Goal: Information Seeking & Learning: Check status

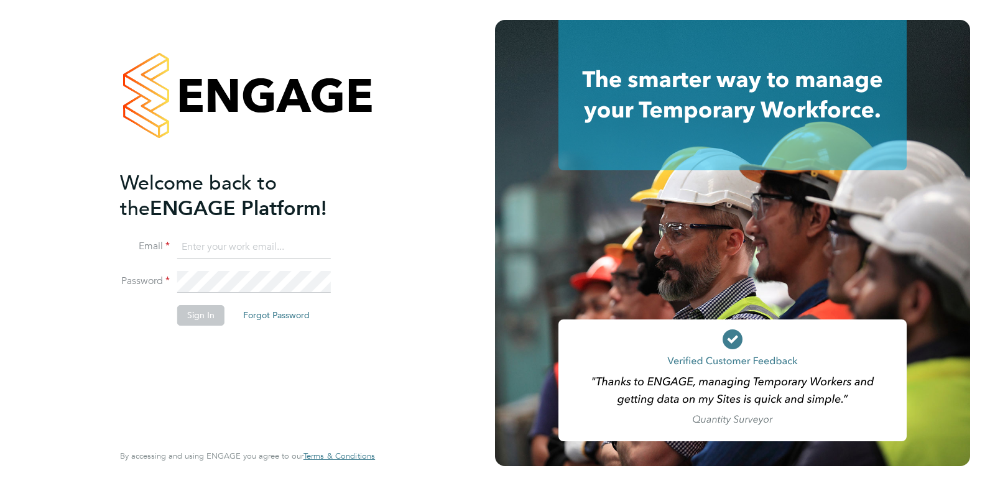
click at [223, 251] on input at bounding box center [254, 247] width 154 height 22
paste input "[EMAIL_ADDRESS][DOMAIN_NAME]"
type input "[EMAIL_ADDRESS][DOMAIN_NAME]"
click at [205, 314] on button "Sign In" at bounding box center [200, 315] width 47 height 20
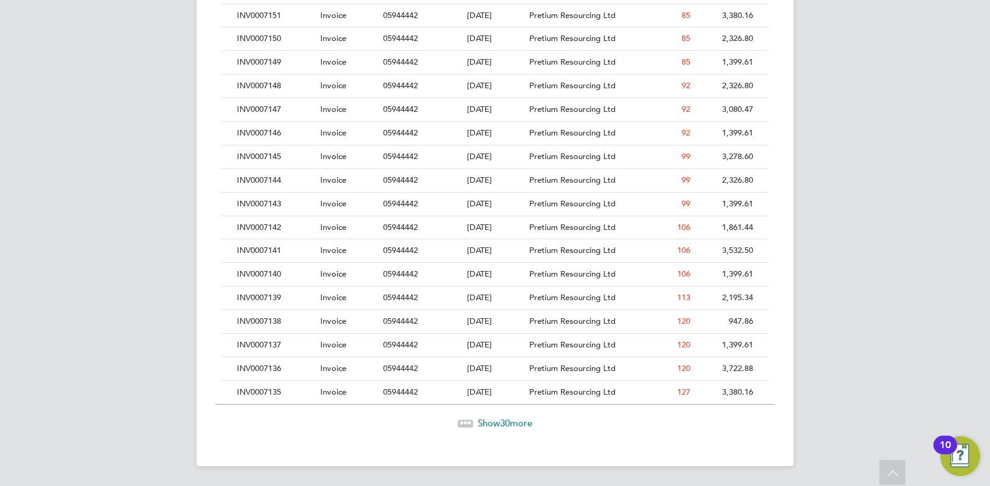
click at [481, 420] on span "Show 30 more" at bounding box center [505, 423] width 55 height 12
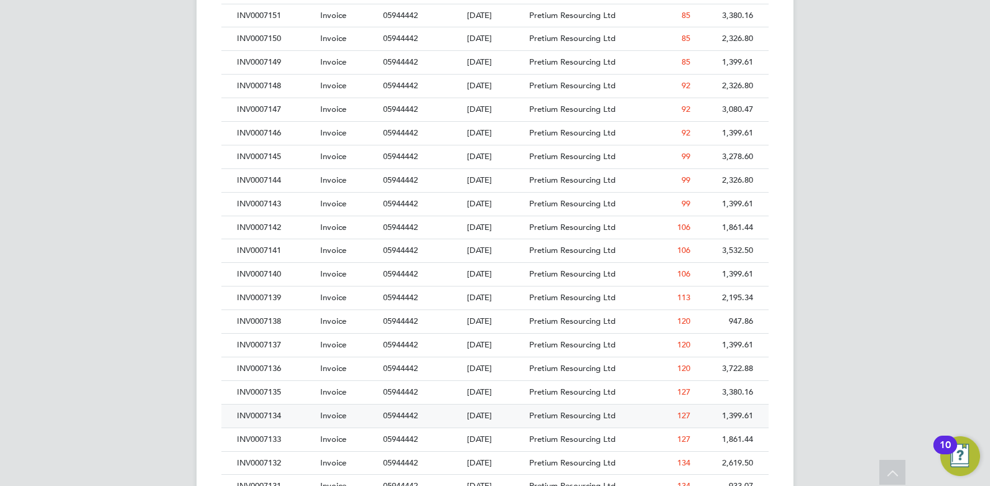
click at [259, 420] on div "INV0007134" at bounding box center [275, 416] width 83 height 23
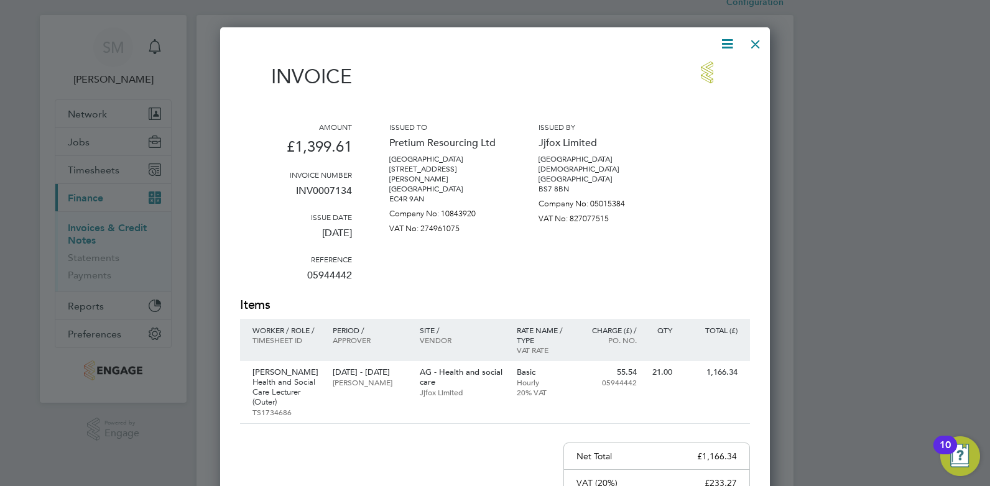
scroll to position [34, 0]
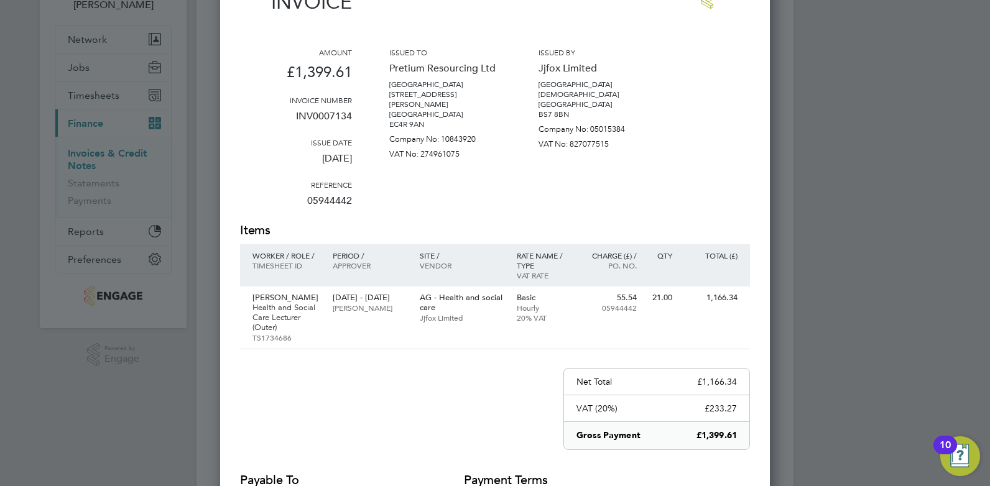
drag, startPoint x: 637, startPoint y: 239, endPoint x: 641, endPoint y: 272, distance: 32.5
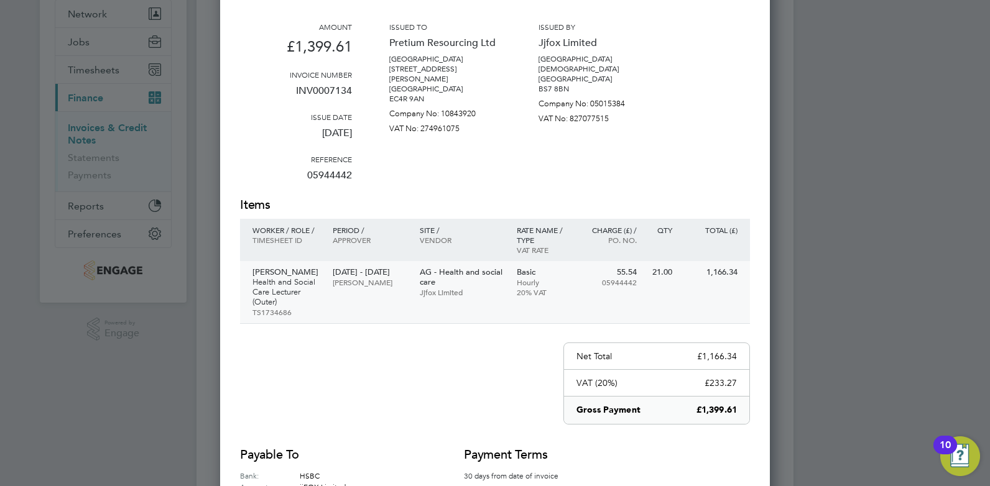
scroll to position [140, 0]
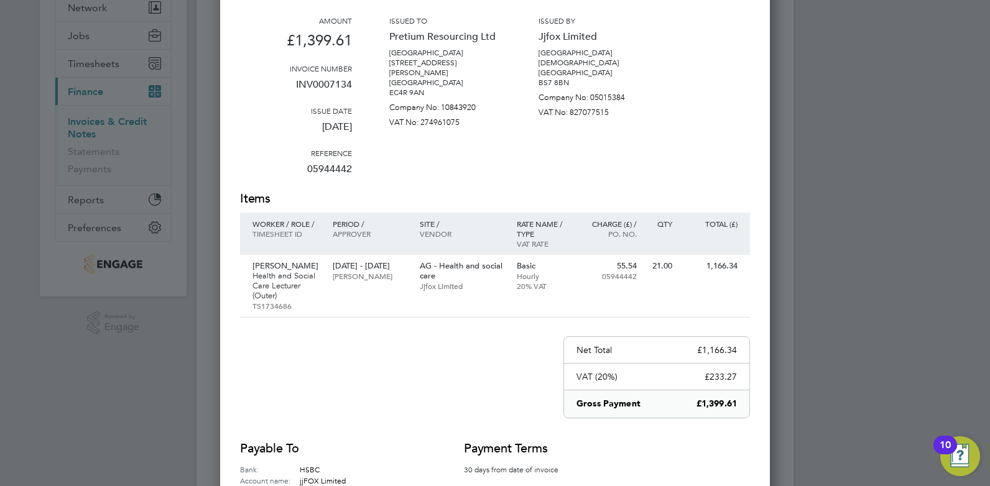
drag, startPoint x: 735, startPoint y: 237, endPoint x: 736, endPoint y: 228, distance: 8.7
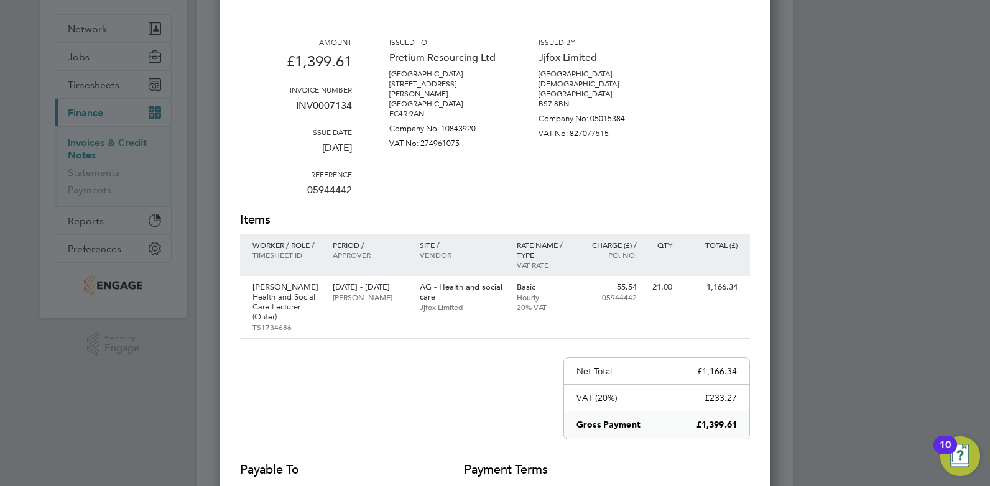
scroll to position [0, 0]
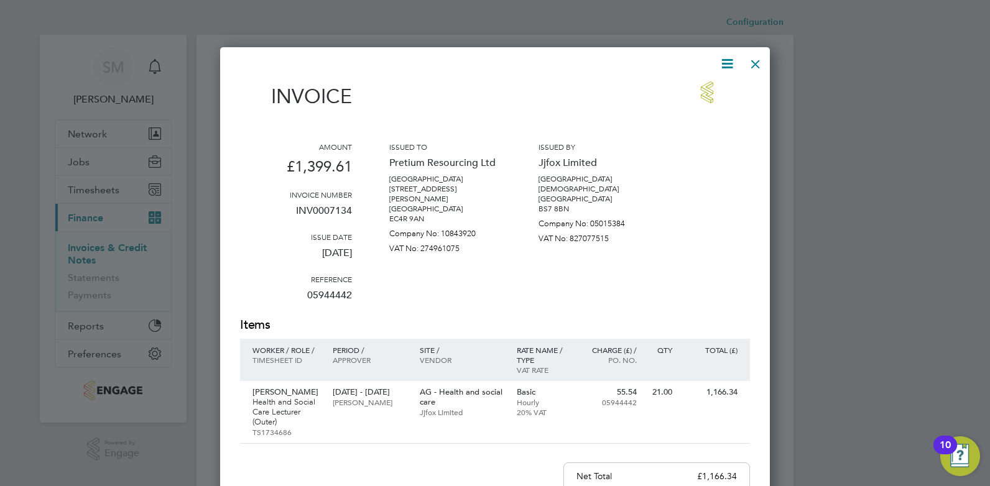
drag, startPoint x: 667, startPoint y: 200, endPoint x: 661, endPoint y: 131, distance: 69.3
click at [753, 67] on div at bounding box center [755, 61] width 22 height 22
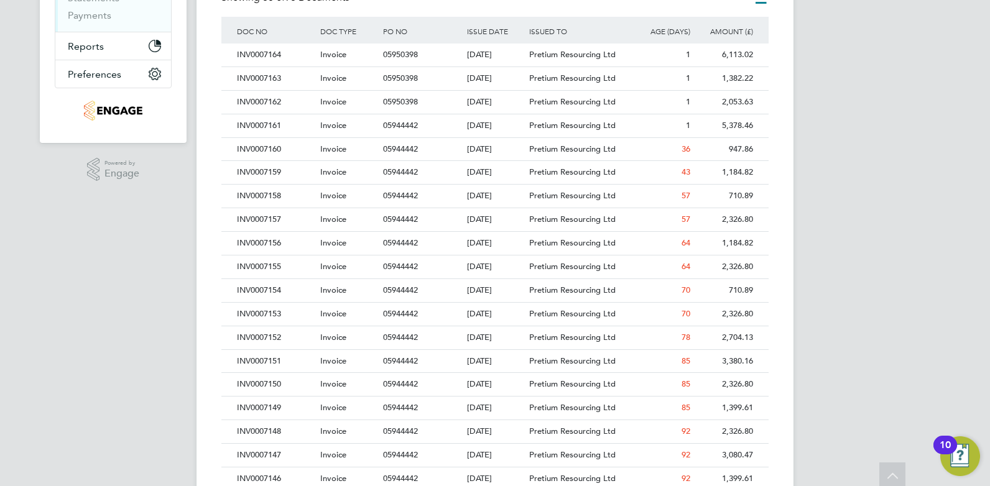
drag, startPoint x: 753, startPoint y: 67, endPoint x: 760, endPoint y: 183, distance: 116.5
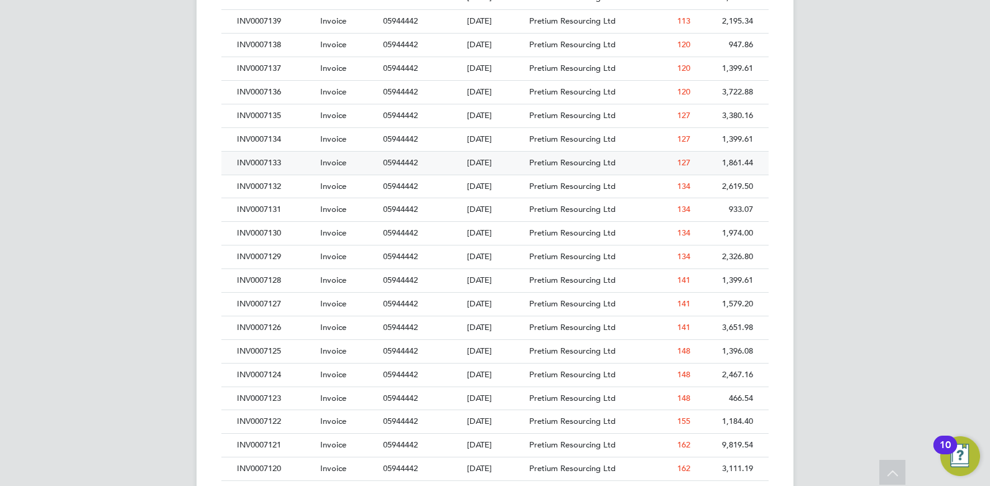
drag, startPoint x: 282, startPoint y: 161, endPoint x: 274, endPoint y: 119, distance: 43.1
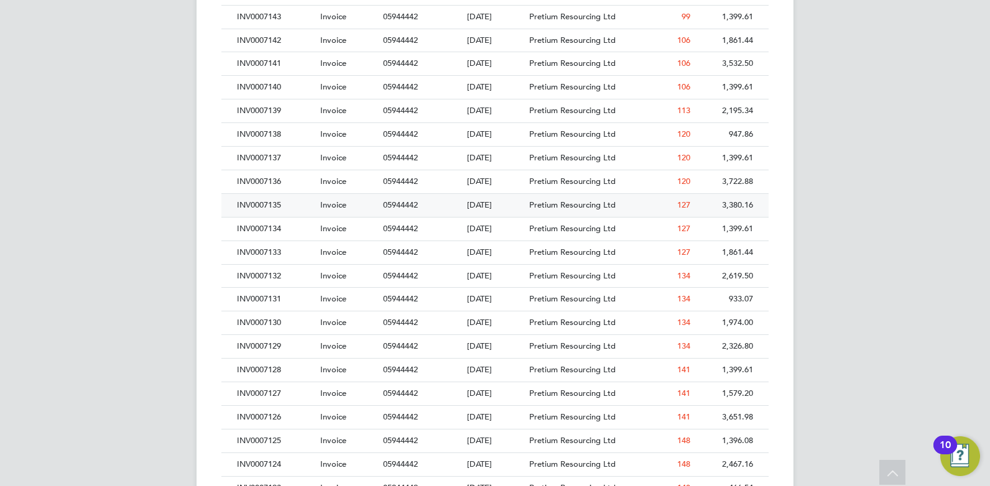
click at [278, 201] on div "INV0007135" at bounding box center [275, 205] width 83 height 23
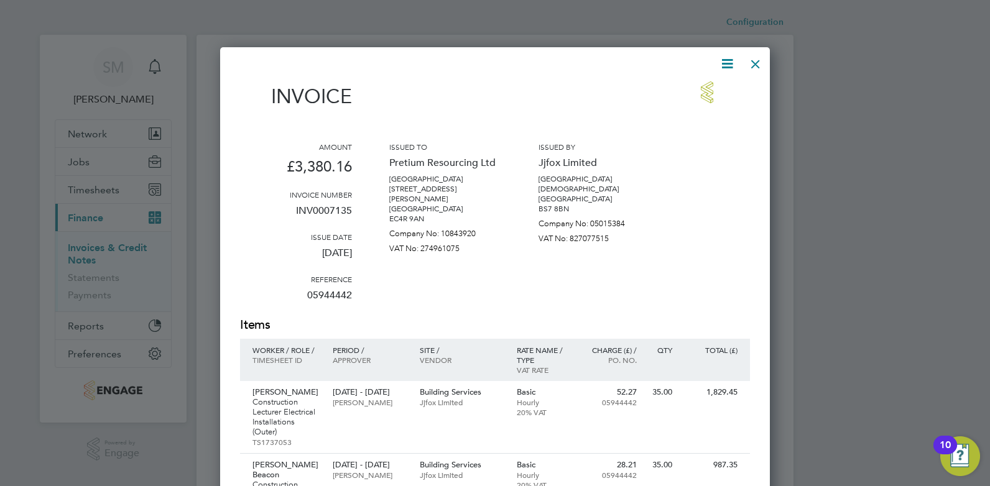
scroll to position [749, 550]
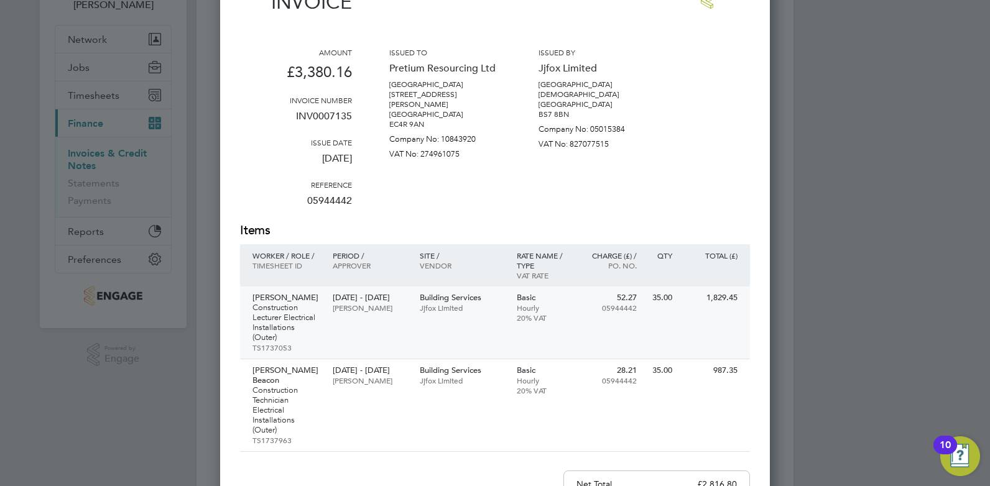
drag, startPoint x: 656, startPoint y: 251, endPoint x: 656, endPoint y: 267, distance: 15.5
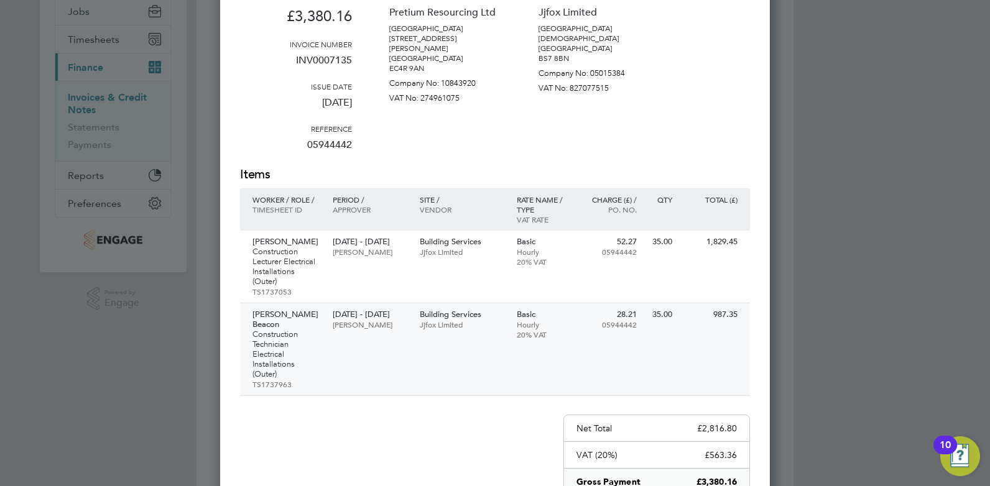
drag, startPoint x: 656, startPoint y: 263, endPoint x: 656, endPoint y: 346, distance: 82.7
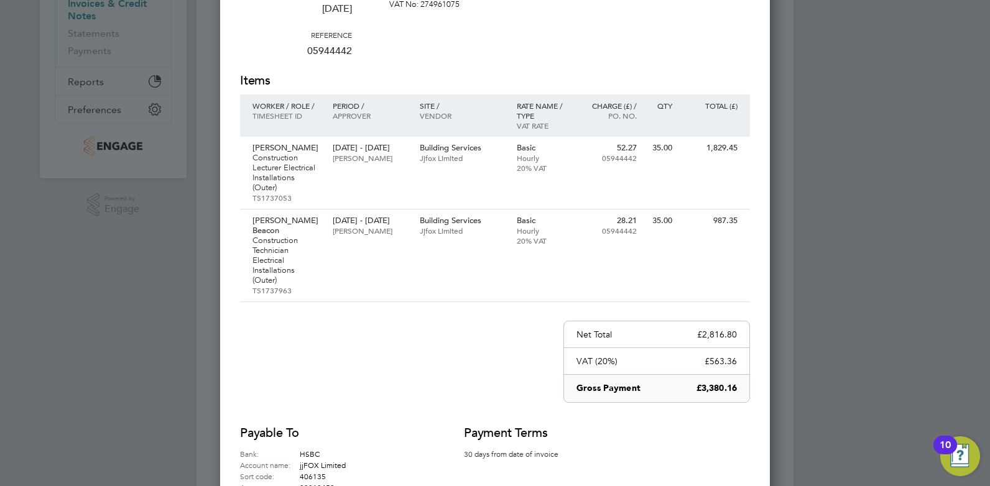
drag, startPoint x: 849, startPoint y: 313, endPoint x: 805, endPoint y: 198, distance: 122.7
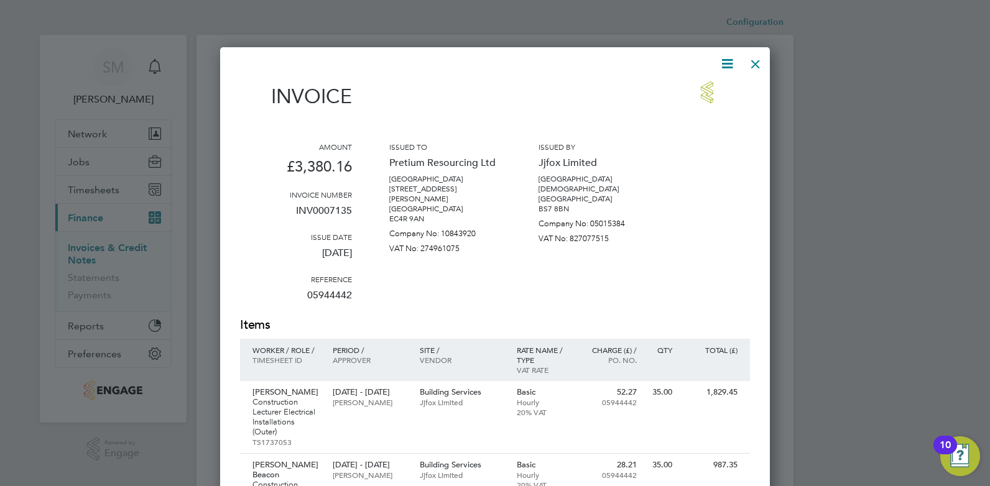
click at [757, 68] on div at bounding box center [755, 61] width 22 height 22
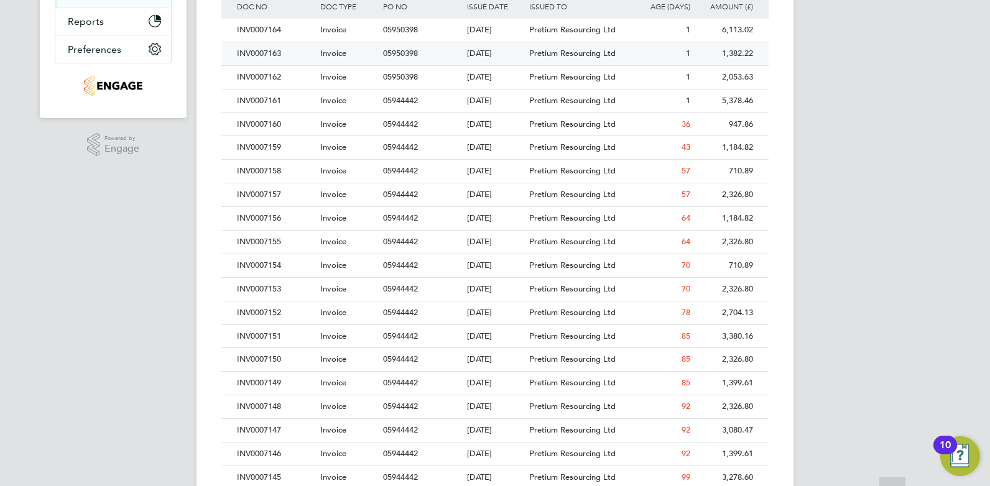
drag, startPoint x: 748, startPoint y: 122, endPoint x: 748, endPoint y: 174, distance: 52.2
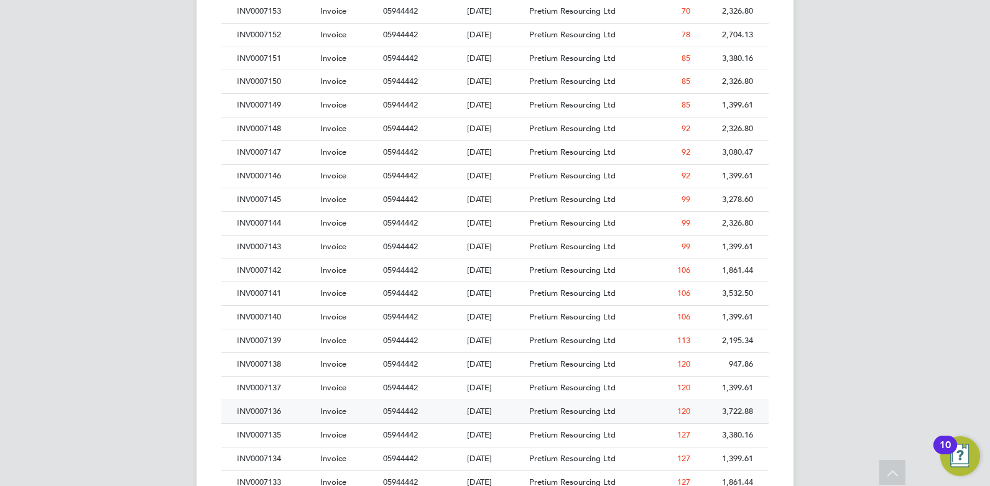
click at [289, 412] on div "INV0007136" at bounding box center [275, 412] width 83 height 23
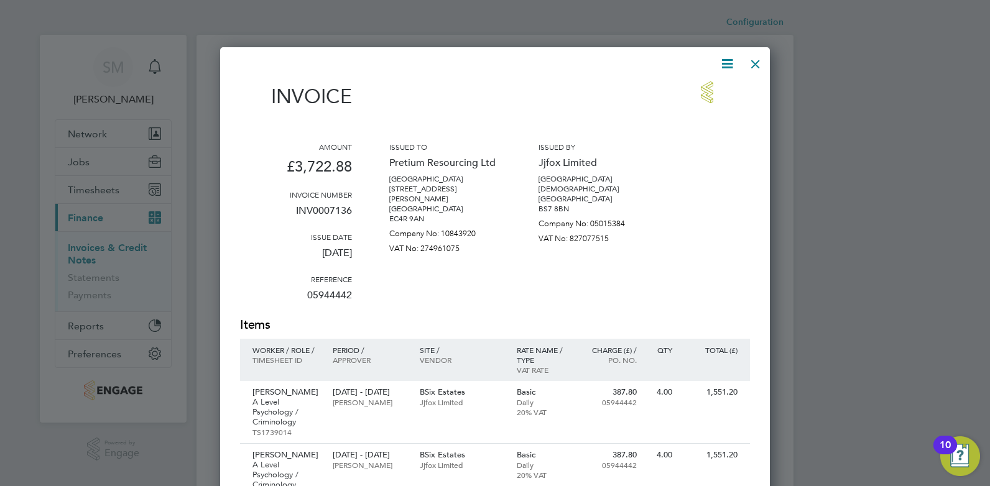
scroll to position [719, 550]
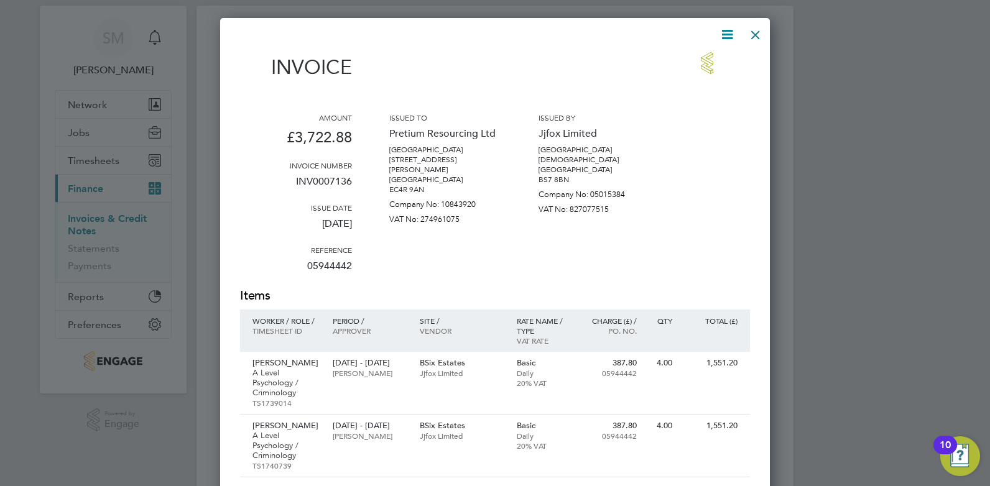
drag, startPoint x: 677, startPoint y: 170, endPoint x: 682, endPoint y: 217, distance: 47.0
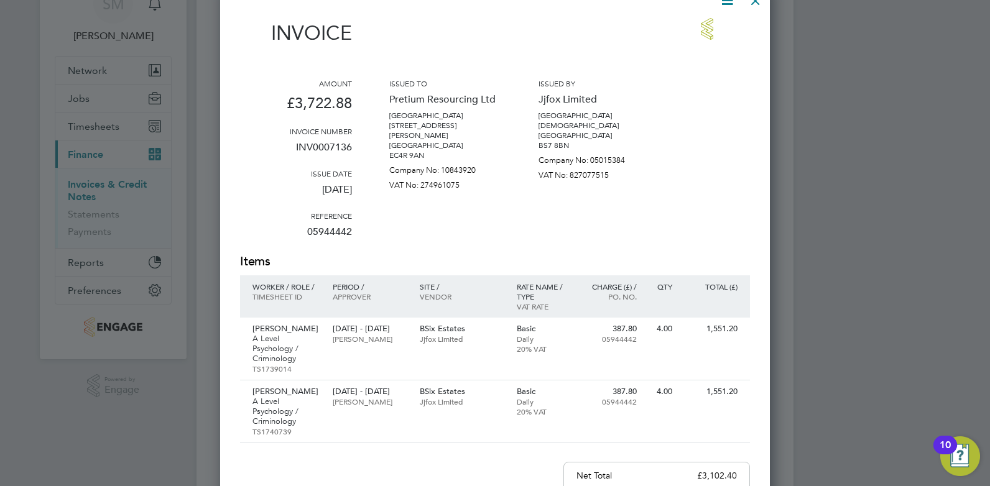
drag, startPoint x: 735, startPoint y: 163, endPoint x: 735, endPoint y: 197, distance: 34.2
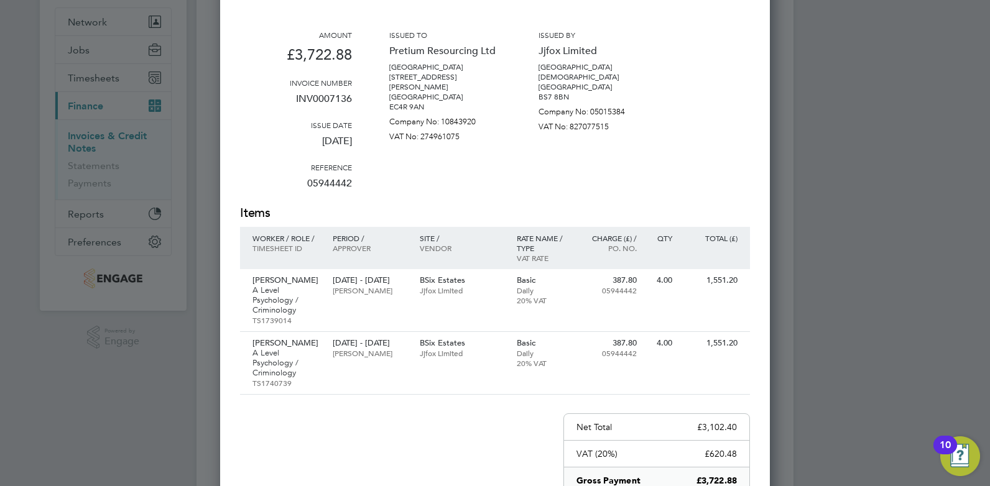
drag, startPoint x: 735, startPoint y: 197, endPoint x: 736, endPoint y: 236, distance: 39.2
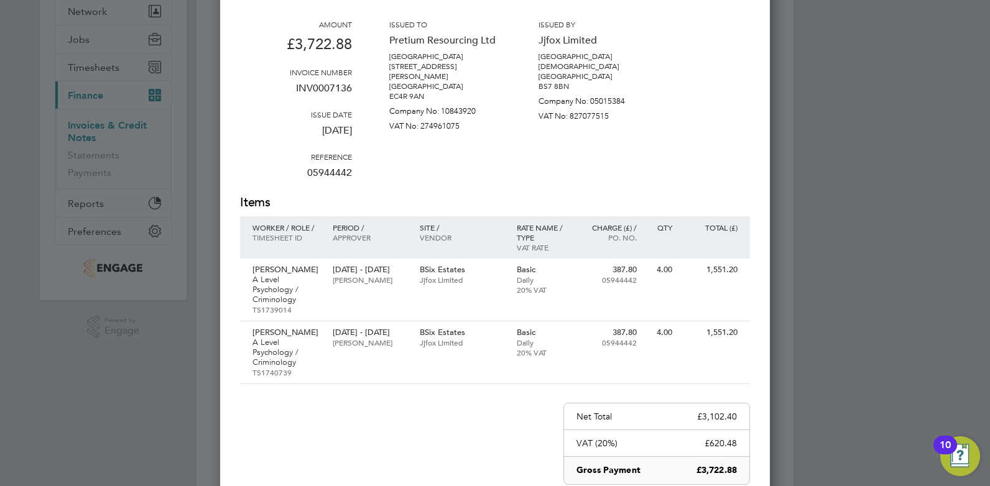
drag, startPoint x: 566, startPoint y: 392, endPoint x: 550, endPoint y: 318, distance: 75.6
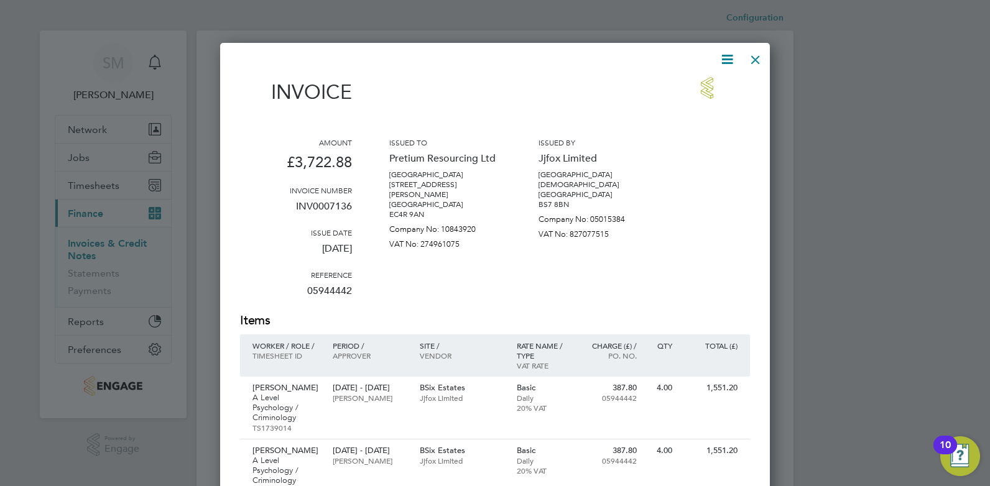
scroll to position [0, 0]
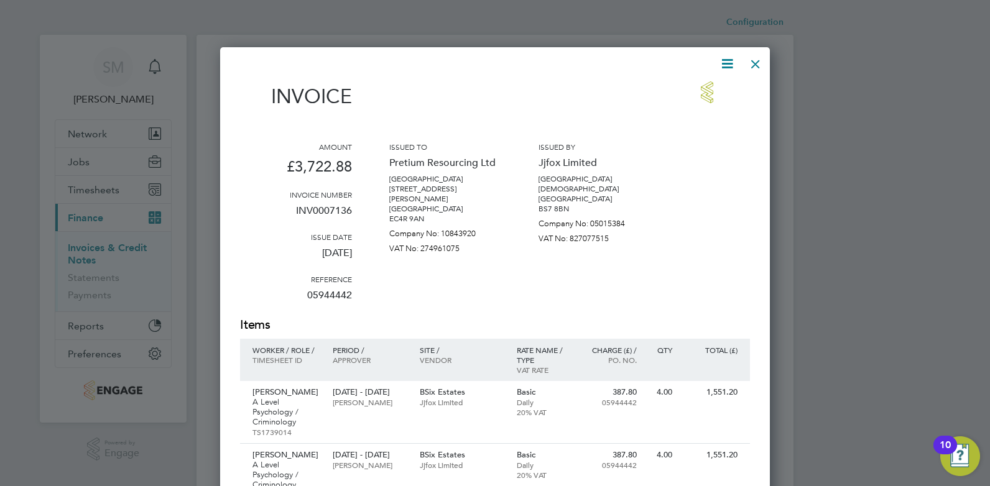
click at [754, 65] on div at bounding box center [755, 61] width 22 height 22
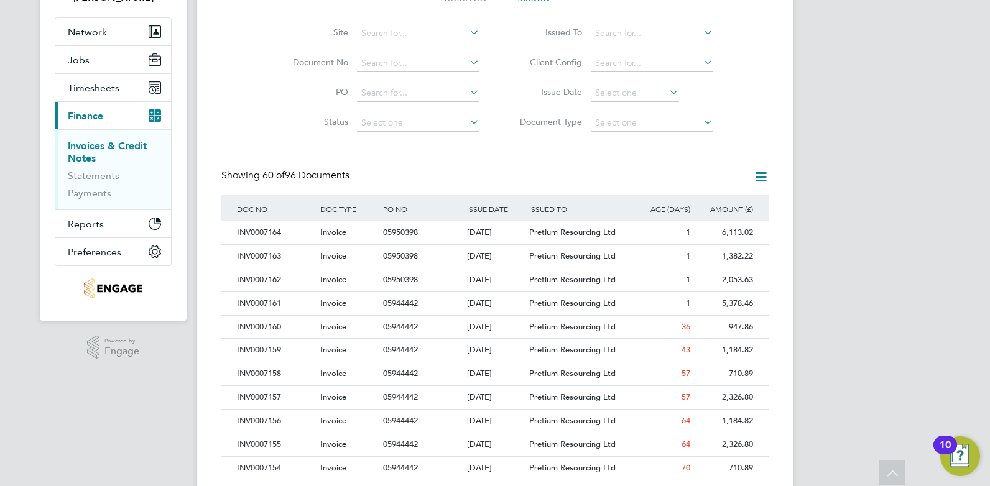
scroll to position [285, 0]
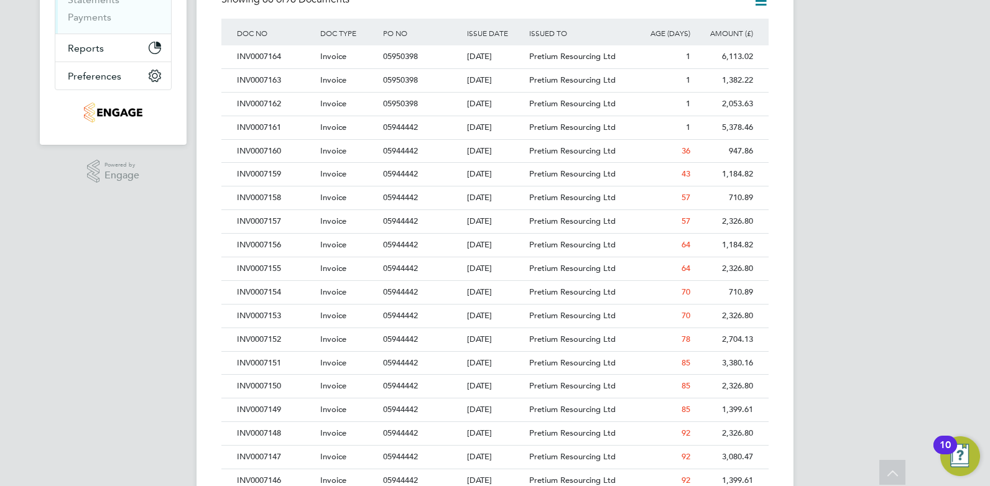
drag, startPoint x: 813, startPoint y: 230, endPoint x: 812, endPoint y: 255, distance: 24.9
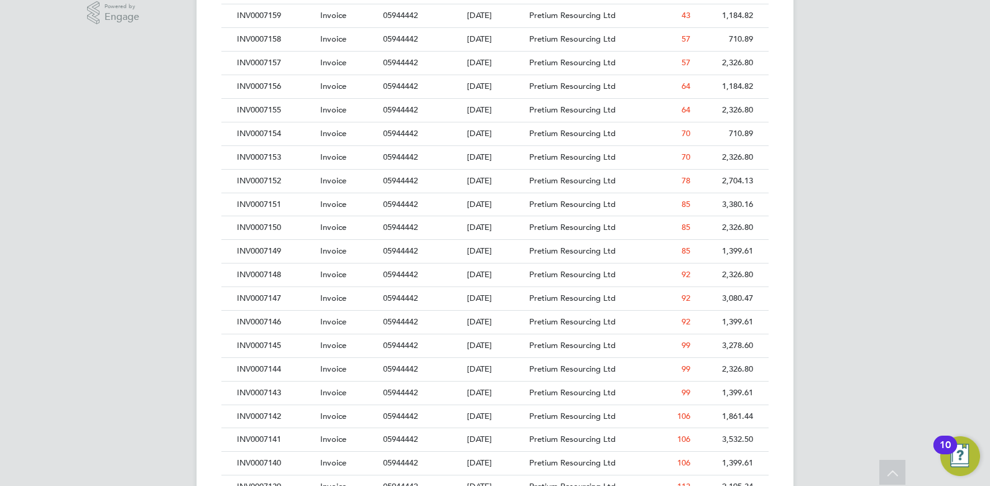
drag, startPoint x: 812, startPoint y: 255, endPoint x: 812, endPoint y: 323, distance: 67.8
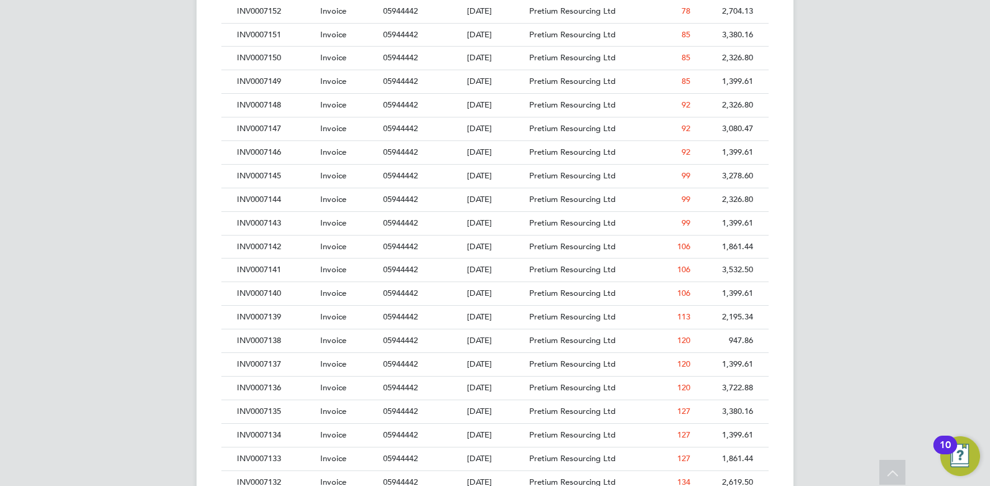
drag, startPoint x: 822, startPoint y: 277, endPoint x: 820, endPoint y: 354, distance: 76.5
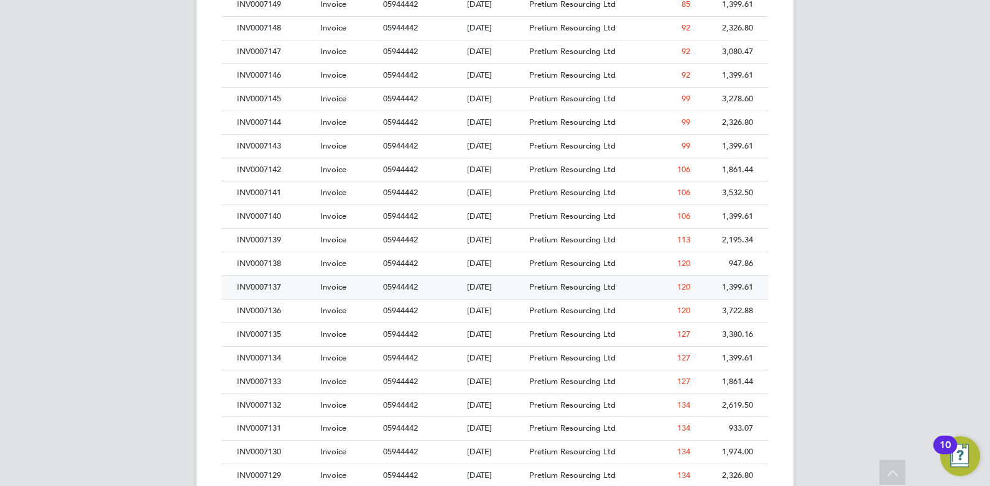
click at [284, 285] on div "INV0007137" at bounding box center [275, 287] width 83 height 23
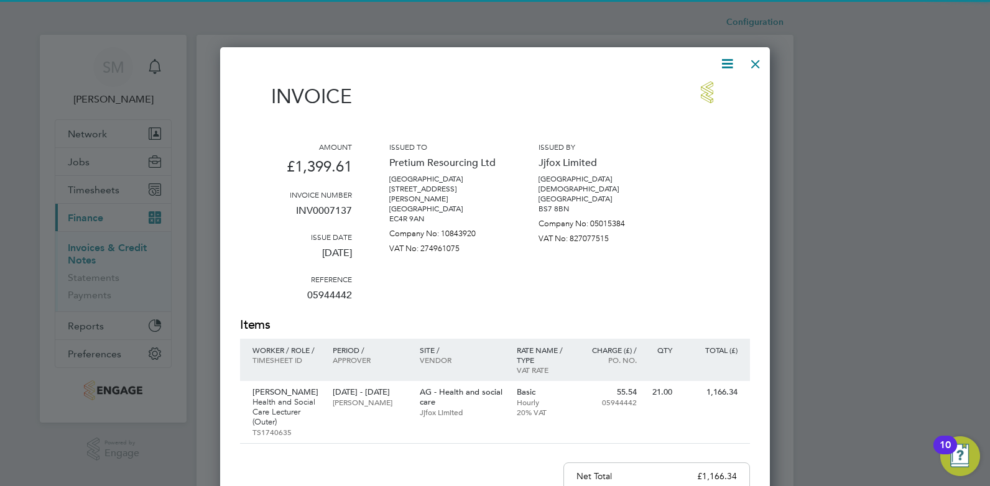
scroll to position [656, 550]
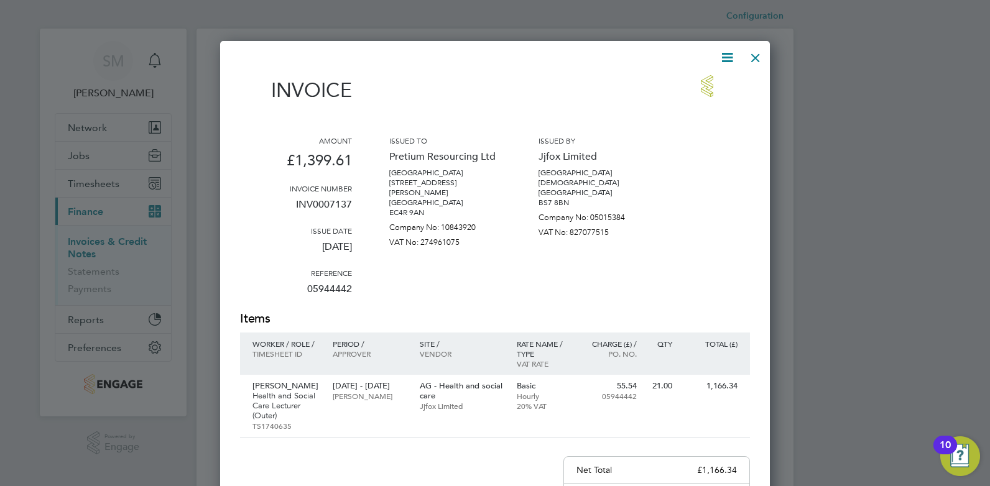
drag, startPoint x: 778, startPoint y: 200, endPoint x: 762, endPoint y: 261, distance: 62.3
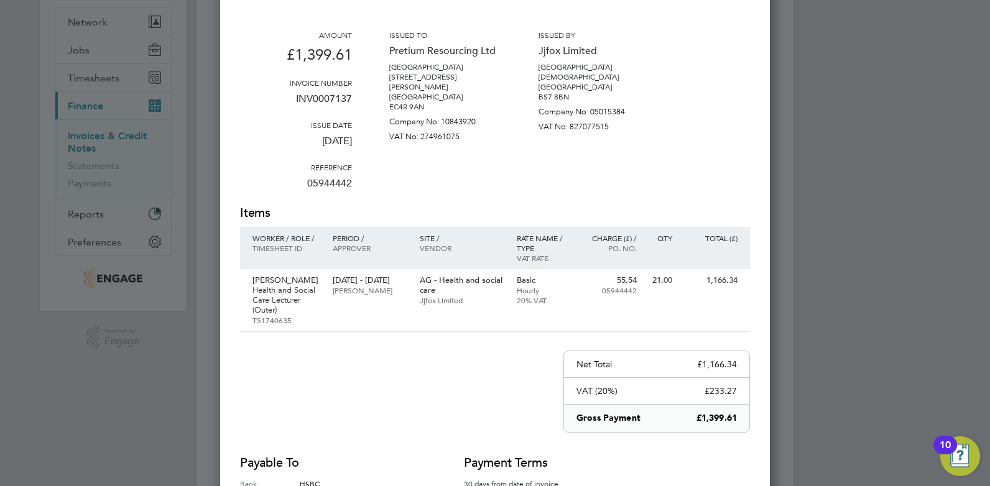
drag, startPoint x: 808, startPoint y: 236, endPoint x: 790, endPoint y: 194, distance: 45.2
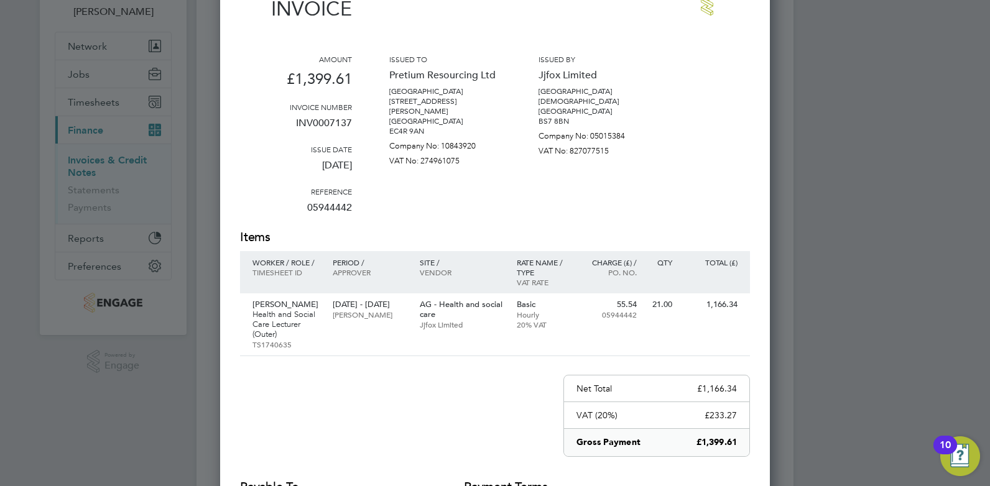
drag, startPoint x: 789, startPoint y: 185, endPoint x: 789, endPoint y: 176, distance: 8.7
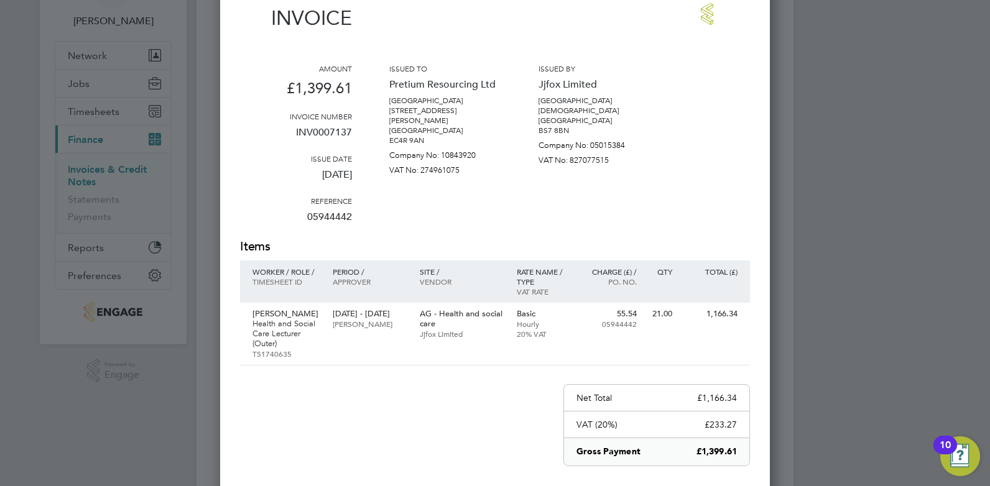
drag, startPoint x: 784, startPoint y: 220, endPoint x: 781, endPoint y: 193, distance: 27.0
drag, startPoint x: 701, startPoint y: 172, endPoint x: 707, endPoint y: 88, distance: 83.5
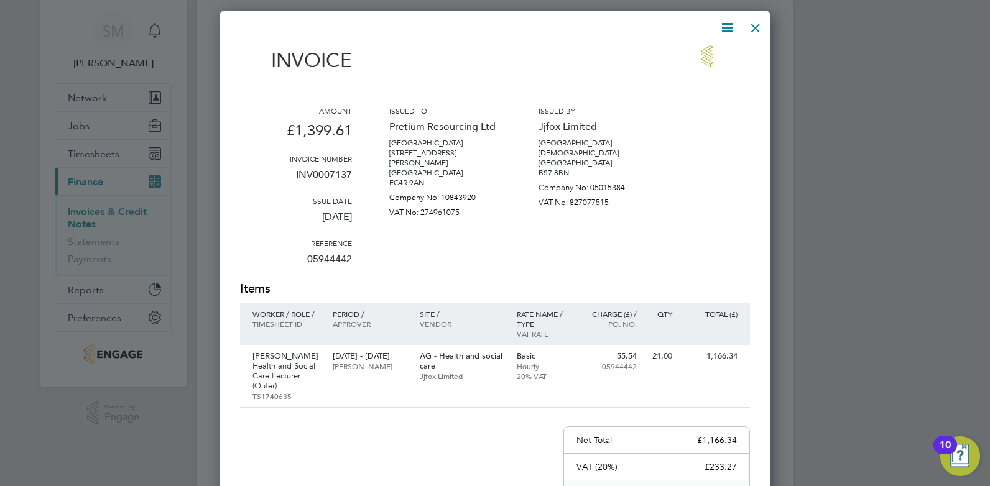
click at [755, 25] on div at bounding box center [755, 25] width 22 height 22
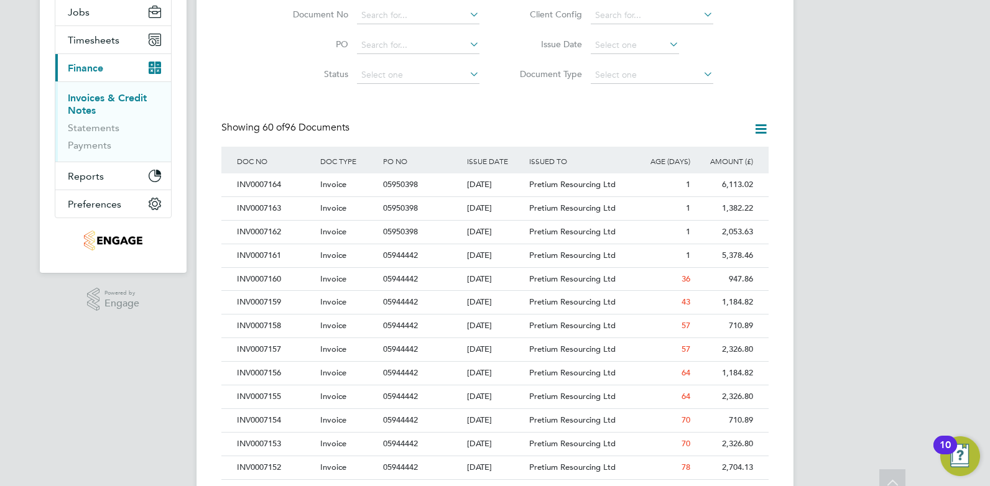
drag, startPoint x: 537, startPoint y: 230, endPoint x: 534, endPoint y: 275, distance: 44.8
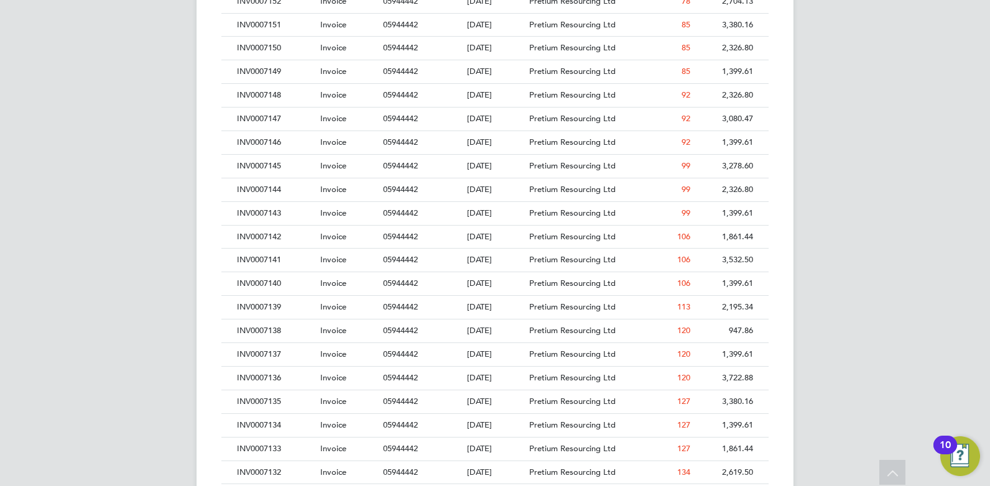
drag, startPoint x: 223, startPoint y: 263, endPoint x: 223, endPoint y: 277, distance: 14.3
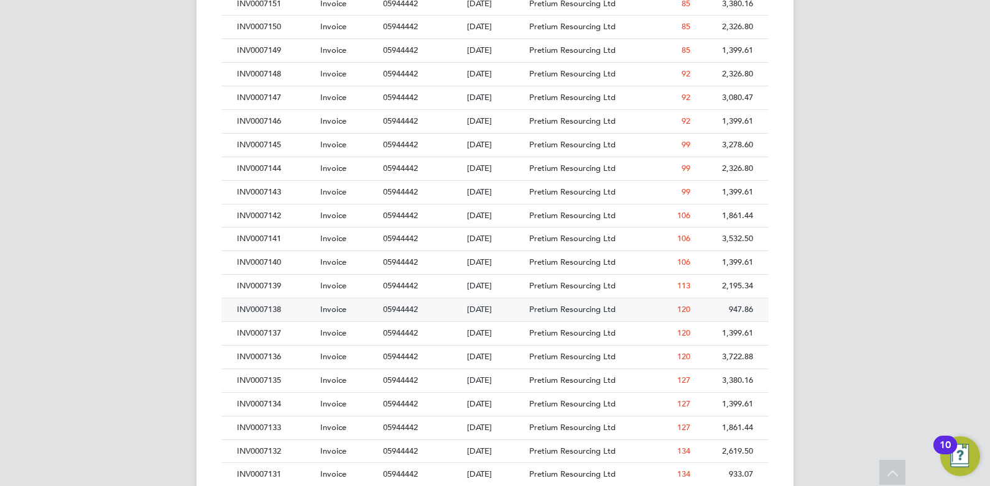
click at [261, 308] on div "INV0007138" at bounding box center [275, 310] width 83 height 23
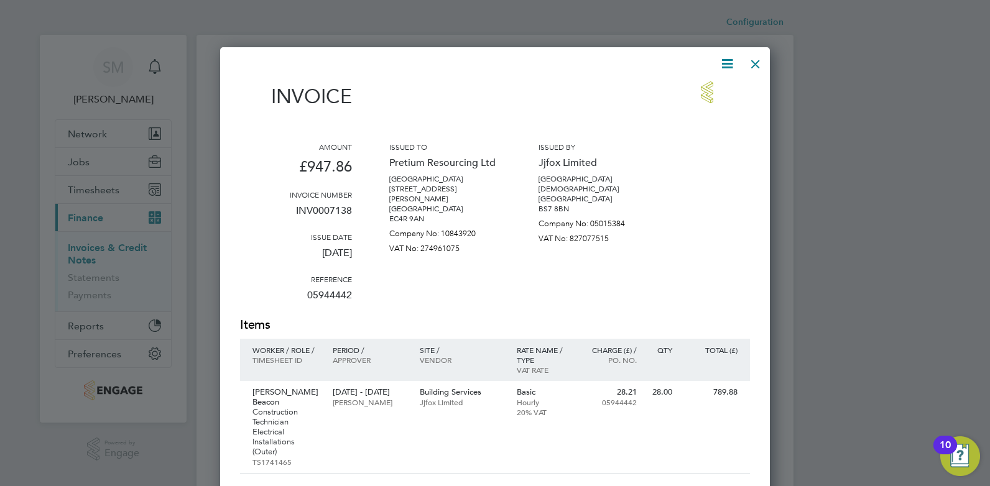
scroll to position [676, 550]
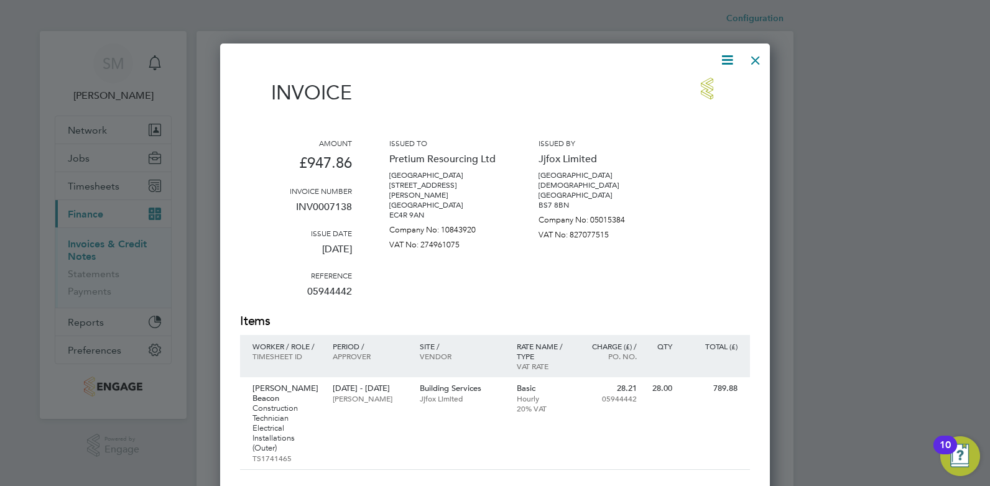
drag, startPoint x: 500, startPoint y: 257, endPoint x: 500, endPoint y: 299, distance: 41.7
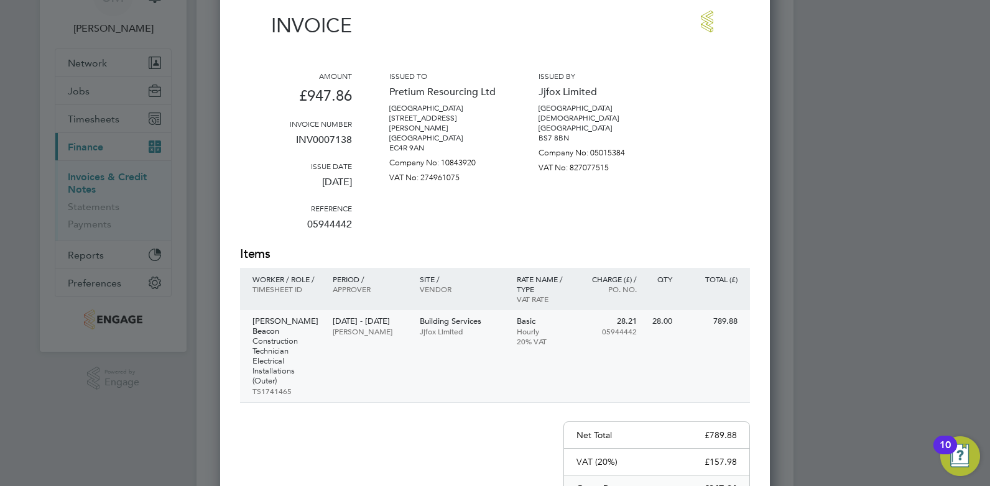
scroll to position [96, 0]
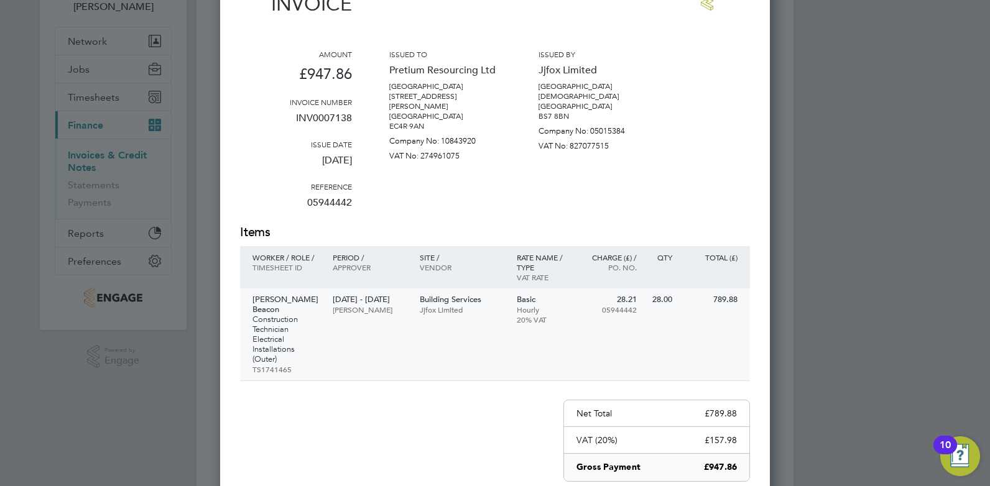
drag, startPoint x: 626, startPoint y: 291, endPoint x: 615, endPoint y: 322, distance: 32.3
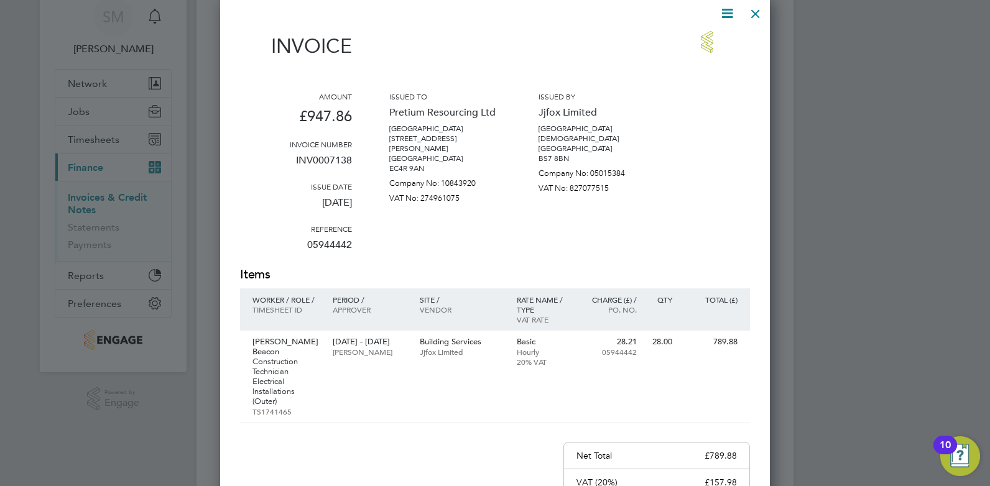
drag, startPoint x: 736, startPoint y: 179, endPoint x: 733, endPoint y: 127, distance: 52.4
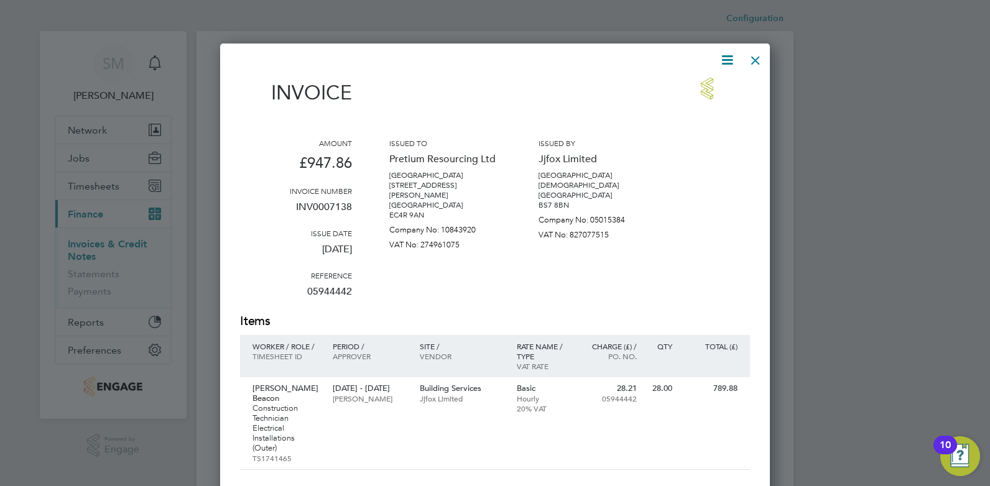
scroll to position [0, 0]
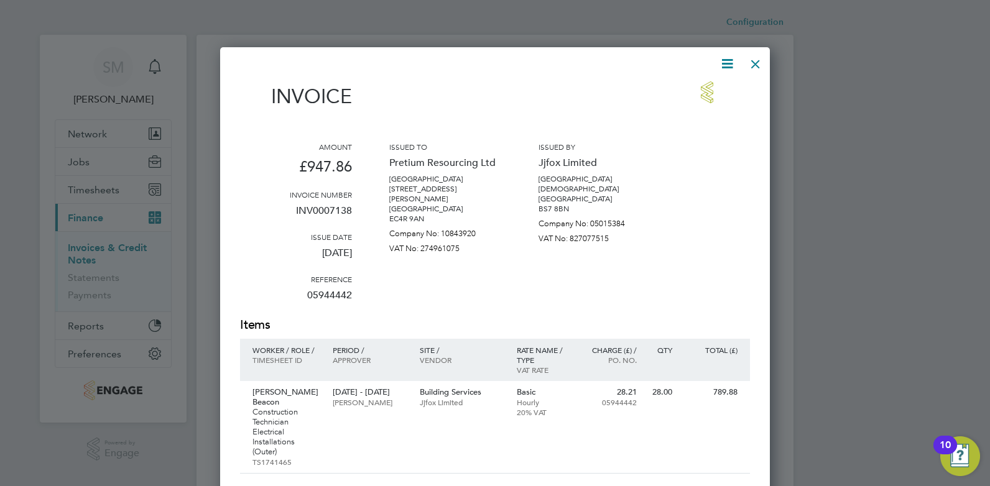
click at [761, 60] on div at bounding box center [755, 61] width 22 height 22
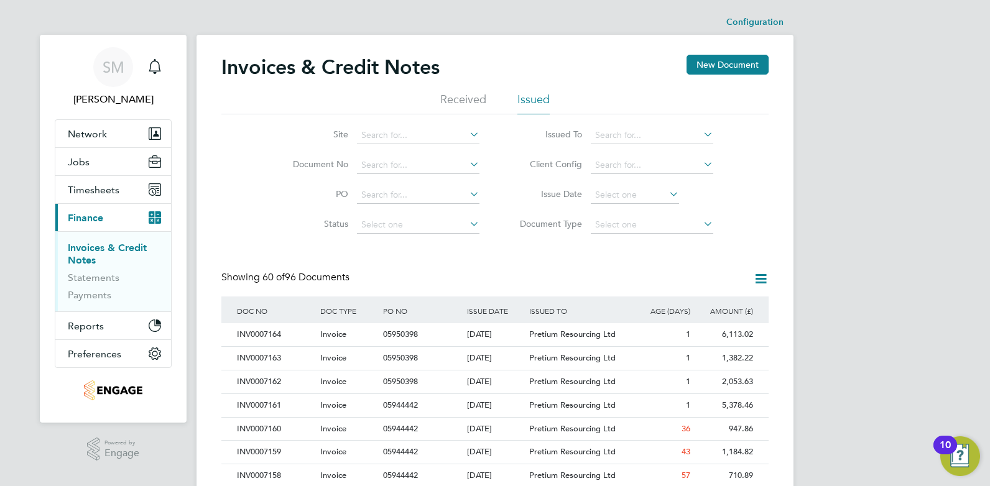
drag, startPoint x: 327, startPoint y: 327, endPoint x: 324, endPoint y: 346, distance: 20.1
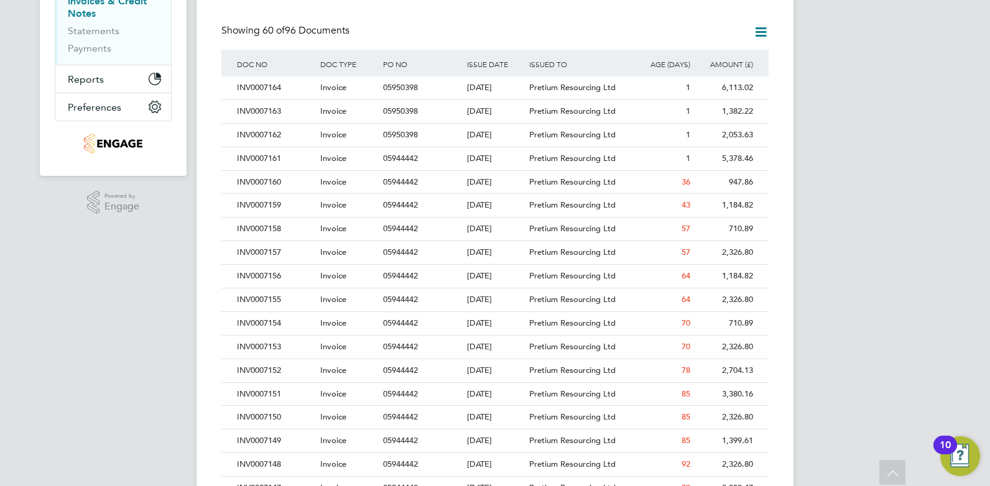
scroll to position [769, 0]
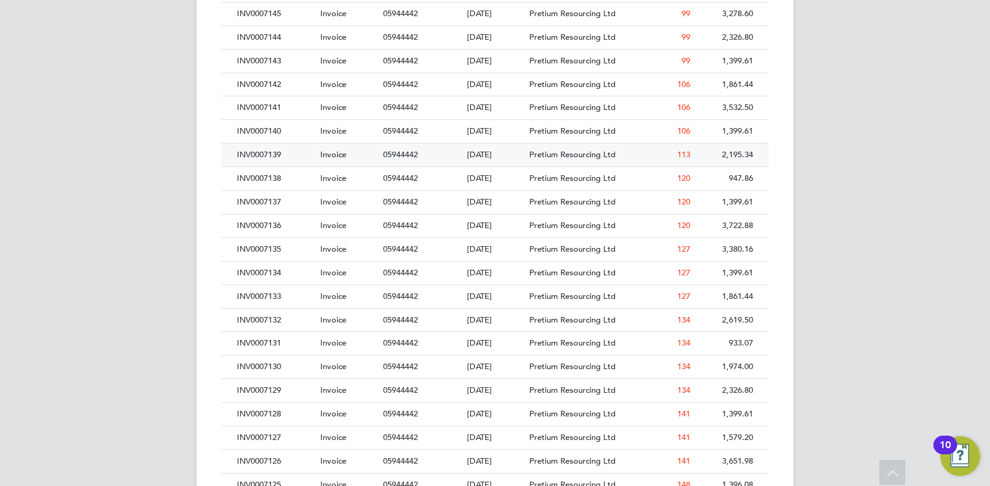
click at [287, 159] on div "INV0007139" at bounding box center [275, 155] width 83 height 23
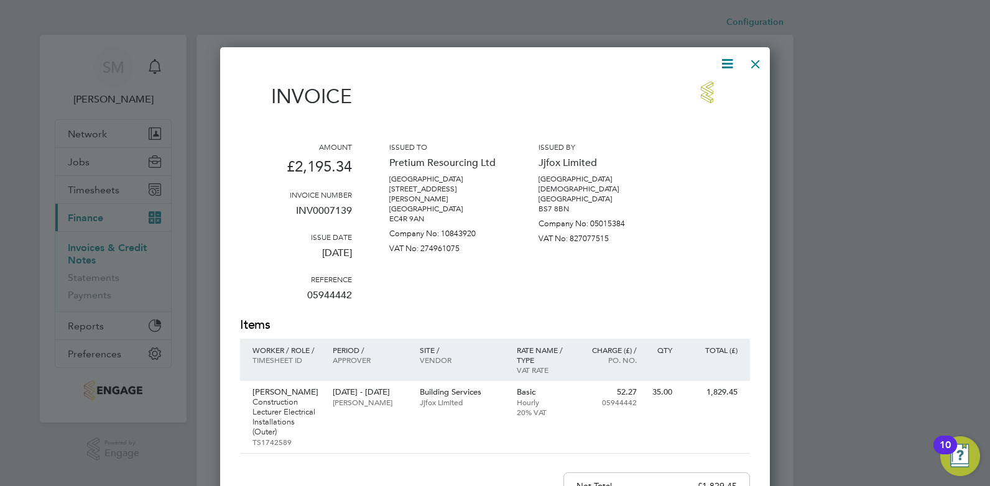
scroll to position [666, 550]
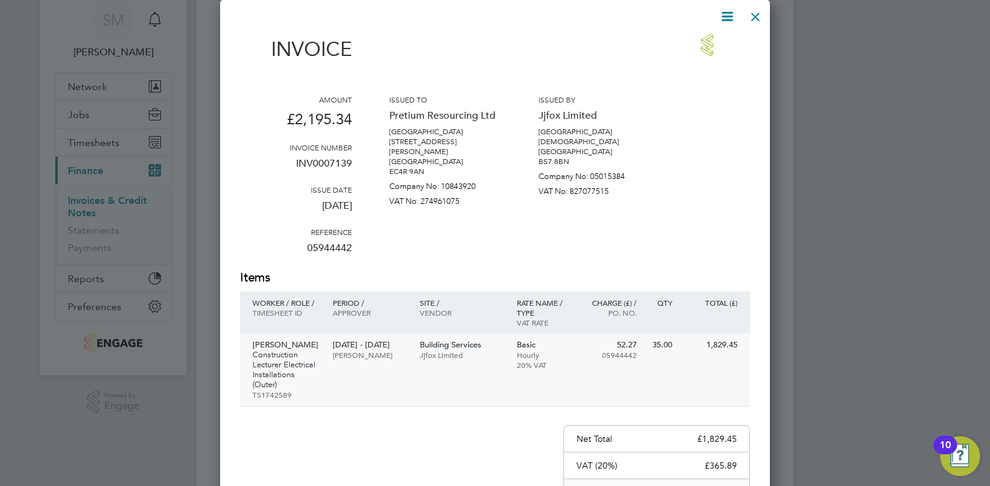
drag, startPoint x: 669, startPoint y: 262, endPoint x: 654, endPoint y: 315, distance: 54.8
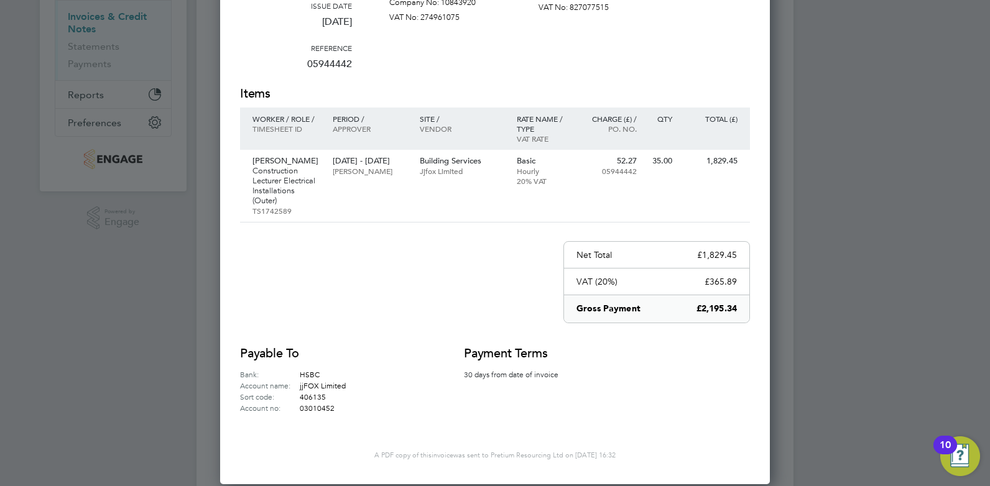
scroll to position [200, 0]
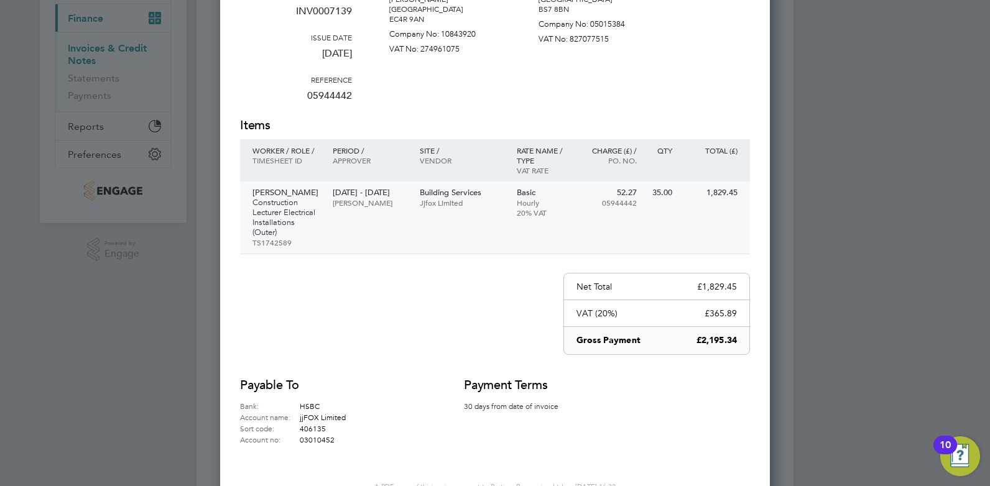
drag, startPoint x: 488, startPoint y: 376, endPoint x: 493, endPoint y: 286, distance: 89.7
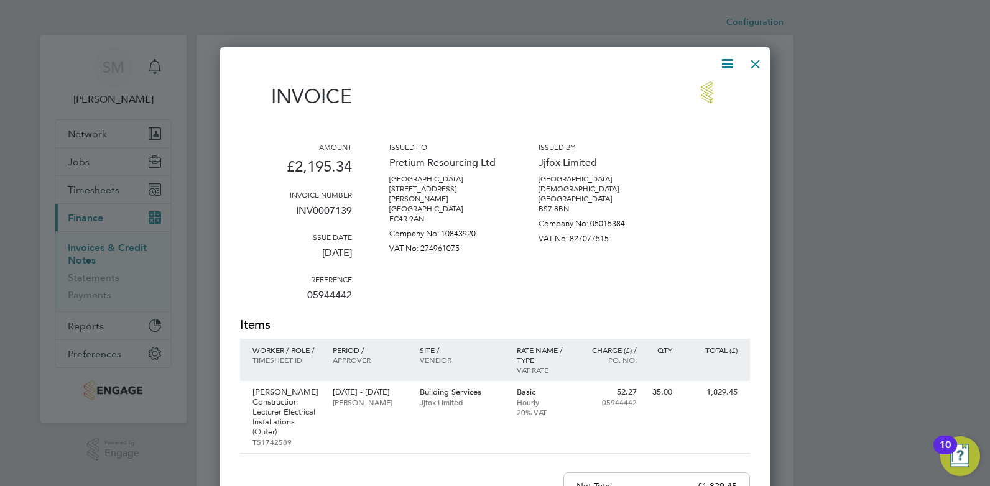
click at [752, 62] on div at bounding box center [755, 61] width 22 height 22
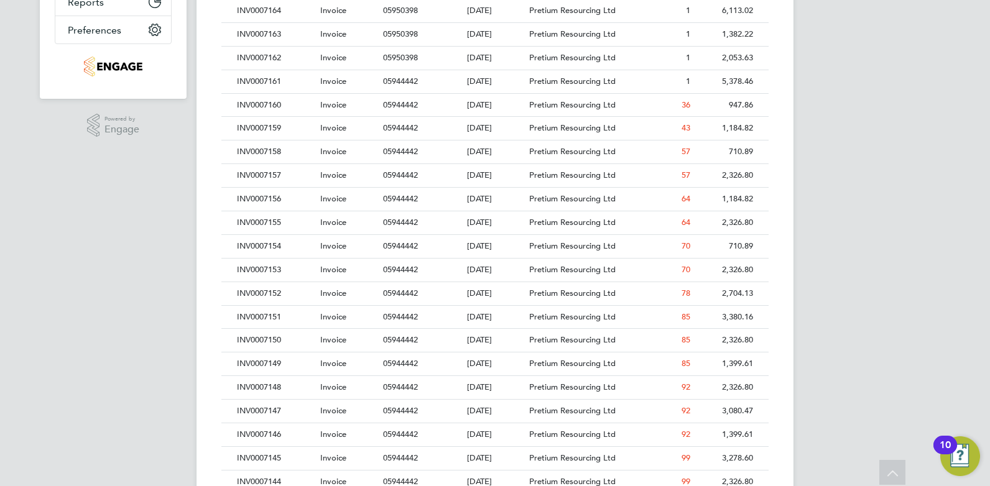
drag, startPoint x: 771, startPoint y: 199, endPoint x: 772, endPoint y: 259, distance: 60.4
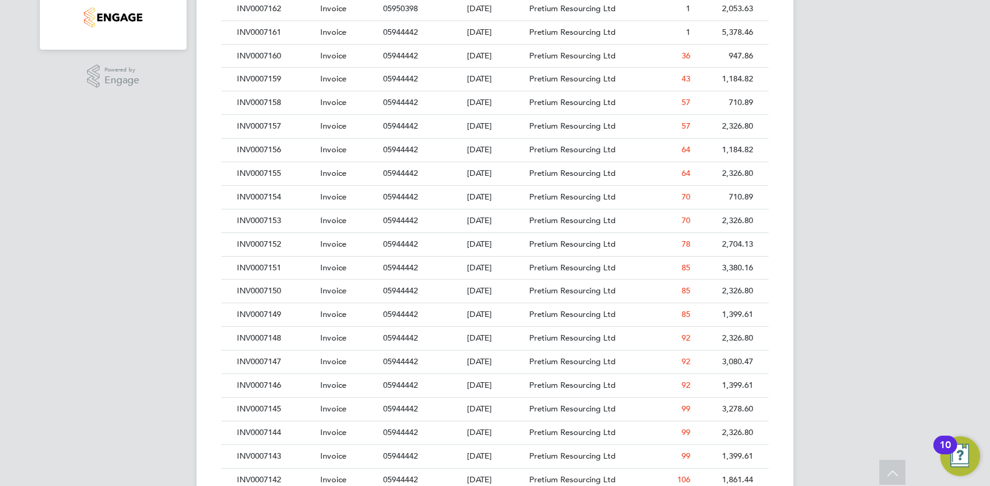
scroll to position [443, 0]
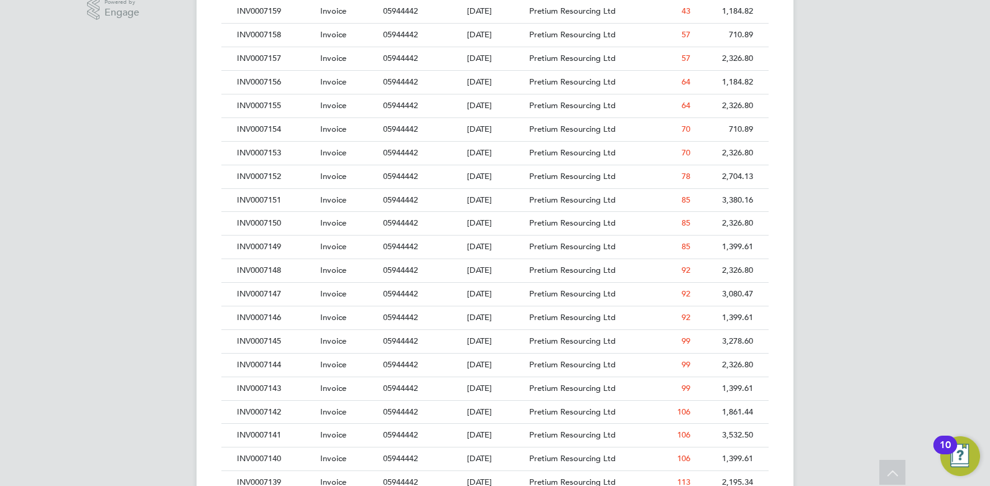
drag, startPoint x: 772, startPoint y: 259, endPoint x: 777, endPoint y: 313, distance: 54.3
click at [266, 452] on div "INV0007140" at bounding box center [275, 457] width 83 height 23
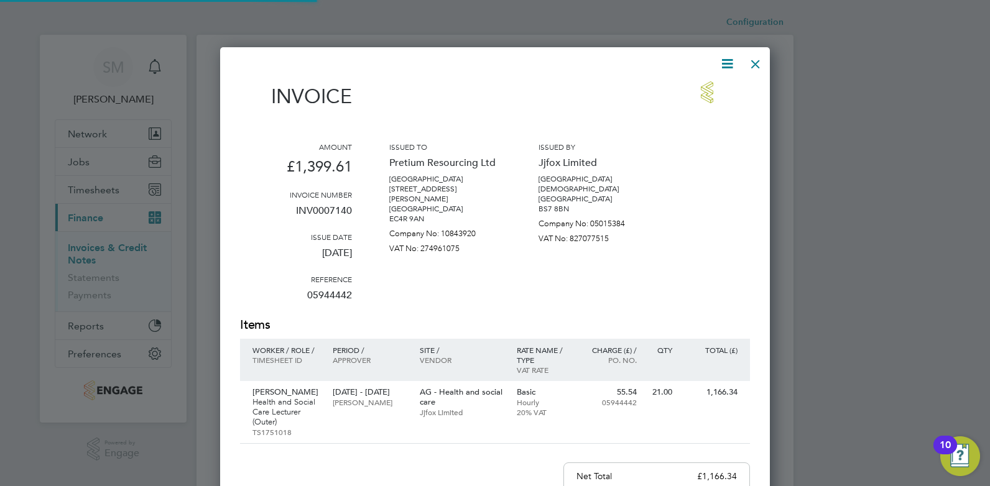
scroll to position [656, 550]
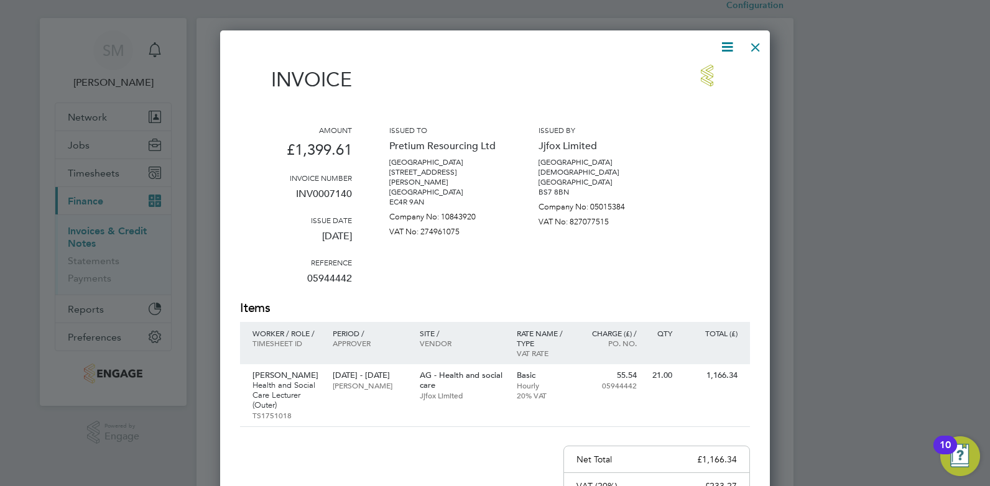
drag, startPoint x: 639, startPoint y: 248, endPoint x: 641, endPoint y: 257, distance: 8.9
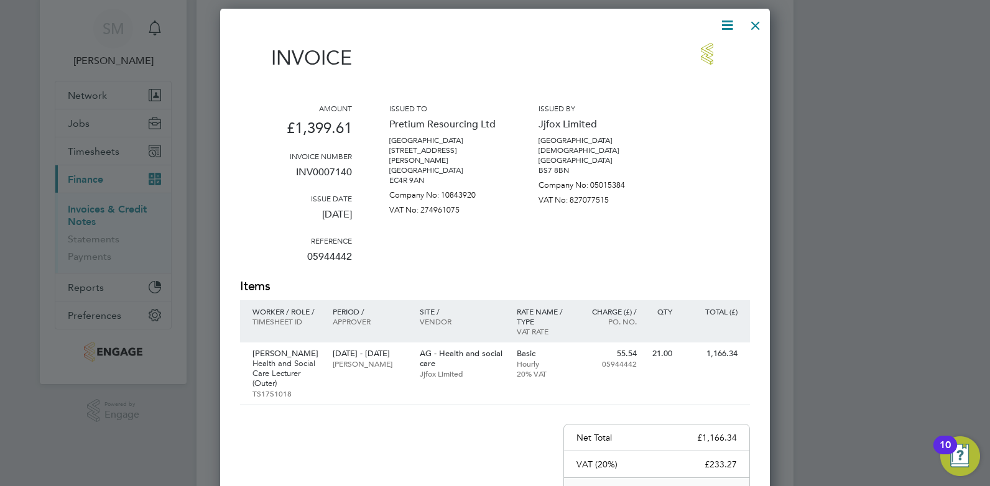
click at [762, 29] on div at bounding box center [755, 22] width 22 height 22
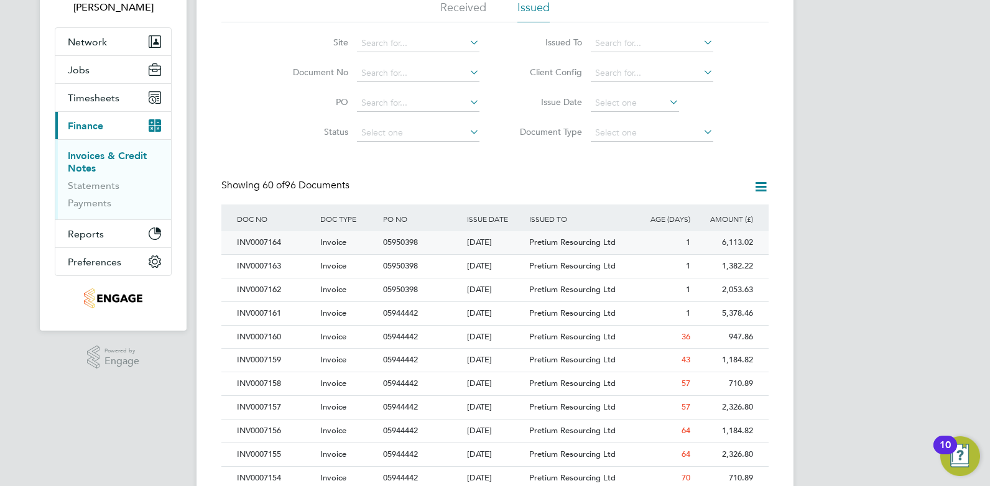
drag, startPoint x: 430, startPoint y: 299, endPoint x: 429, endPoint y: 305, distance: 6.3
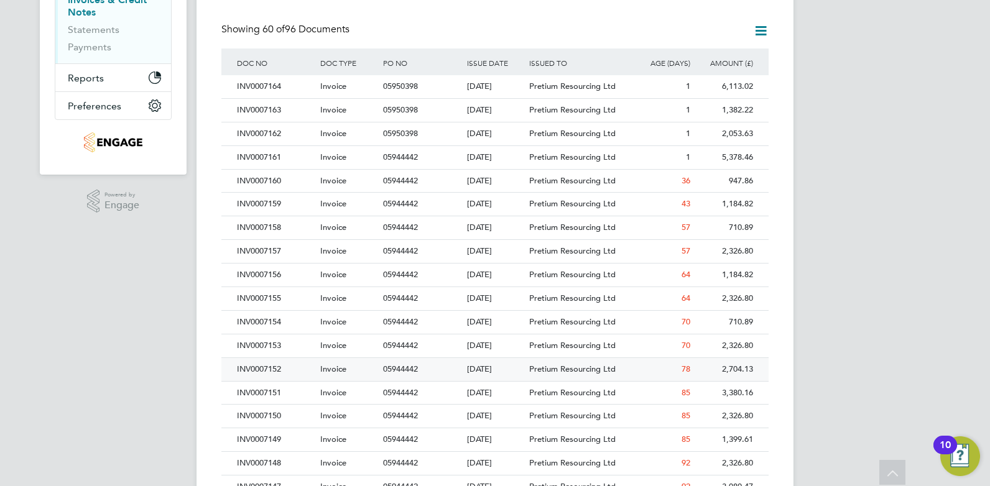
drag, startPoint x: 237, startPoint y: 340, endPoint x: 235, endPoint y: 390, distance: 49.8
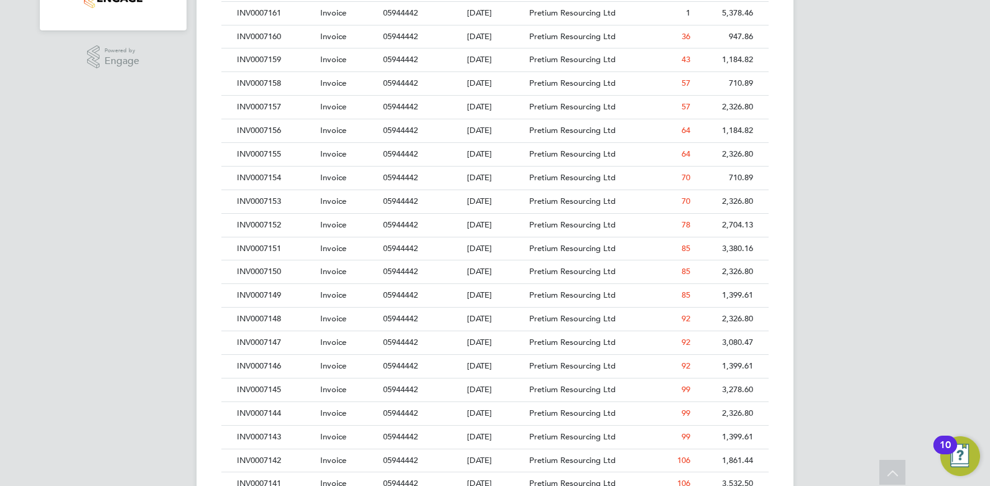
scroll to position [452, 0]
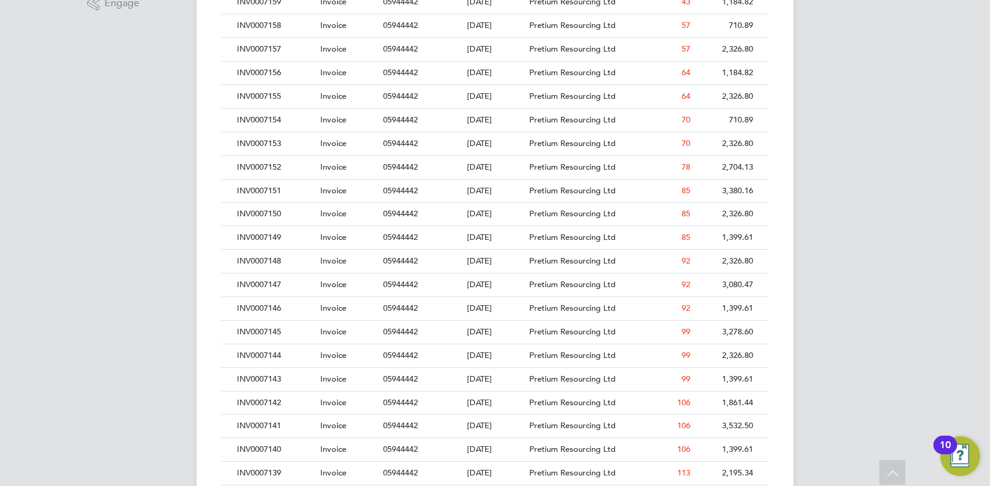
drag, startPoint x: 188, startPoint y: 381, endPoint x: 188, endPoint y: 397, distance: 16.2
click at [248, 417] on div "INV0007141" at bounding box center [275, 424] width 83 height 23
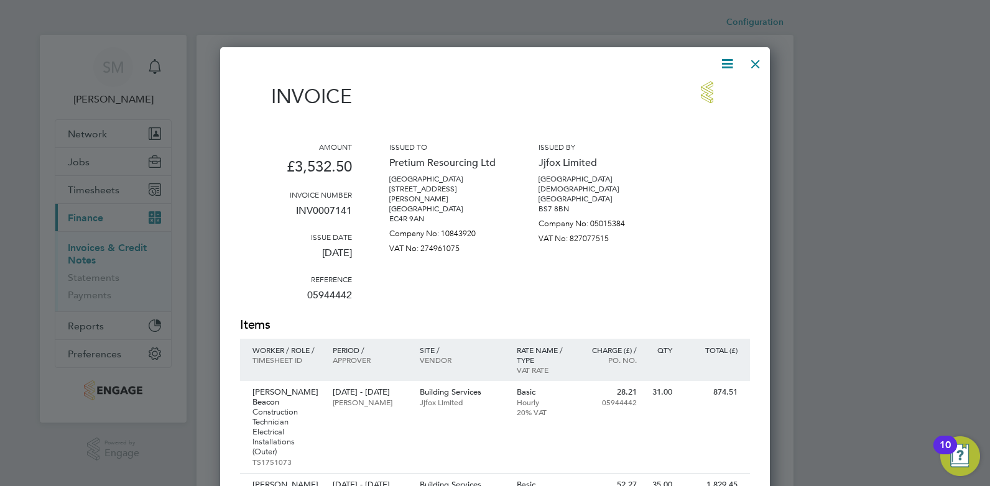
scroll to position [832, 550]
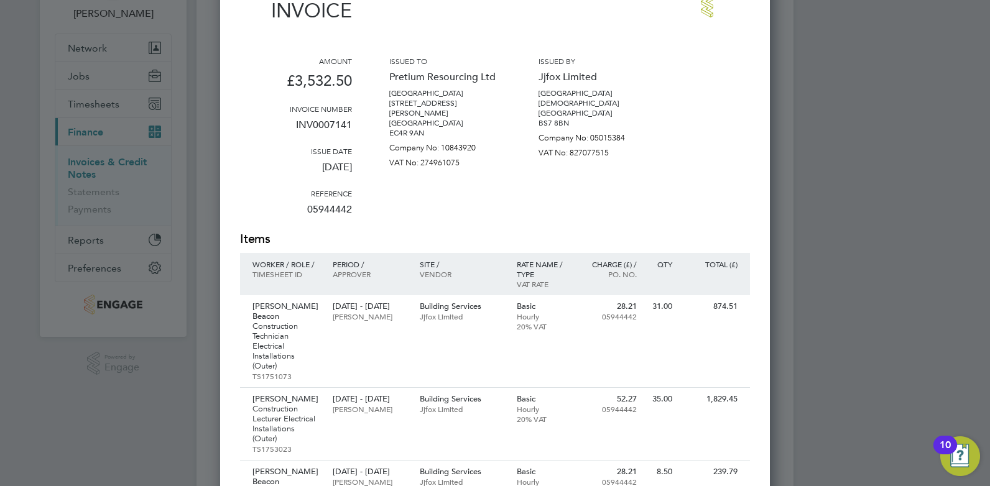
drag, startPoint x: 714, startPoint y: 267, endPoint x: 713, endPoint y: 284, distance: 16.2
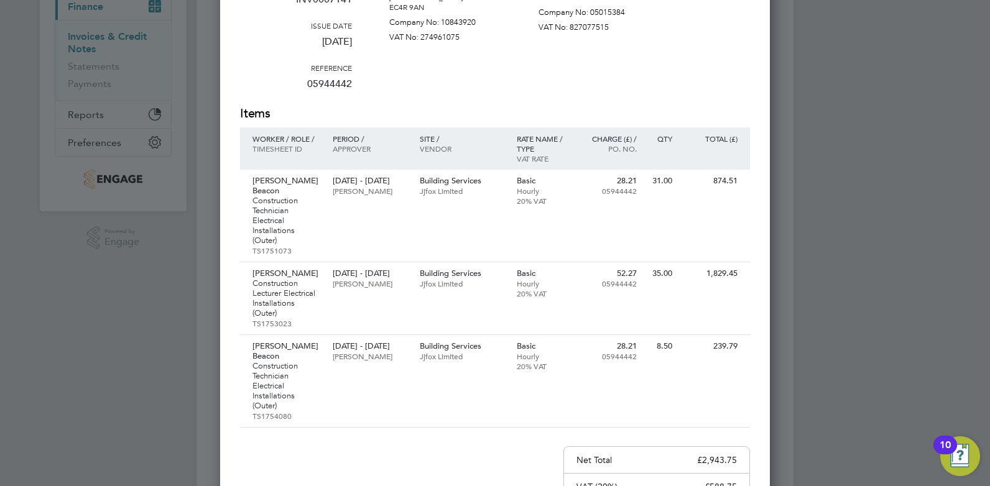
drag, startPoint x: 784, startPoint y: 348, endPoint x: 784, endPoint y: 363, distance: 14.9
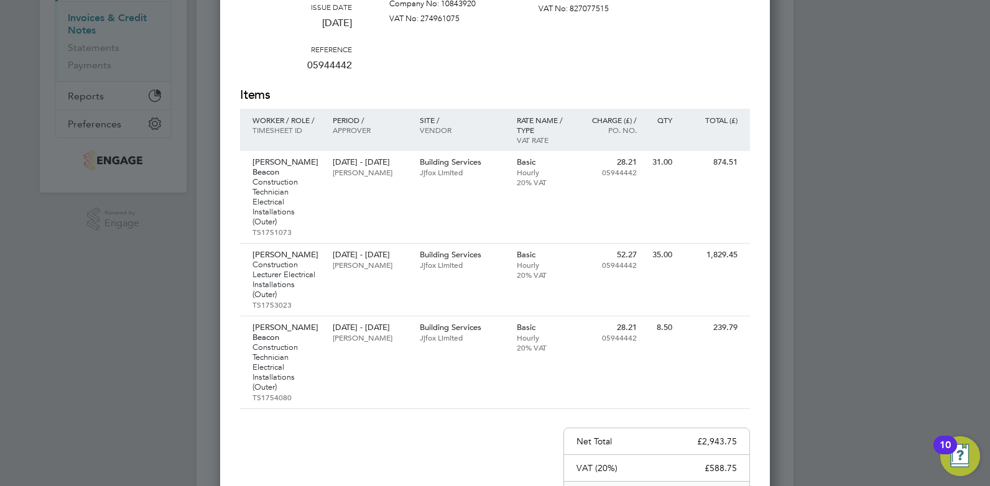
scroll to position [228, 0]
drag, startPoint x: 767, startPoint y: 389, endPoint x: 754, endPoint y: 316, distance: 74.5
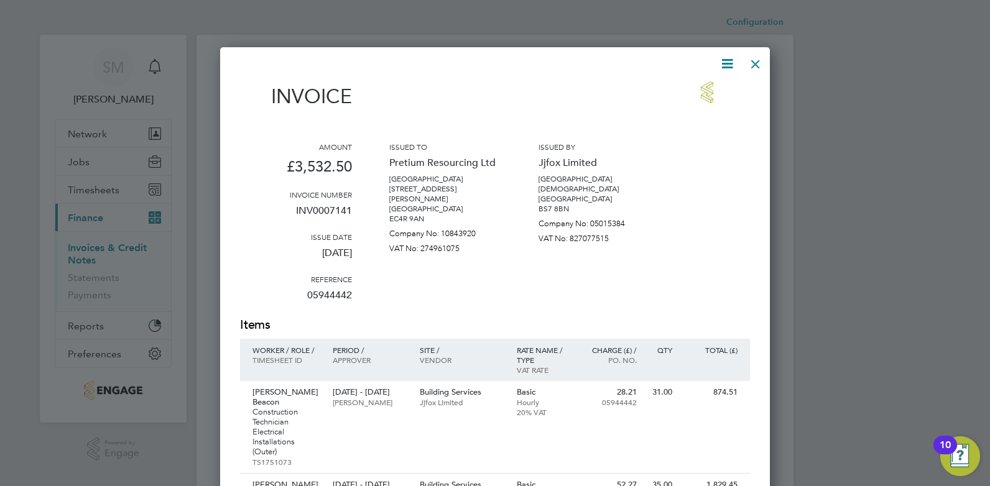
click at [760, 58] on div at bounding box center [755, 61] width 22 height 22
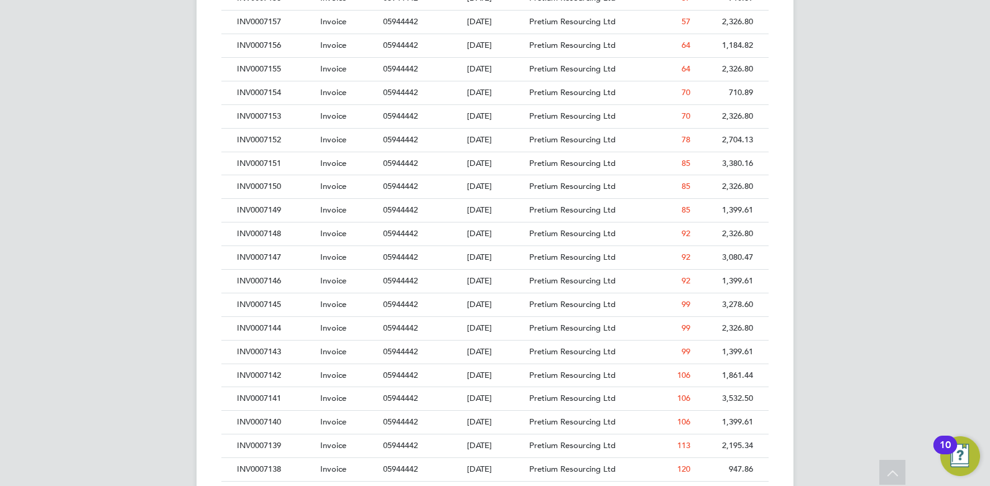
drag, startPoint x: 802, startPoint y: 124, endPoint x: 802, endPoint y: 211, distance: 86.4
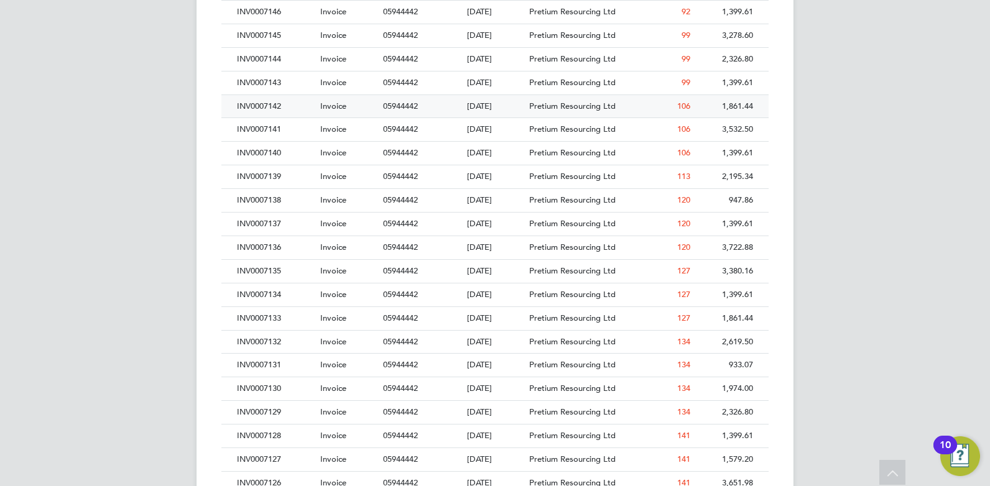
click at [297, 105] on div "INV0007142" at bounding box center [275, 106] width 83 height 23
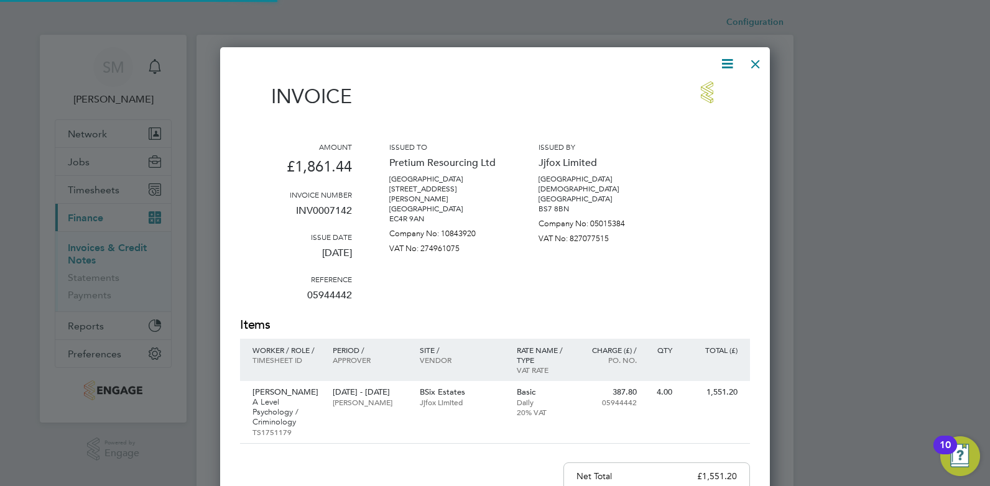
scroll to position [656, 550]
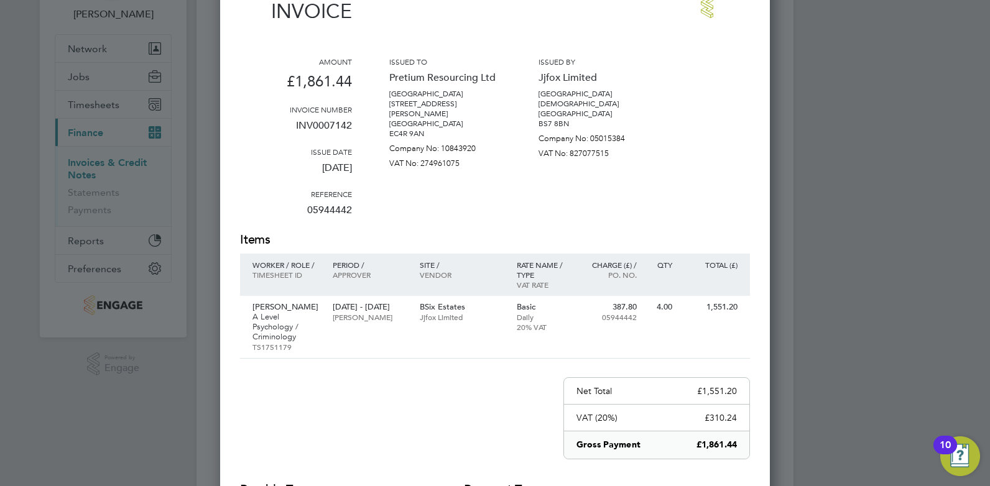
drag, startPoint x: 705, startPoint y: 239, endPoint x: 705, endPoint y: 247, distance: 7.5
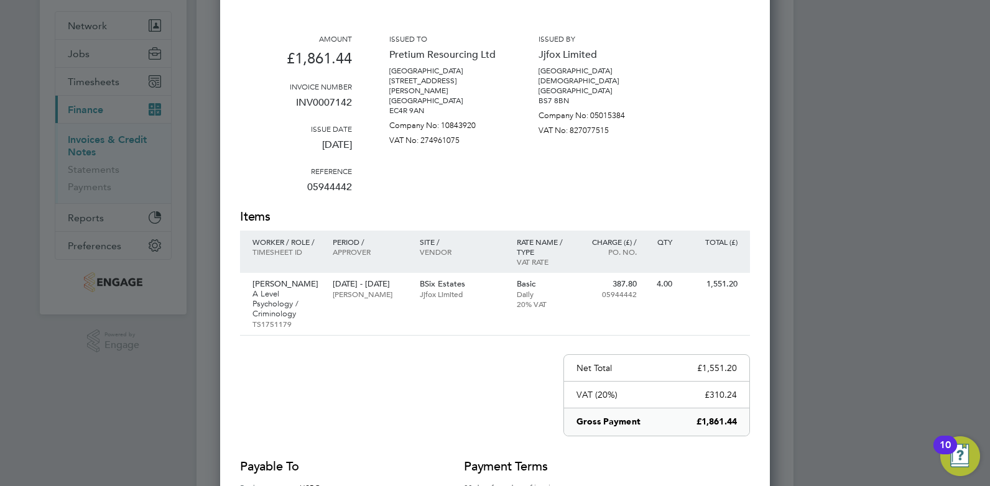
drag, startPoint x: 692, startPoint y: 331, endPoint x: 692, endPoint y: 137, distance: 194.0
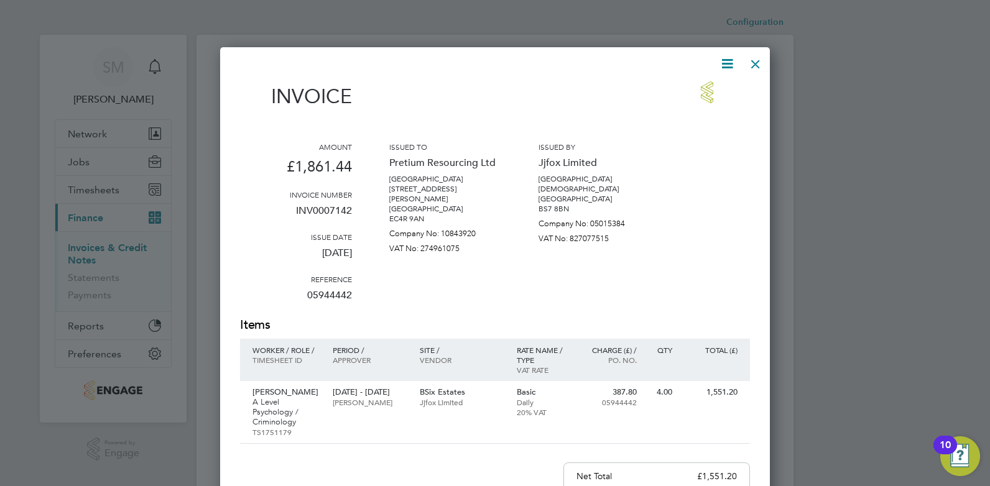
click at [753, 67] on div at bounding box center [755, 61] width 22 height 22
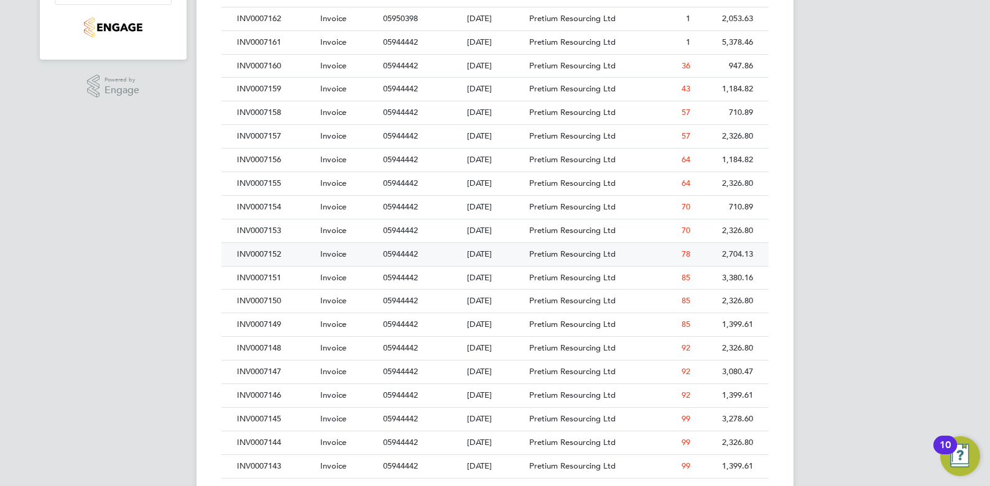
drag, startPoint x: 544, startPoint y: 252, endPoint x: 540, endPoint y: 328, distance: 76.6
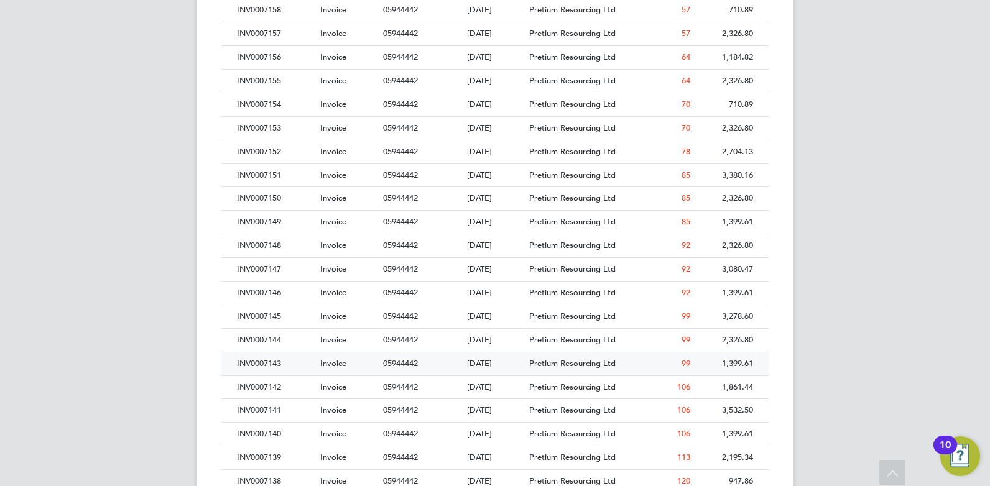
click at [274, 360] on div "INV0007143" at bounding box center [275, 364] width 83 height 23
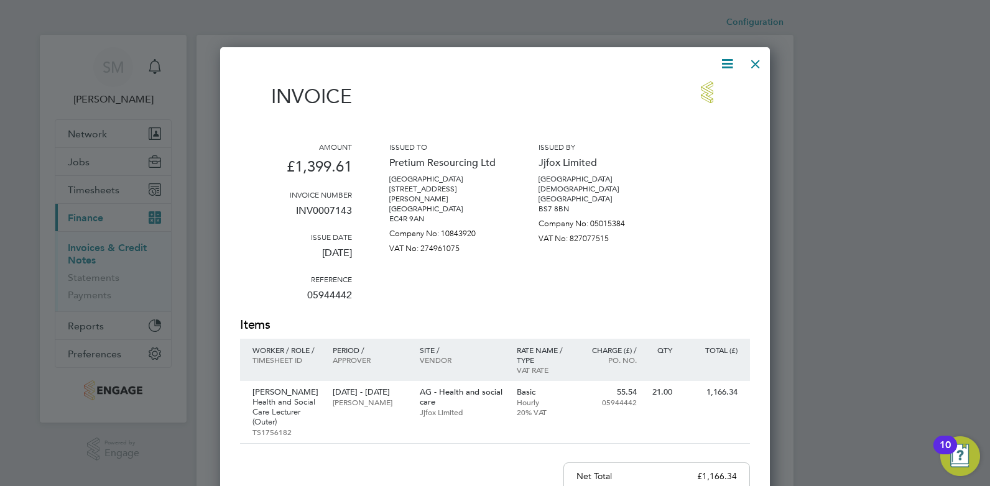
scroll to position [656, 550]
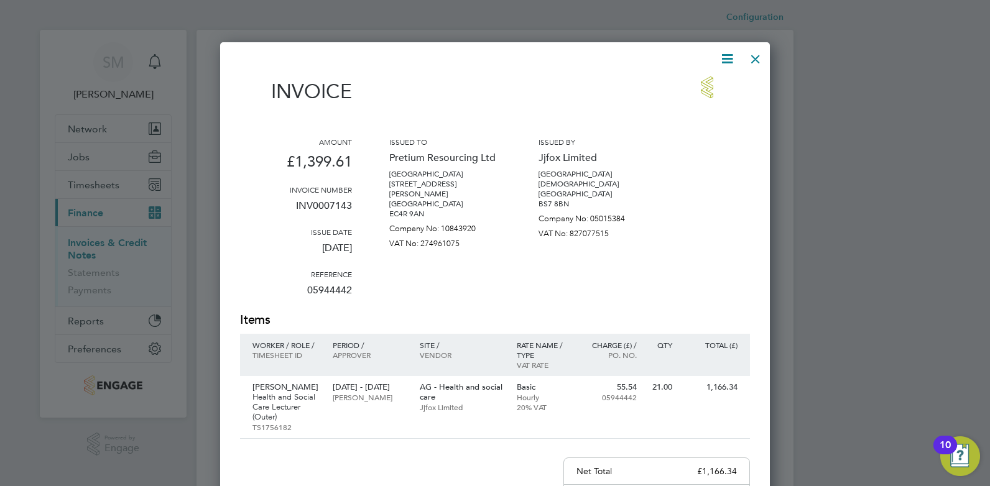
drag, startPoint x: 716, startPoint y: 299, endPoint x: 716, endPoint y: 327, distance: 28.0
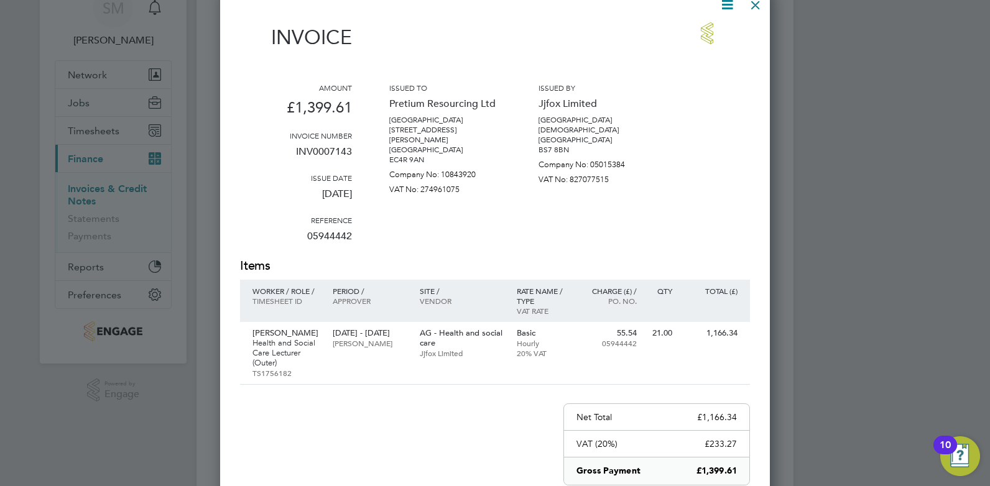
drag, startPoint x: 734, startPoint y: 294, endPoint x: 734, endPoint y: 303, distance: 9.3
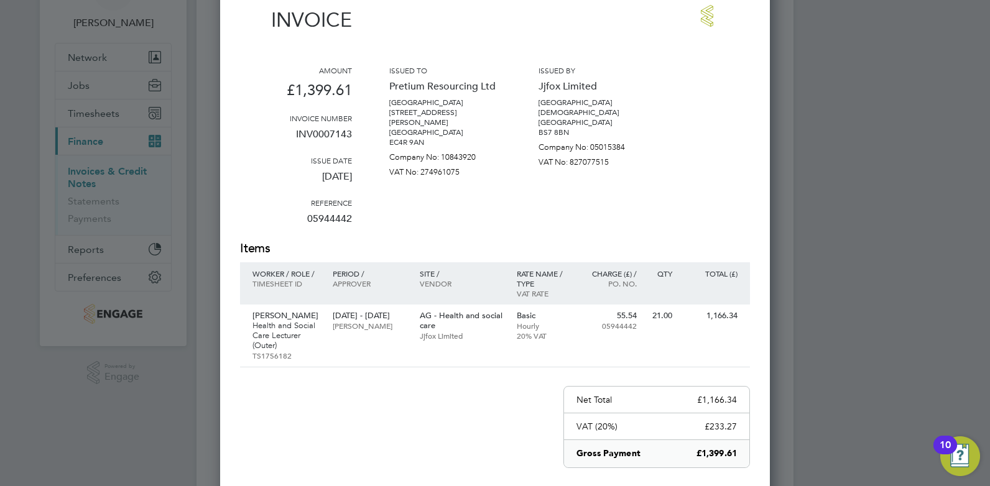
scroll to position [0, 0]
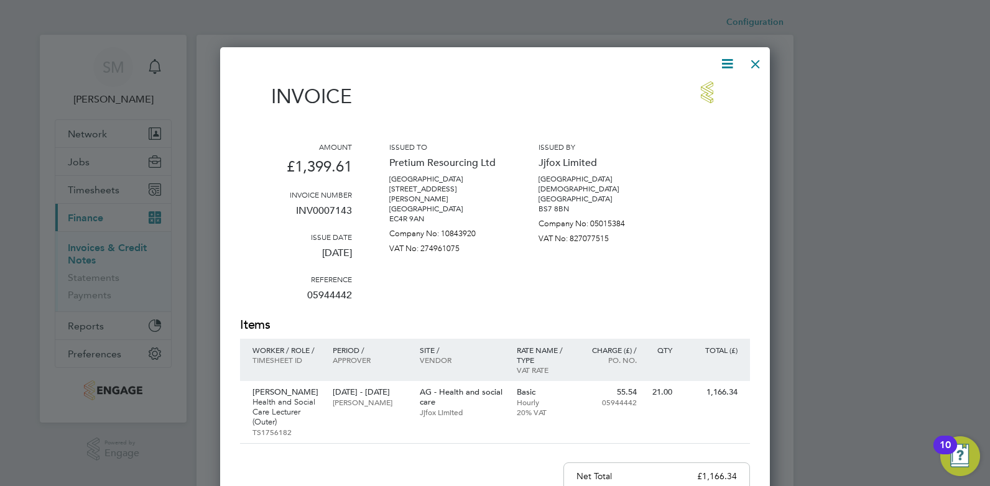
drag, startPoint x: 689, startPoint y: 169, endPoint x: 692, endPoint y: 88, distance: 80.9
click at [761, 66] on div at bounding box center [755, 61] width 22 height 22
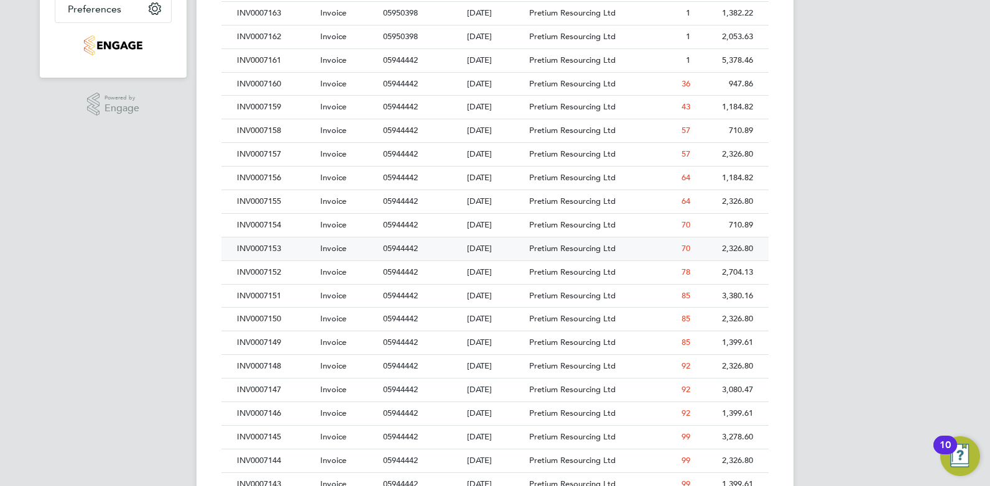
drag, startPoint x: 438, startPoint y: 204, endPoint x: 456, endPoint y: 297, distance: 94.5
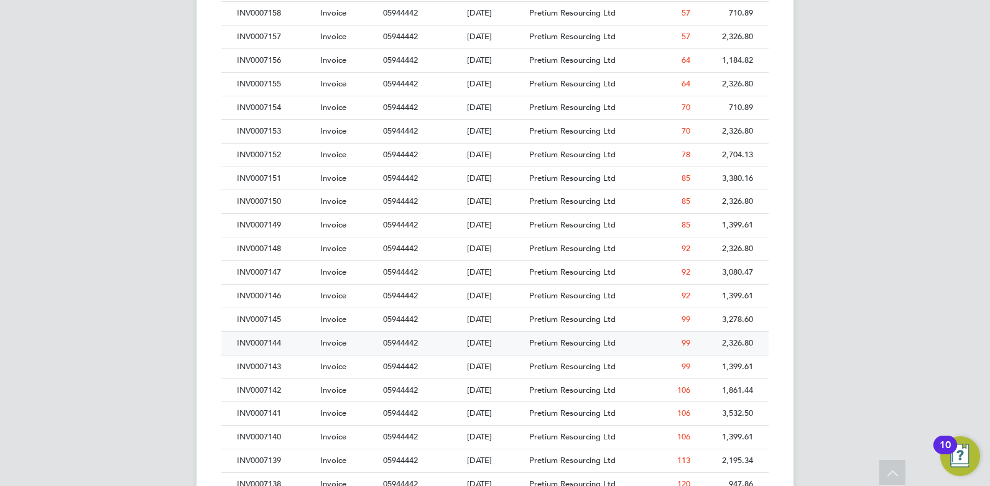
click at [299, 340] on div "INV0007144" at bounding box center [275, 343] width 83 height 23
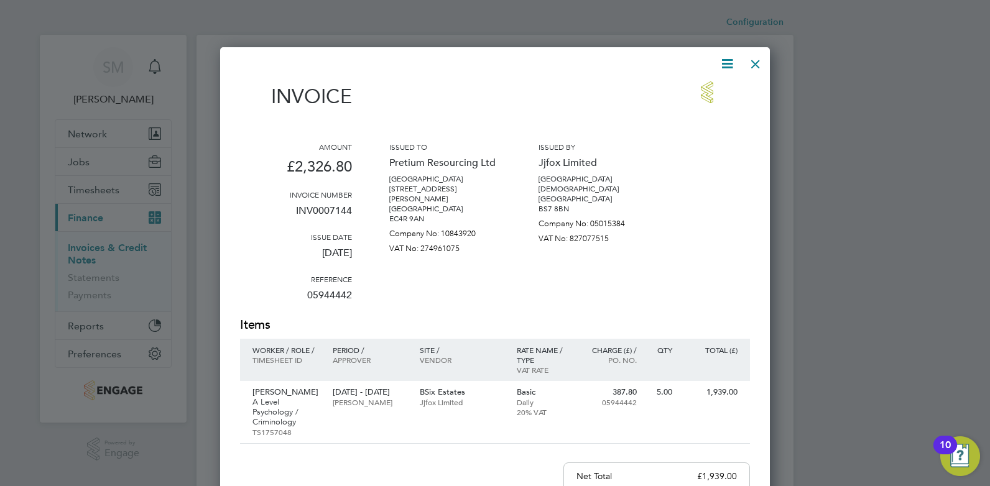
scroll to position [656, 550]
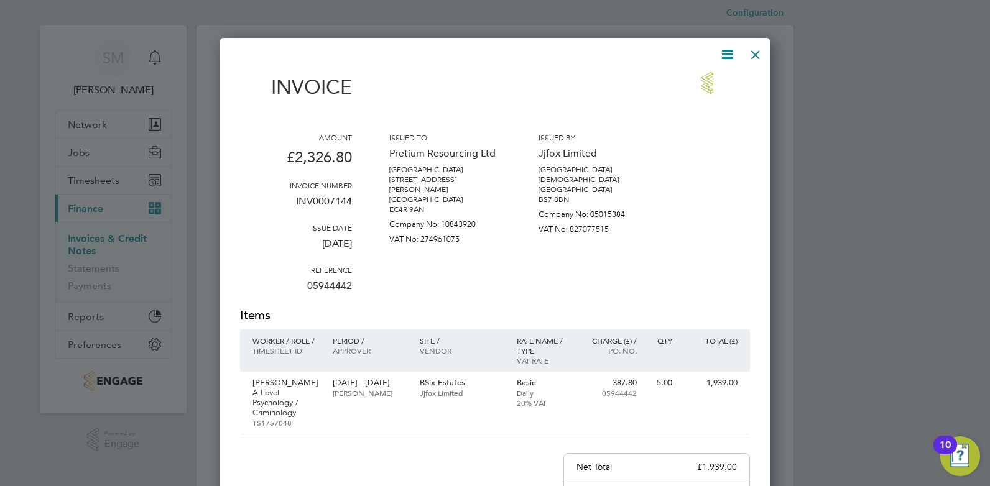
drag, startPoint x: 657, startPoint y: 281, endPoint x: 657, endPoint y: 302, distance: 20.5
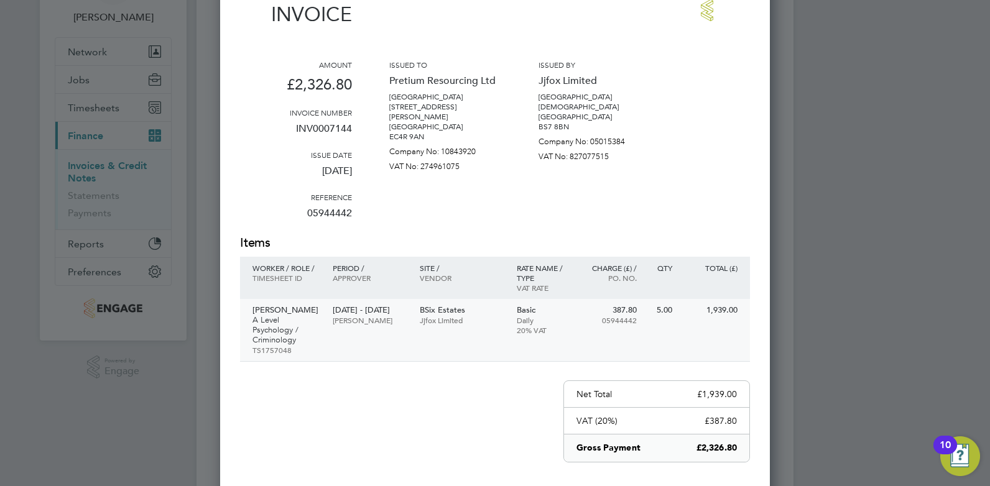
drag, startPoint x: 651, startPoint y: 282, endPoint x: 653, endPoint y: 362, distance: 80.2
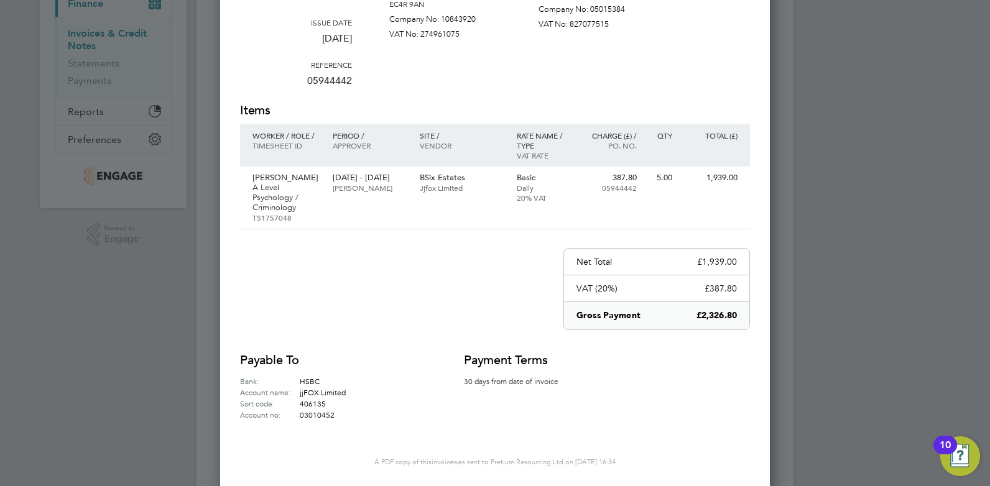
drag, startPoint x: 680, startPoint y: 336, endPoint x: 660, endPoint y: 244, distance: 93.7
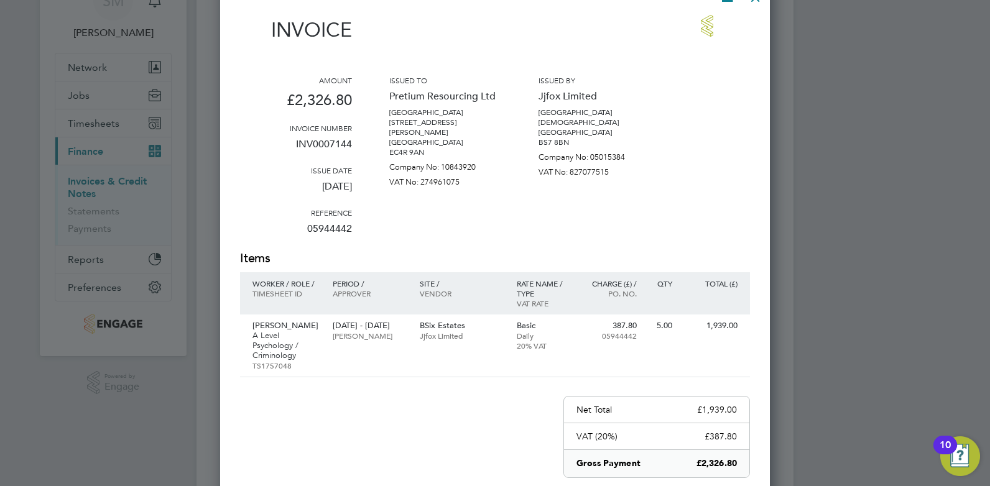
drag, startPoint x: 760, startPoint y: 102, endPoint x: 749, endPoint y: 55, distance: 47.8
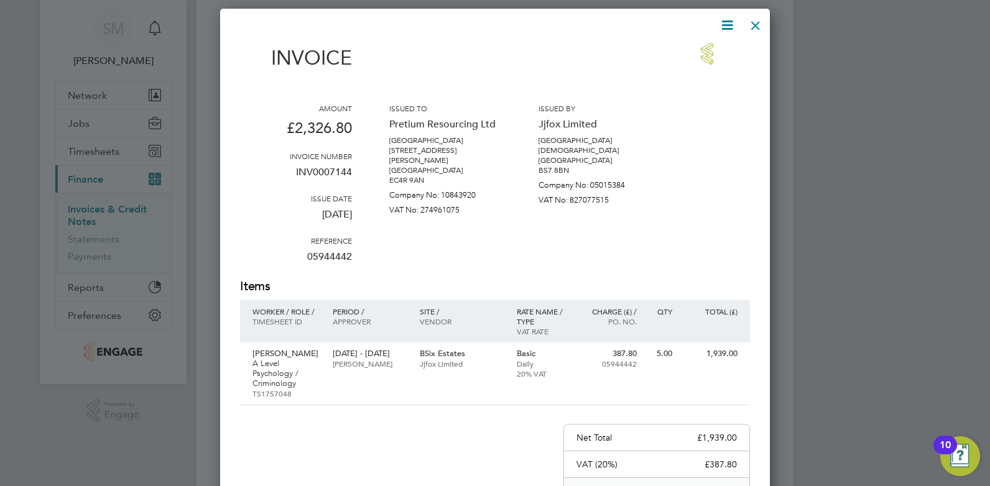
click at [762, 29] on div at bounding box center [755, 22] width 22 height 22
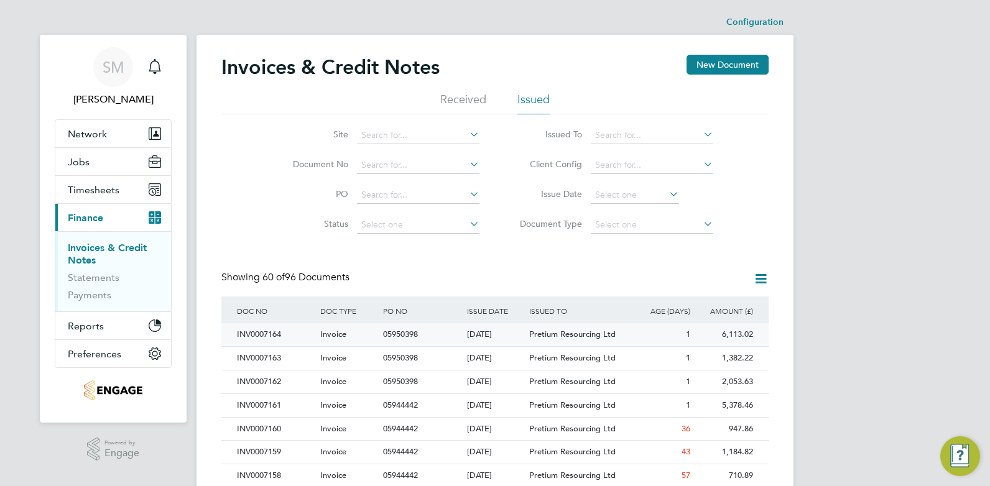
drag, startPoint x: 619, startPoint y: 206, endPoint x: 625, endPoint y: 259, distance: 52.5
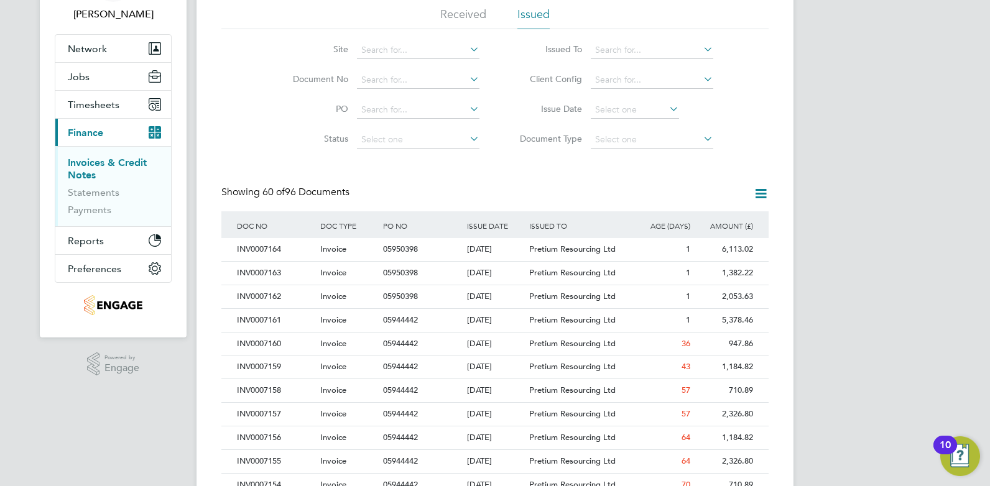
scroll to position [471, 0]
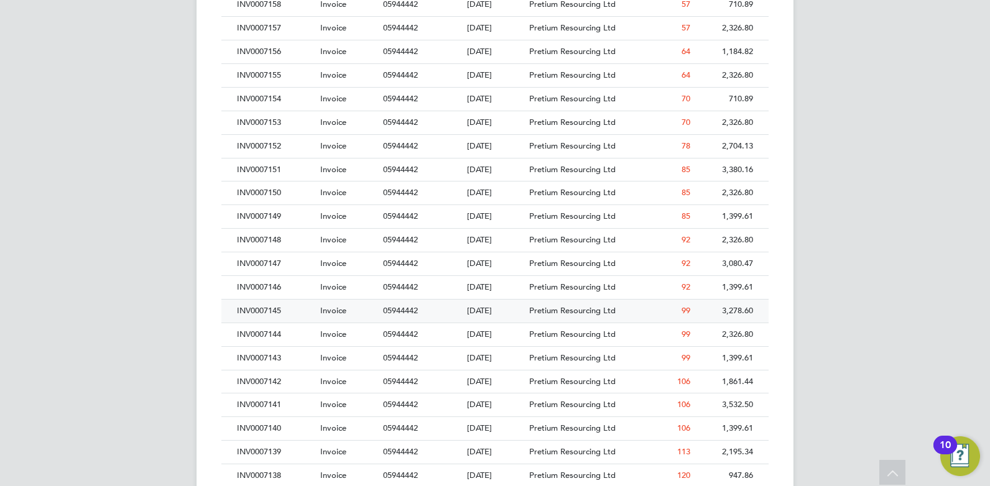
click at [269, 310] on div "INV0007145" at bounding box center [275, 311] width 83 height 23
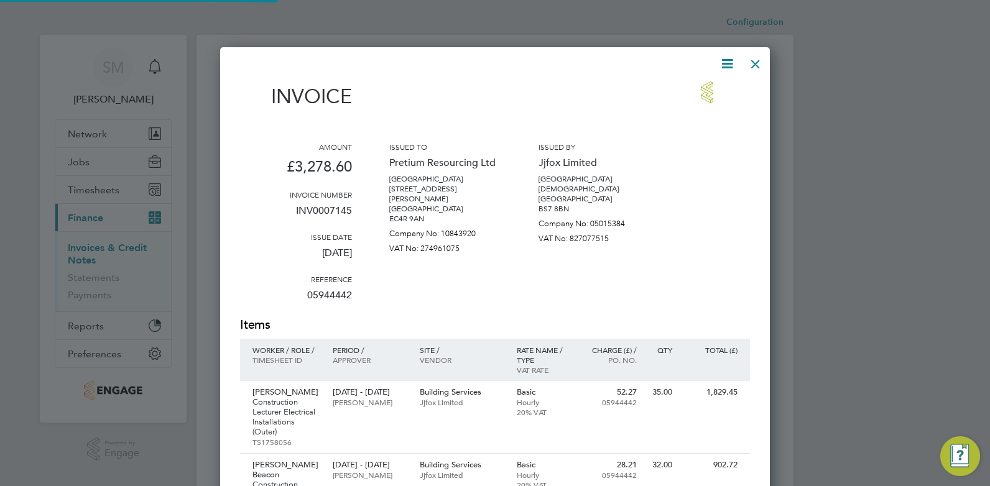
scroll to position [6, 6]
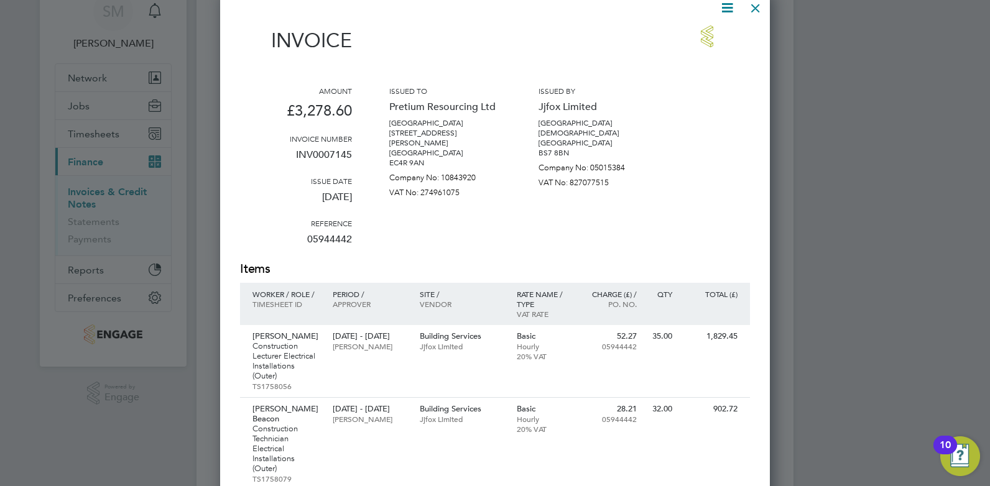
drag, startPoint x: 450, startPoint y: 284, endPoint x: 454, endPoint y: 309, distance: 25.9
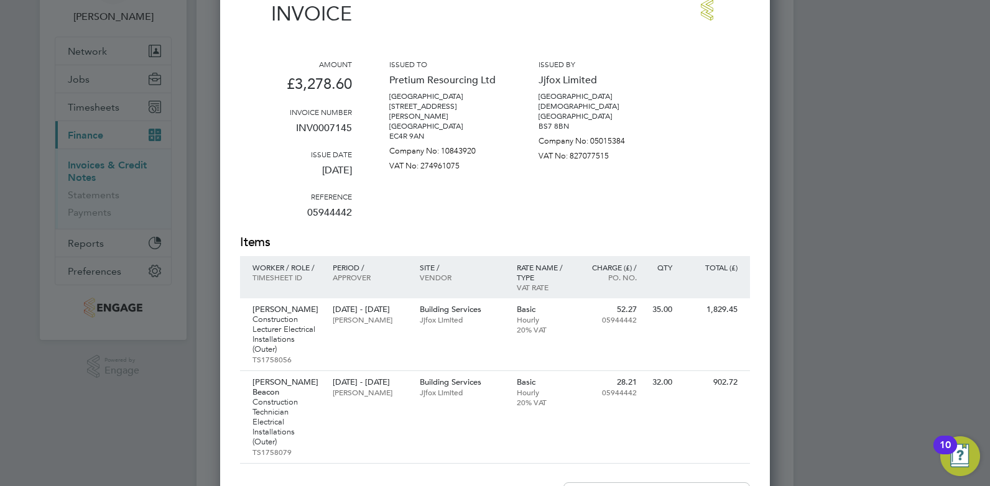
drag, startPoint x: 519, startPoint y: 226, endPoint x: 519, endPoint y: 265, distance: 38.6
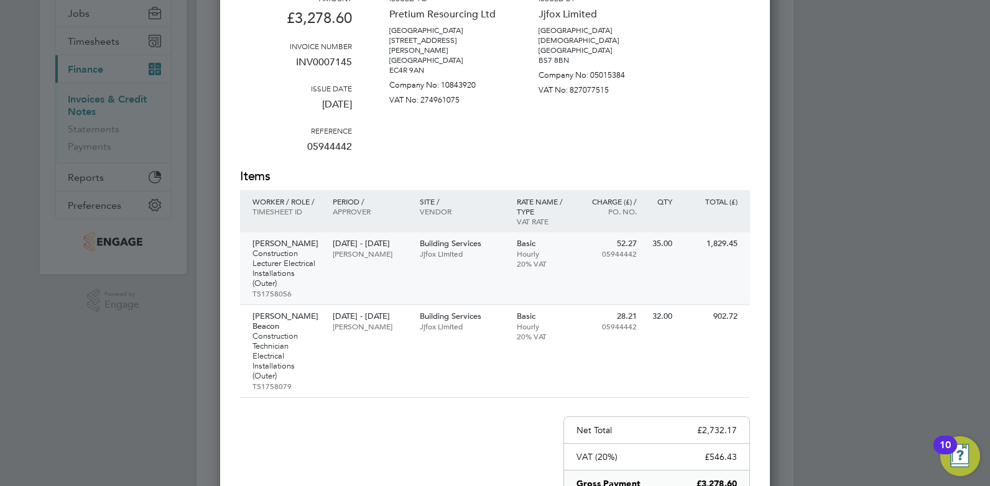
drag, startPoint x: 649, startPoint y: 292, endPoint x: 649, endPoint y: 302, distance: 9.3
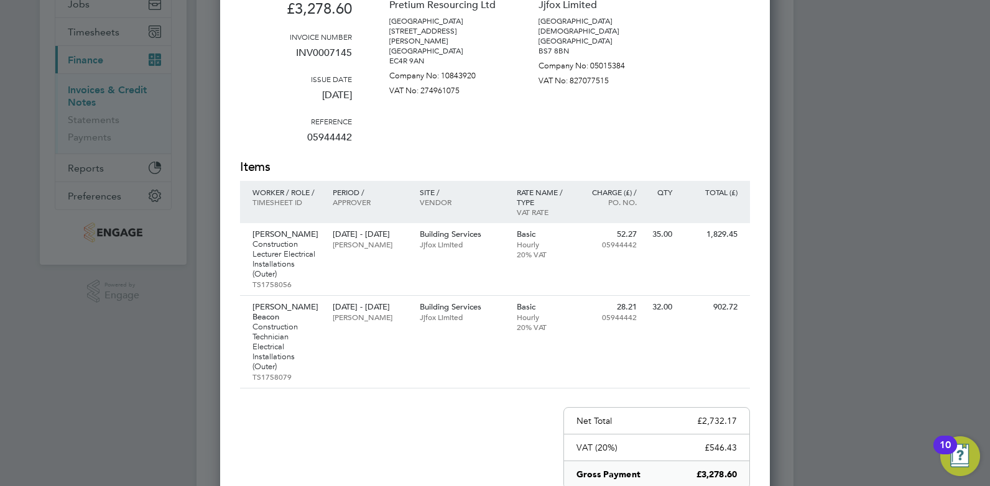
drag, startPoint x: 686, startPoint y: 216, endPoint x: 691, endPoint y: 149, distance: 66.7
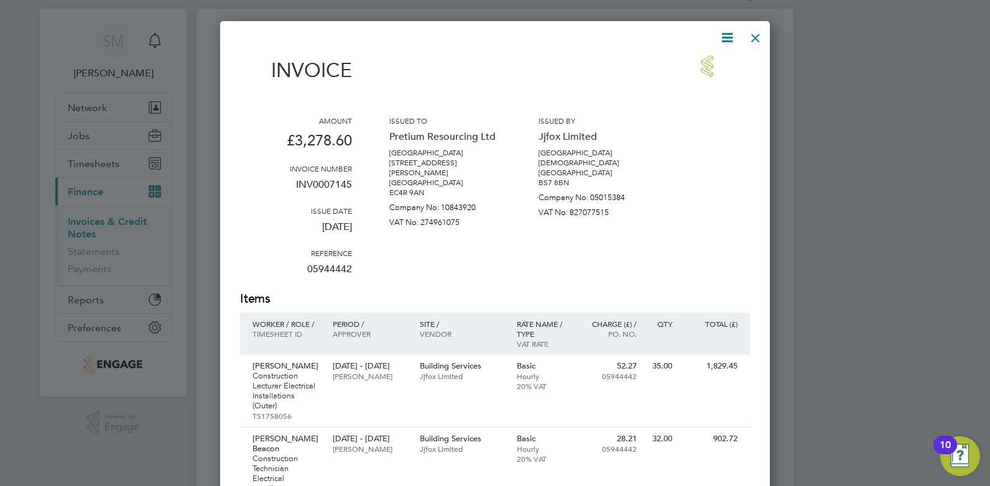
scroll to position [0, 0]
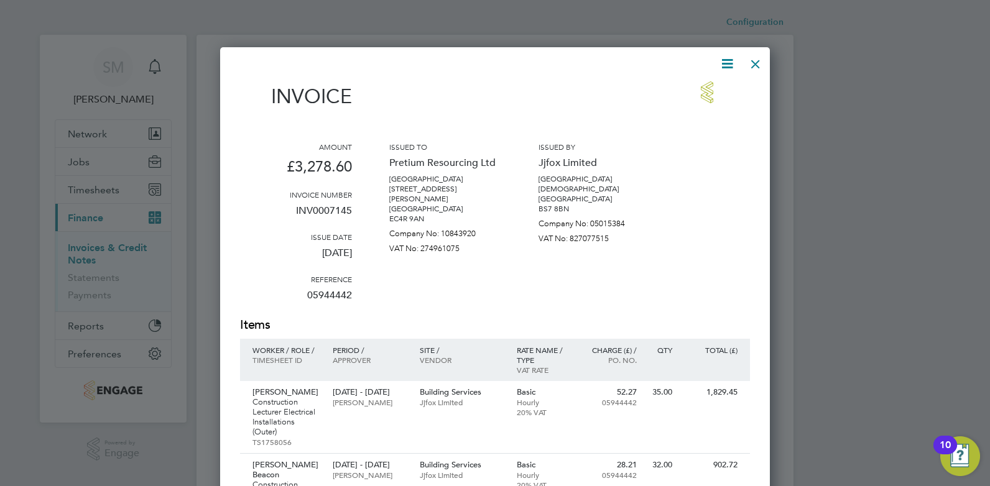
click at [756, 65] on div at bounding box center [755, 61] width 22 height 22
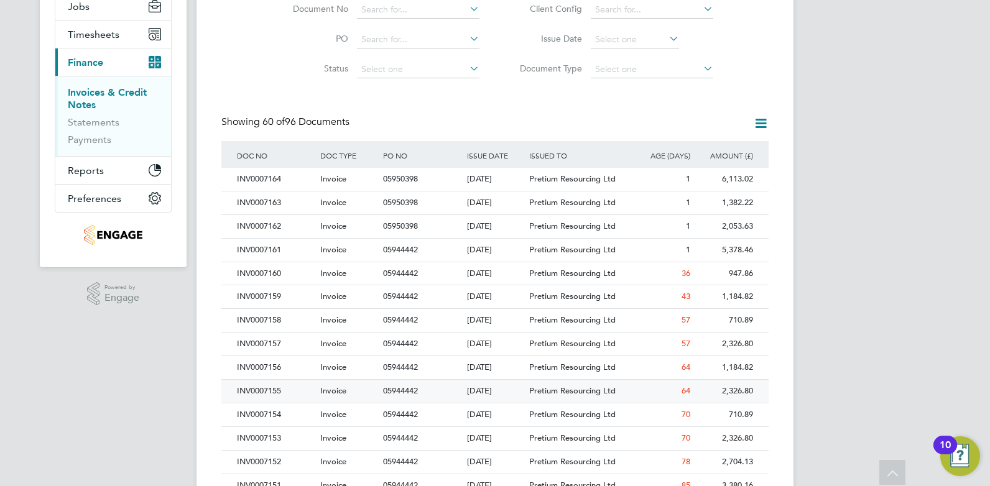
drag, startPoint x: 335, startPoint y: 312, endPoint x: 336, endPoint y: 322, distance: 10.6
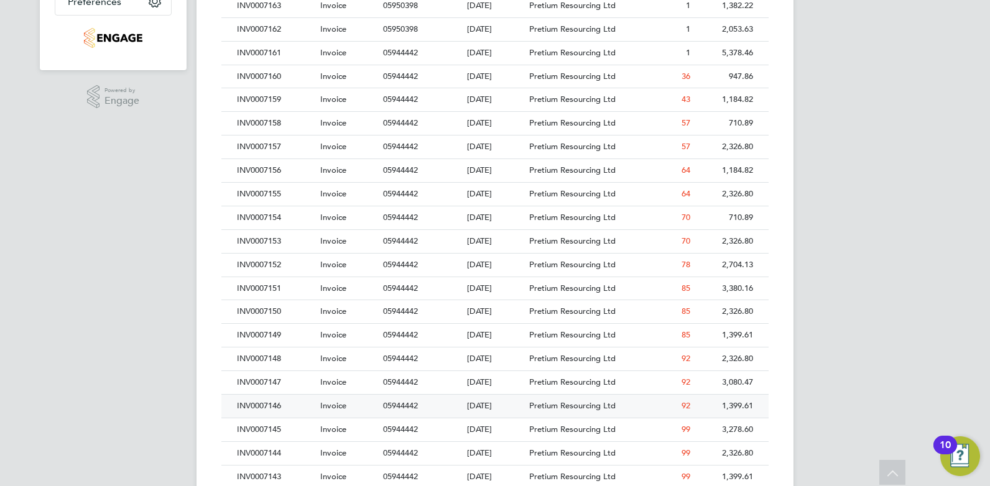
click at [276, 411] on div "INV0007146" at bounding box center [275, 406] width 83 height 23
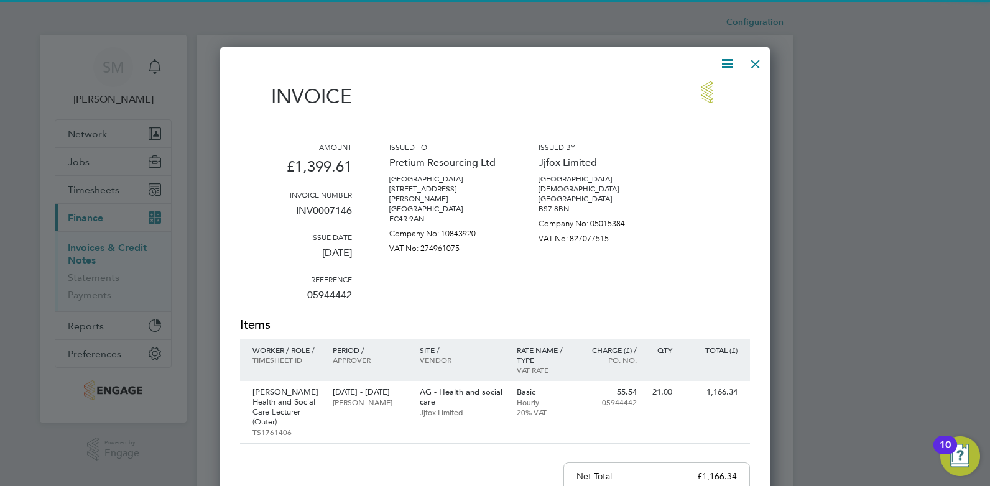
scroll to position [656, 550]
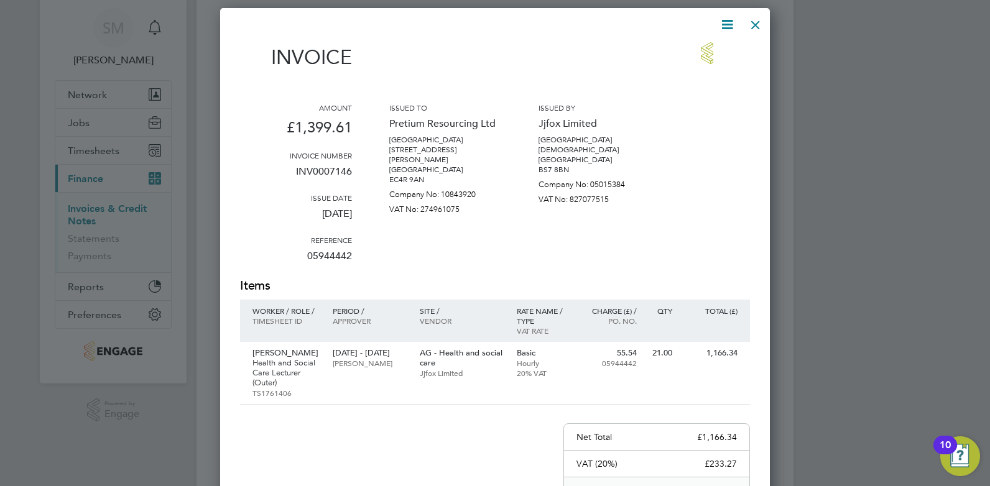
drag, startPoint x: 555, startPoint y: 282, endPoint x: 559, endPoint y: 307, distance: 25.8
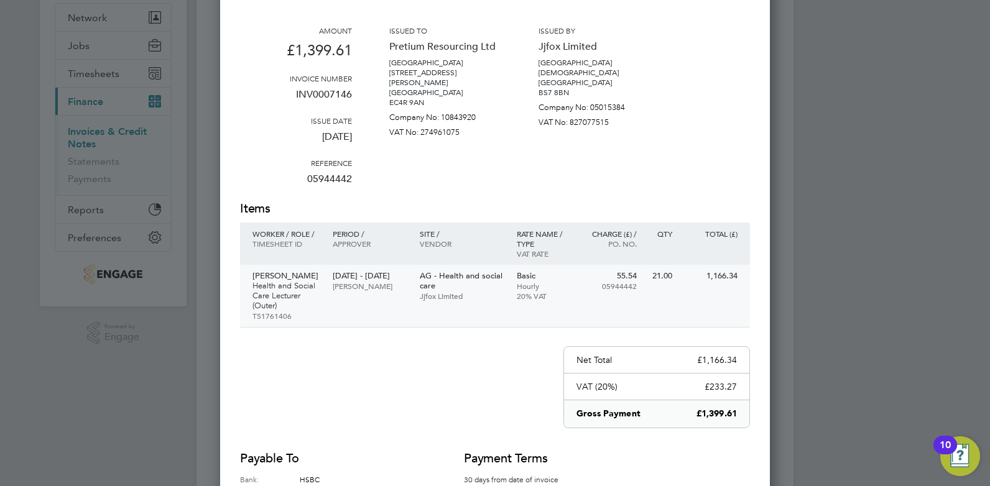
drag, startPoint x: 602, startPoint y: 251, endPoint x: 595, endPoint y: 295, distance: 45.4
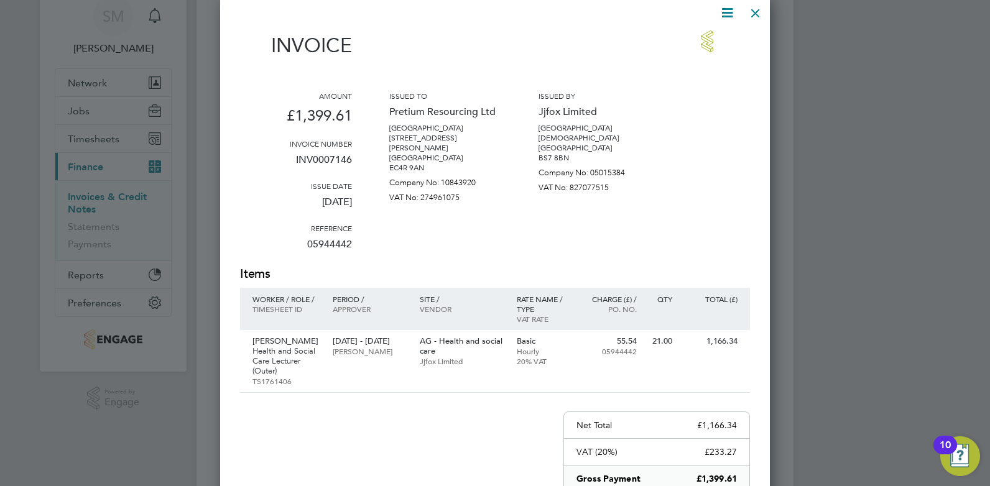
drag, startPoint x: 682, startPoint y: 261, endPoint x: 665, endPoint y: 127, distance: 135.3
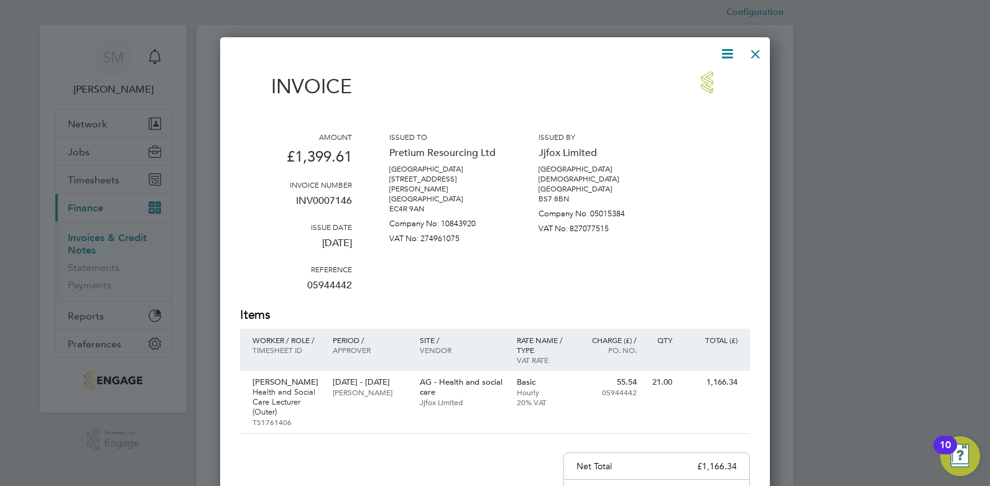
click at [754, 54] on div at bounding box center [755, 51] width 22 height 22
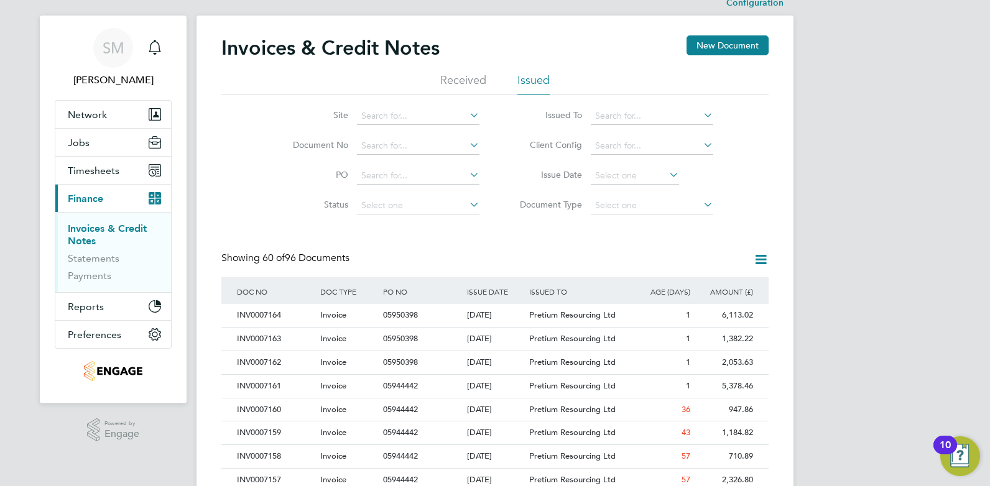
drag, startPoint x: 804, startPoint y: 206, endPoint x: 810, endPoint y: 281, distance: 75.5
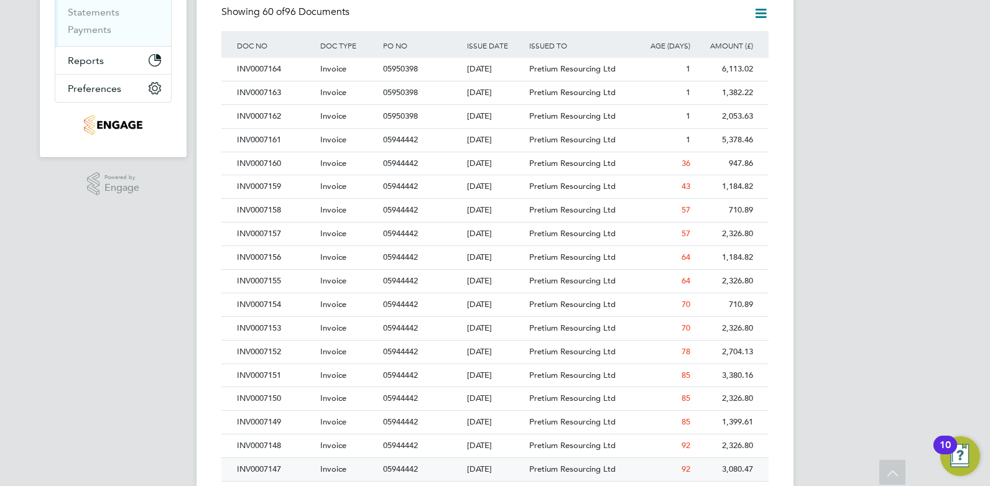
click at [264, 470] on div "INV0007147" at bounding box center [275, 469] width 83 height 23
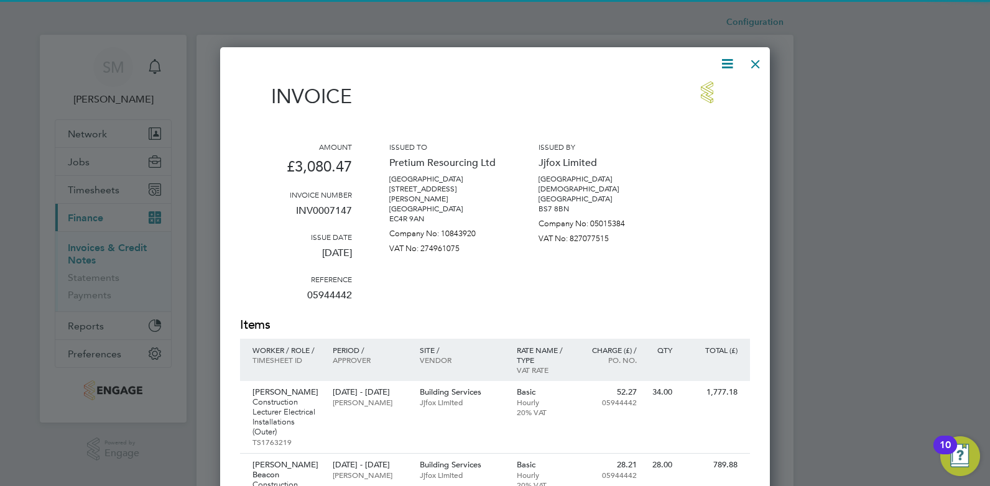
scroll to position [749, 550]
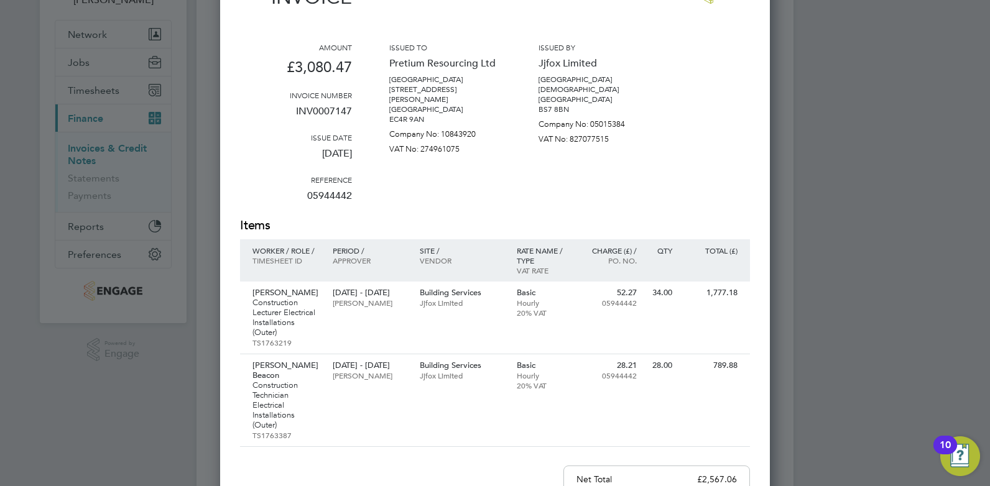
drag, startPoint x: 721, startPoint y: 252, endPoint x: 721, endPoint y: 293, distance: 41.0
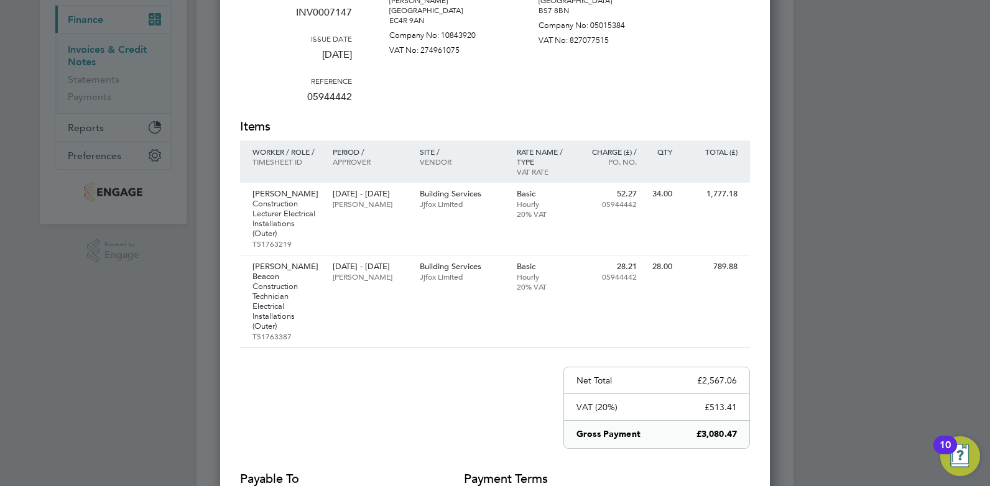
drag, startPoint x: 714, startPoint y: 267, endPoint x: 711, endPoint y: 327, distance: 59.2
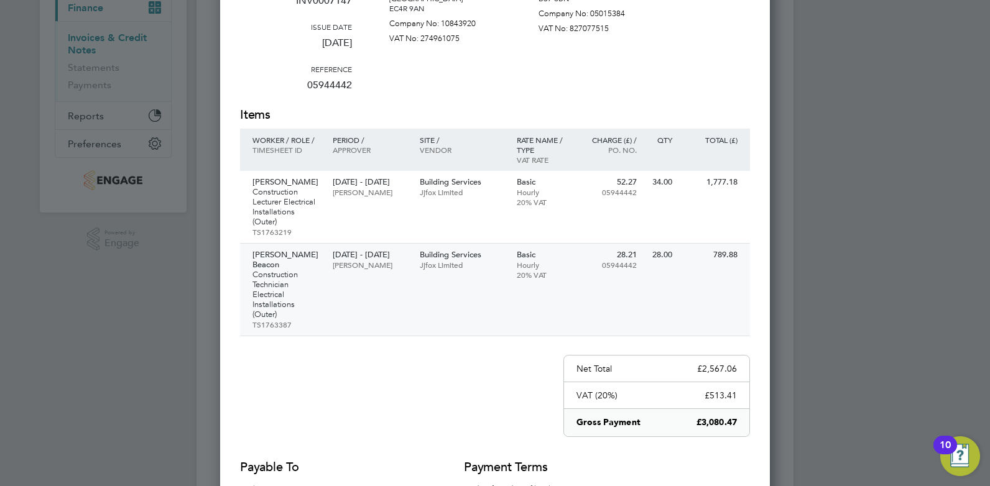
drag, startPoint x: 715, startPoint y: 272, endPoint x: 715, endPoint y: 255, distance: 16.8
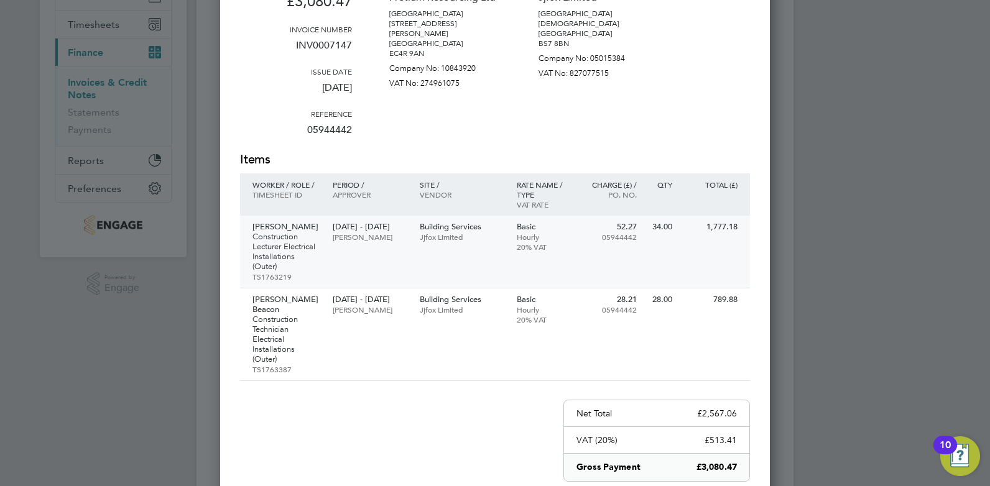
drag, startPoint x: 740, startPoint y: 299, endPoint x: 726, endPoint y: 226, distance: 74.0
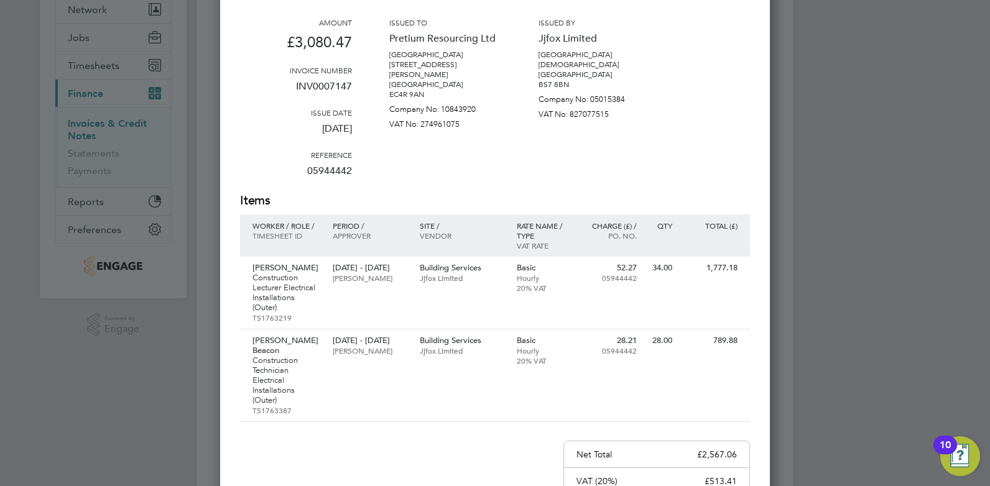
drag, startPoint x: 789, startPoint y: 200, endPoint x: 753, endPoint y: 99, distance: 106.8
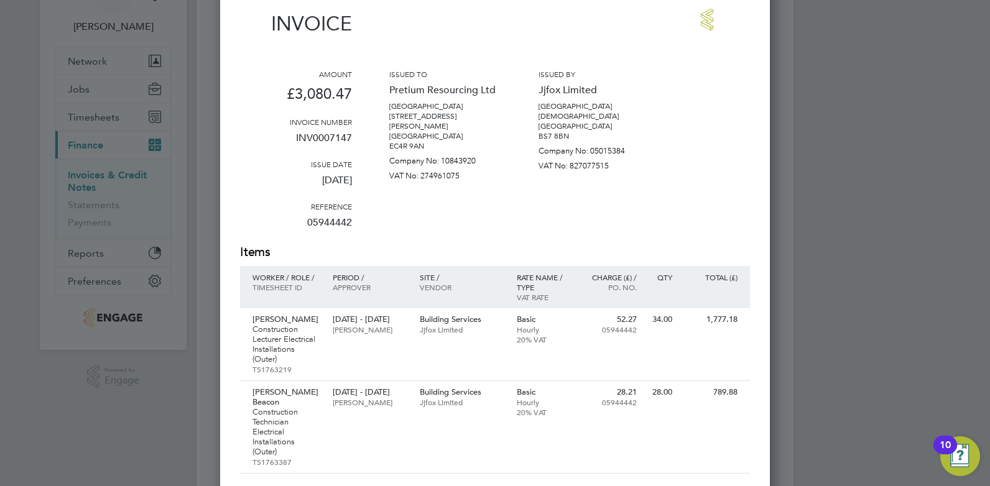
drag, startPoint x: 740, startPoint y: 136, endPoint x: 731, endPoint y: 78, distance: 58.6
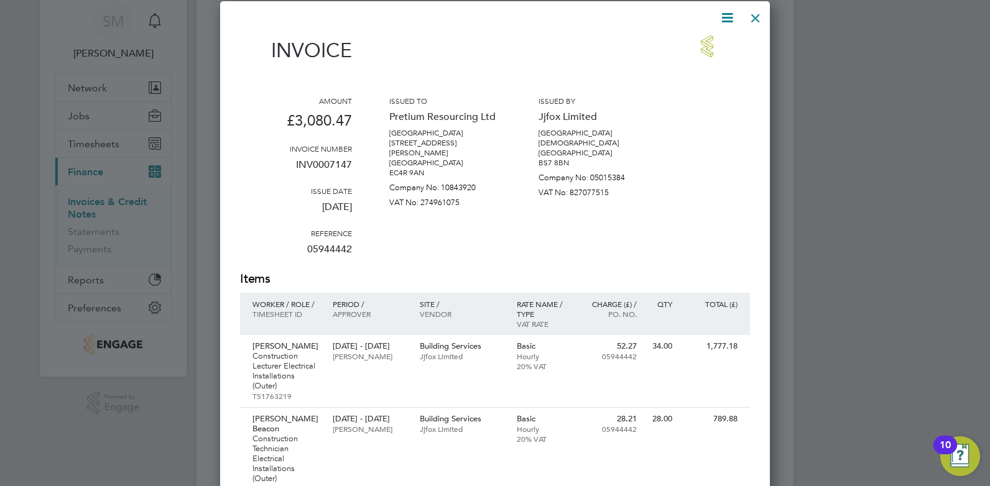
click at [754, 17] on div at bounding box center [755, 15] width 22 height 22
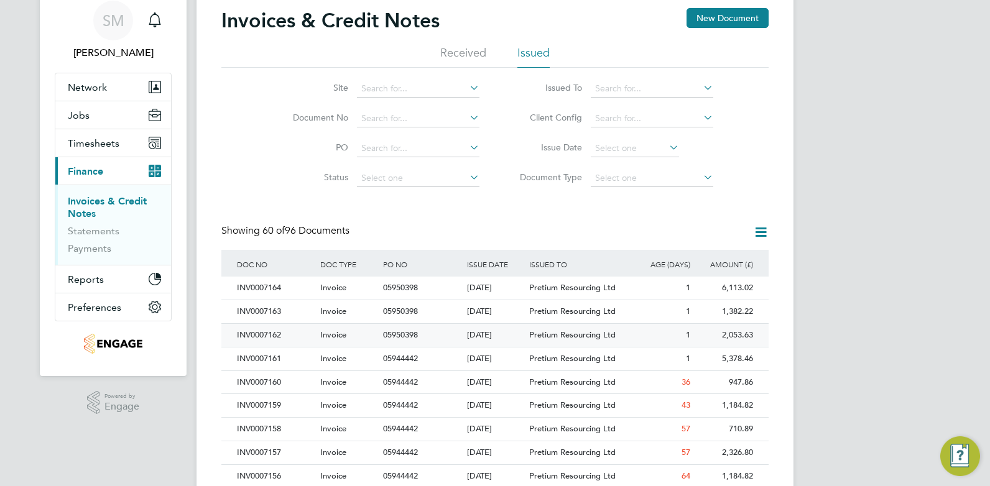
drag, startPoint x: 692, startPoint y: 237, endPoint x: 698, endPoint y: 264, distance: 27.5
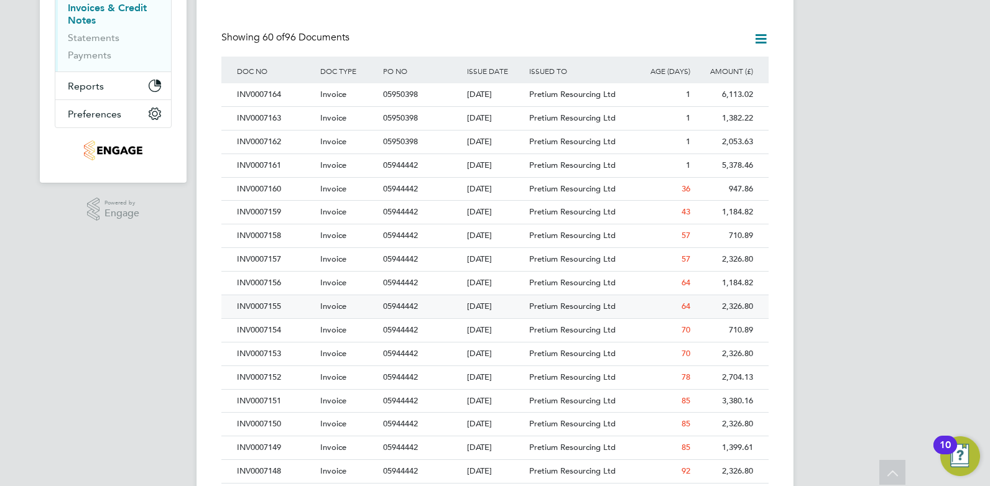
drag, startPoint x: 309, startPoint y: 279, endPoint x: 309, endPoint y: 291, distance: 11.8
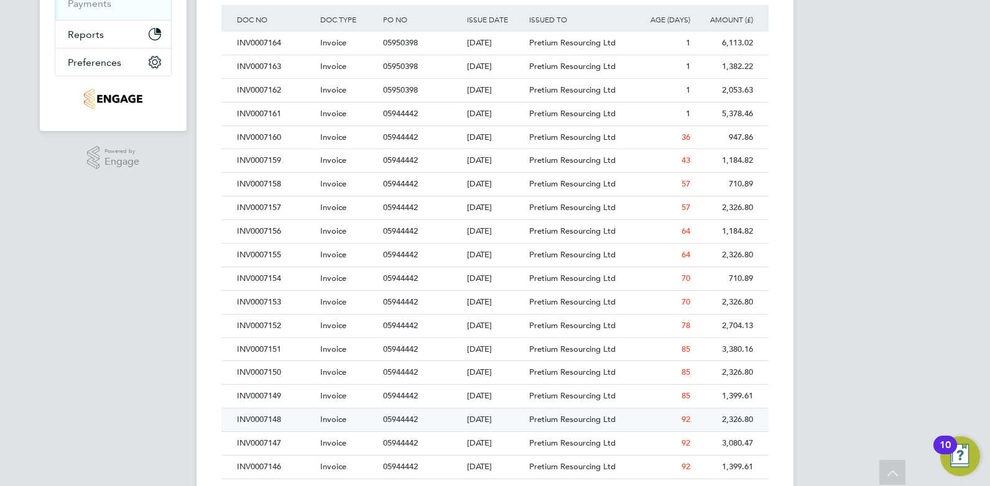
click at [271, 414] on div "INV0007148" at bounding box center [275, 420] width 83 height 23
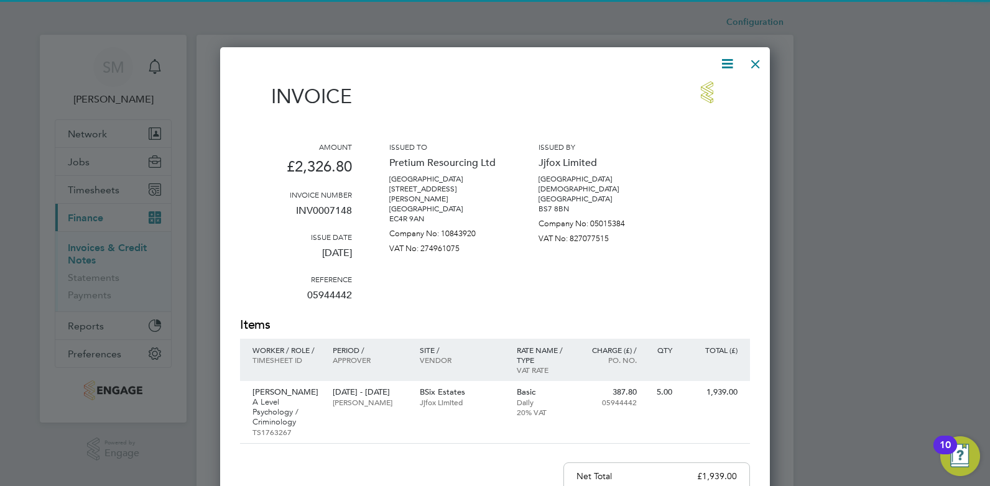
scroll to position [656, 550]
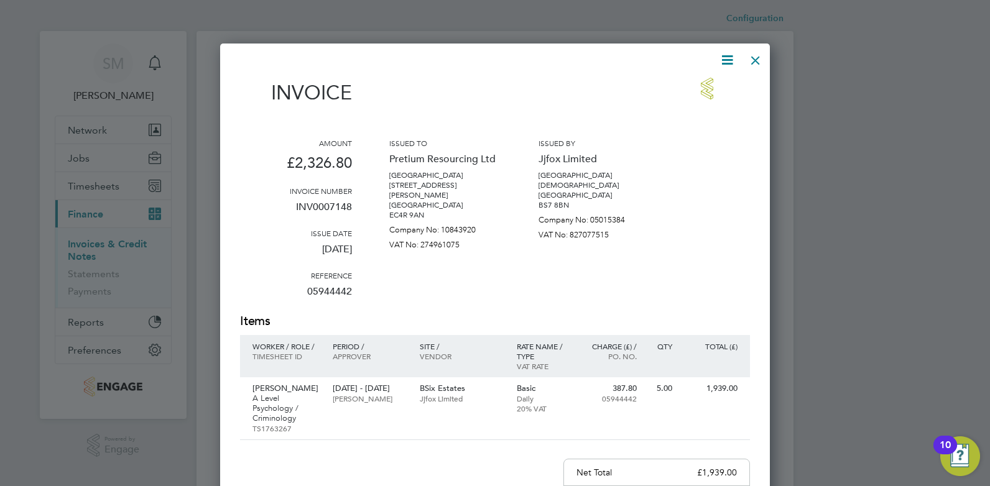
drag, startPoint x: 672, startPoint y: 212, endPoint x: 673, endPoint y: 253, distance: 40.4
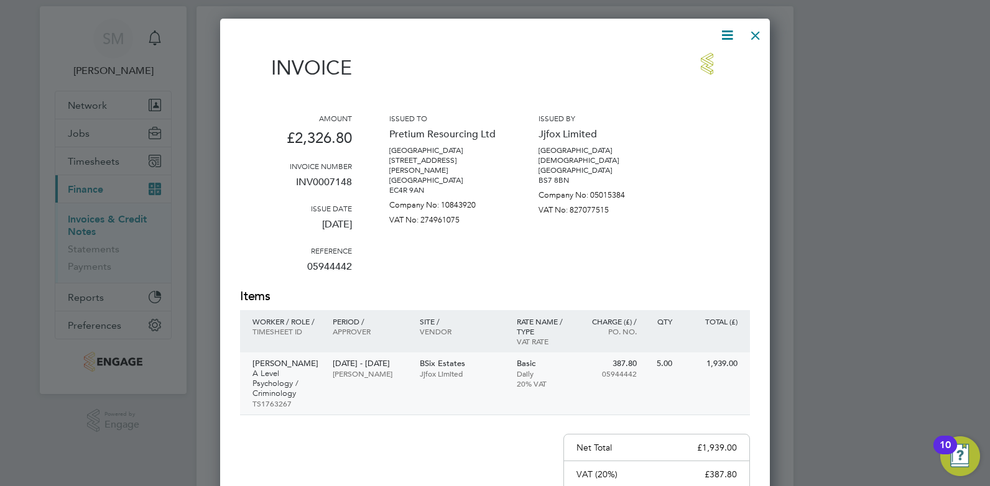
drag, startPoint x: 642, startPoint y: 294, endPoint x: 646, endPoint y: 353, distance: 59.2
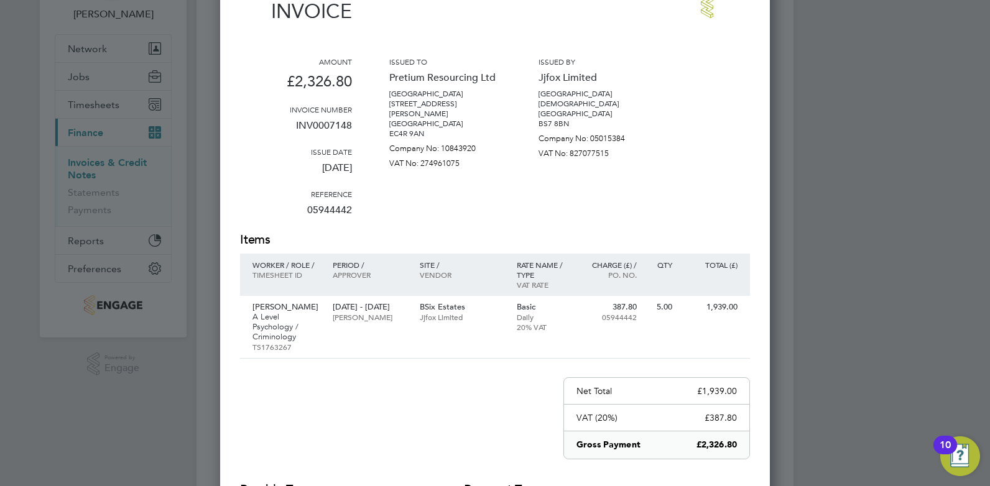
drag, startPoint x: 637, startPoint y: 359, endPoint x: 625, endPoint y: 290, distance: 70.8
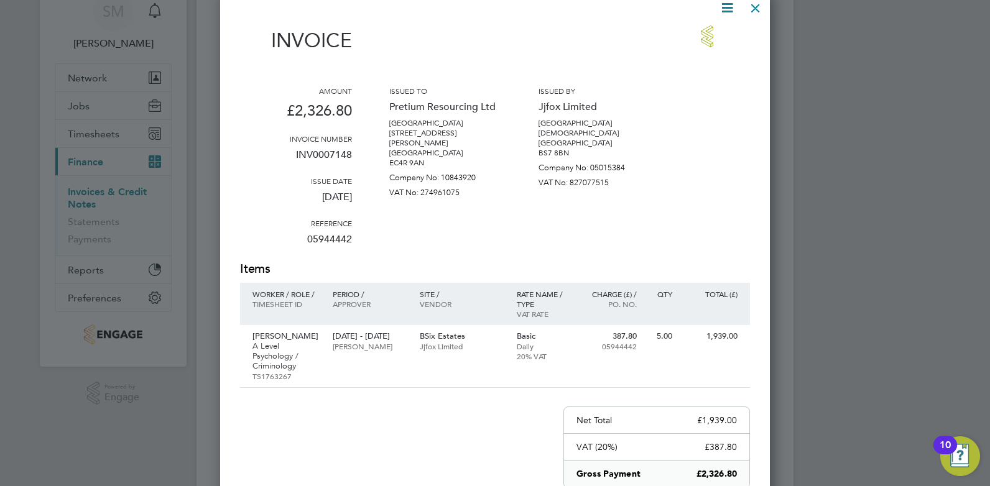
drag, startPoint x: 611, startPoint y: 310, endPoint x: 690, endPoint y: 113, distance: 213.2
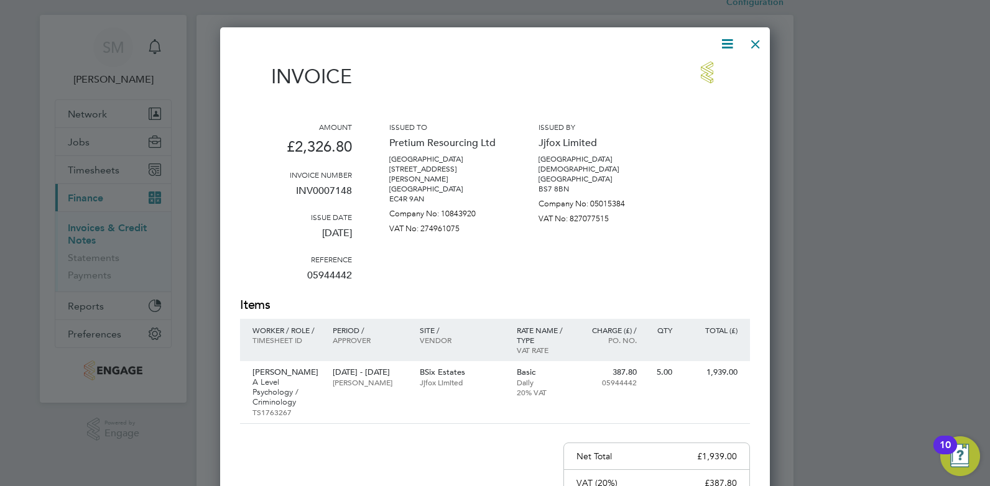
click at [757, 52] on div at bounding box center [755, 41] width 22 height 22
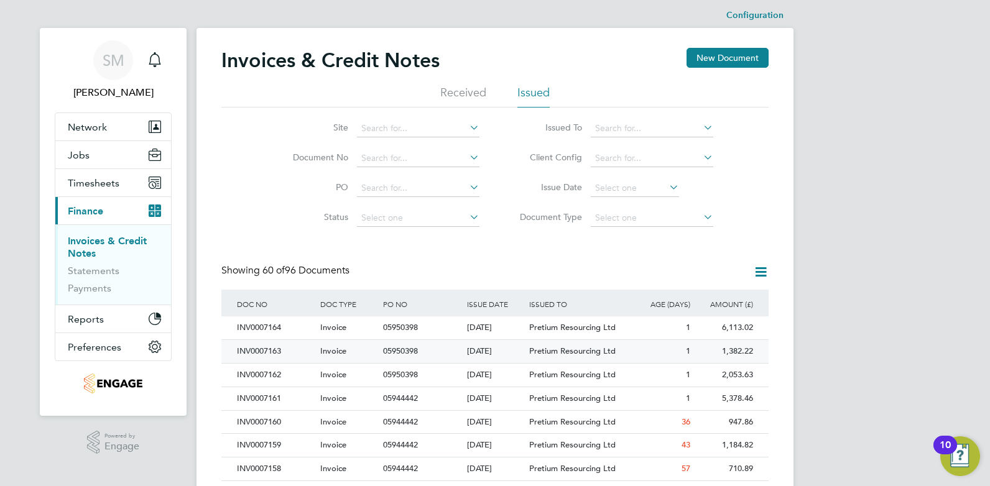
drag, startPoint x: 601, startPoint y: 256, endPoint x: 604, endPoint y: 291, distance: 35.0
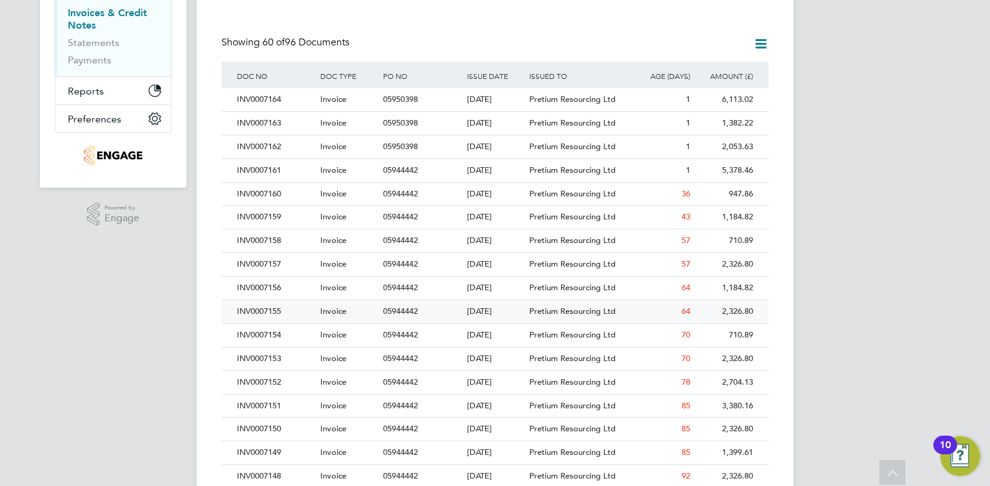
drag, startPoint x: 282, startPoint y: 275, endPoint x: 281, endPoint y: 336, distance: 61.0
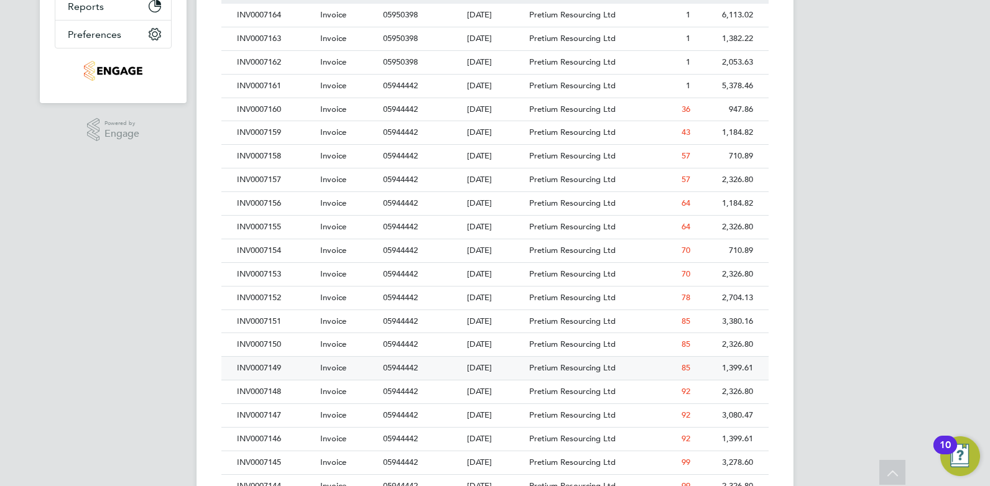
click at [292, 373] on div "INV0007149" at bounding box center [275, 368] width 83 height 23
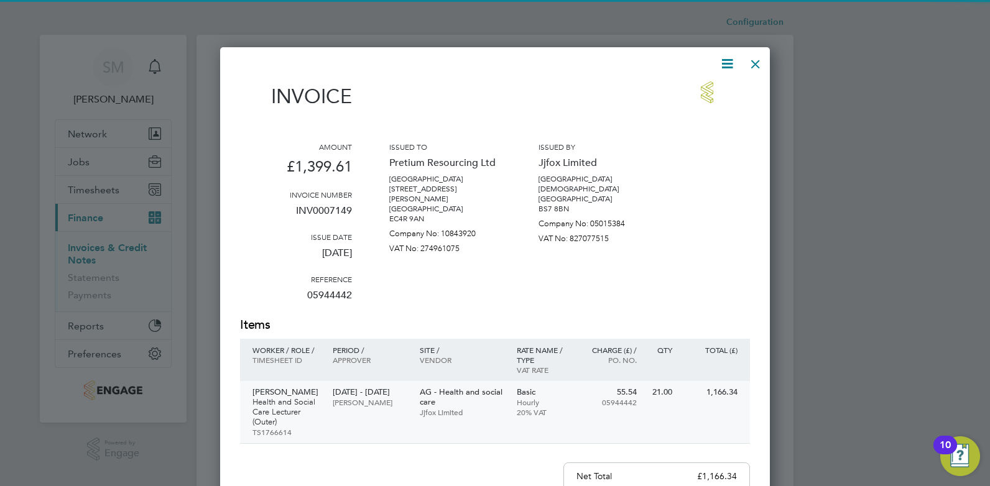
scroll to position [656, 550]
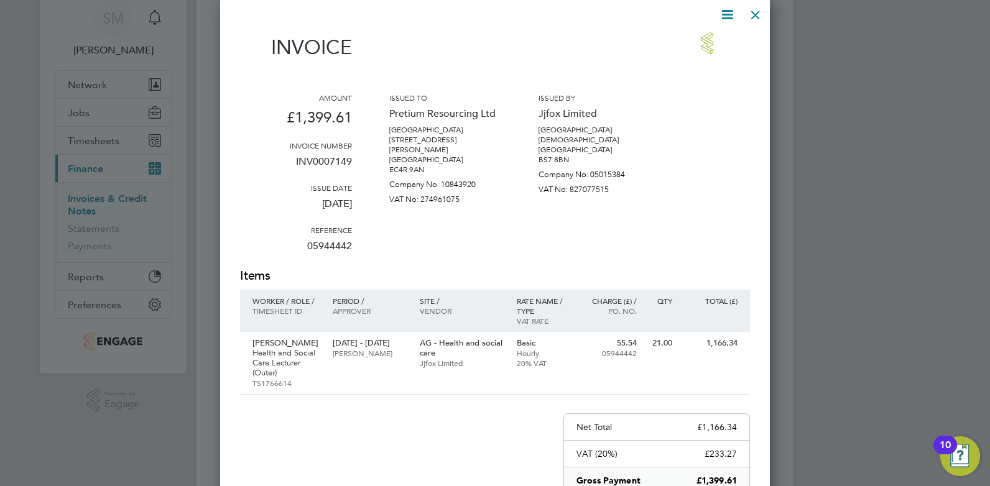
drag, startPoint x: 601, startPoint y: 285, endPoint x: 601, endPoint y: 295, distance: 10.0
drag, startPoint x: 593, startPoint y: 359, endPoint x: 493, endPoint y: 484, distance: 160.2
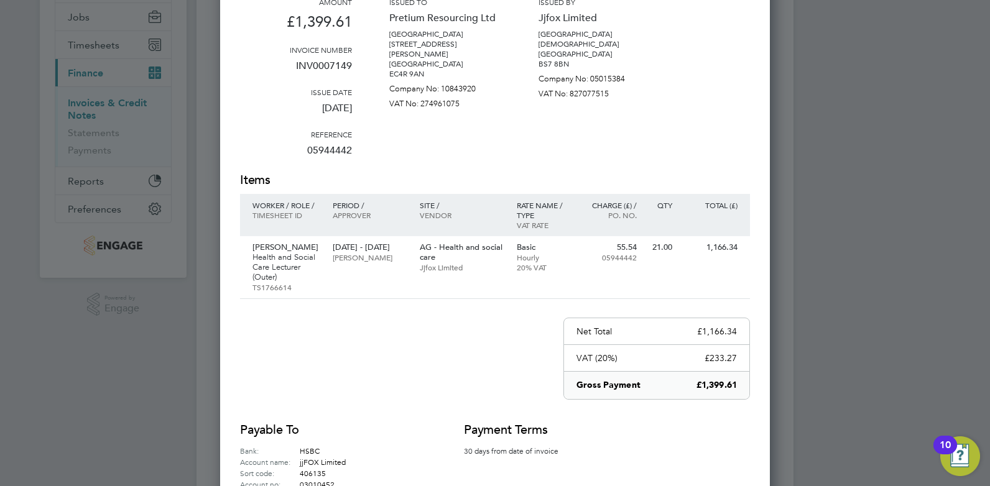
drag, startPoint x: 512, startPoint y: 425, endPoint x: 504, endPoint y: 359, distance: 66.3
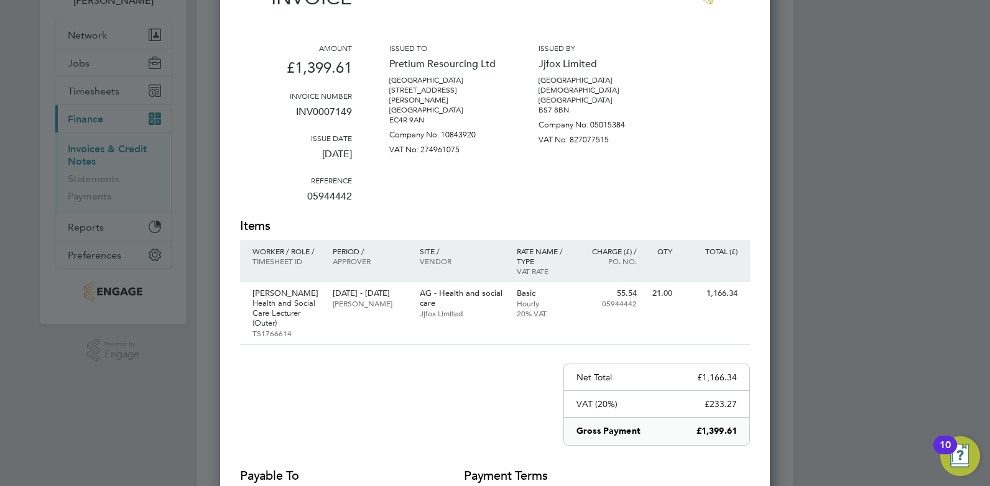
drag, startPoint x: 734, startPoint y: 146, endPoint x: 707, endPoint y: 63, distance: 87.1
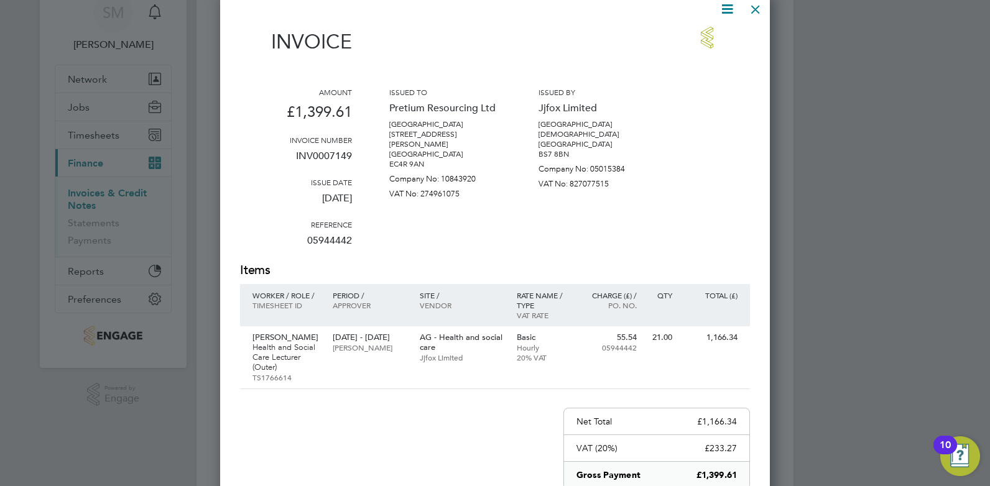
click at [753, 15] on div at bounding box center [755, 6] width 22 height 22
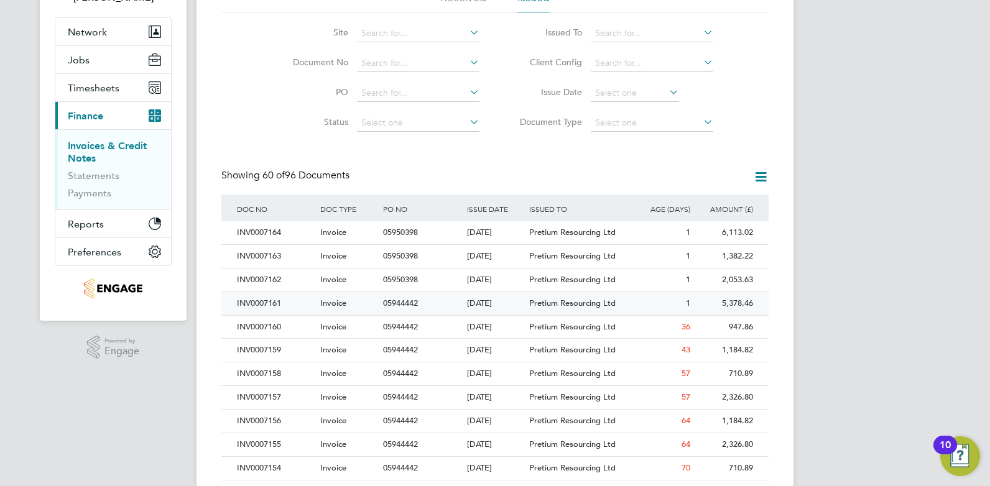
drag, startPoint x: 724, startPoint y: 174, endPoint x: 730, endPoint y: 231, distance: 58.2
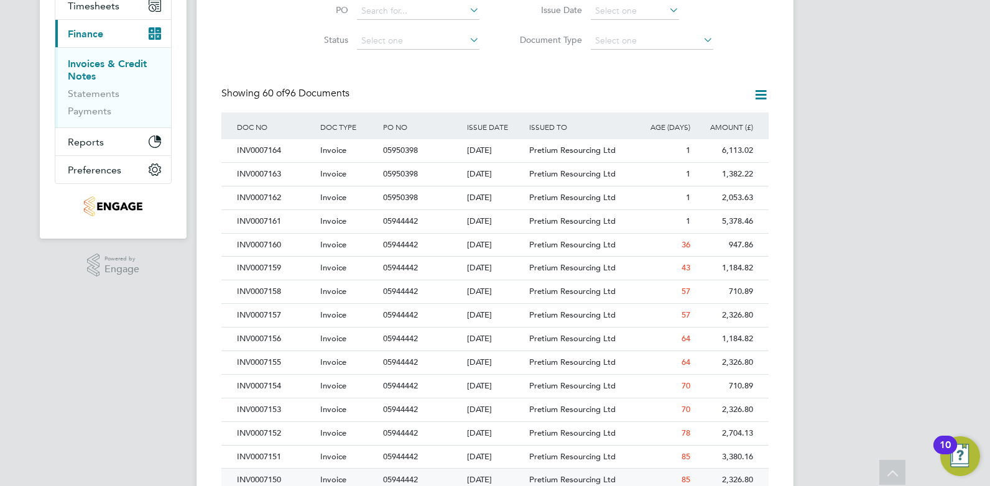
click at [254, 474] on div "INV0007150" at bounding box center [275, 480] width 83 height 23
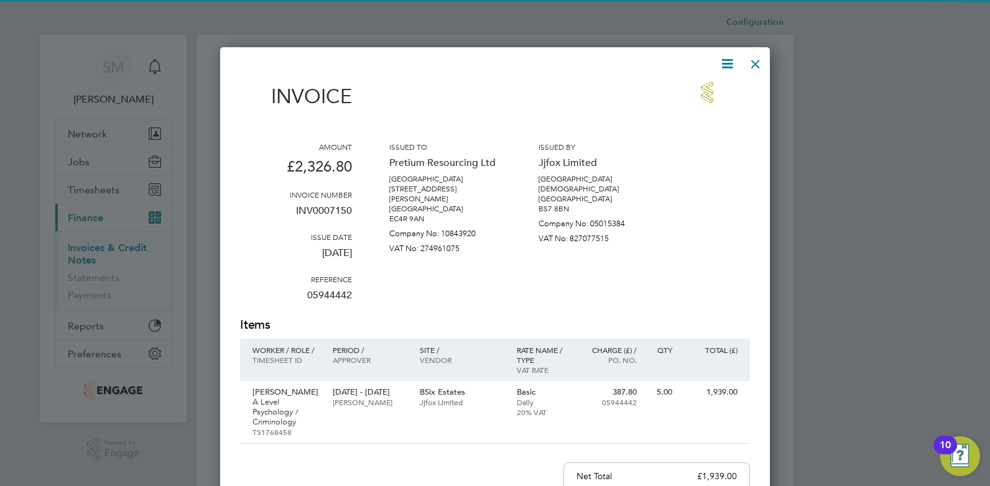
scroll to position [656, 550]
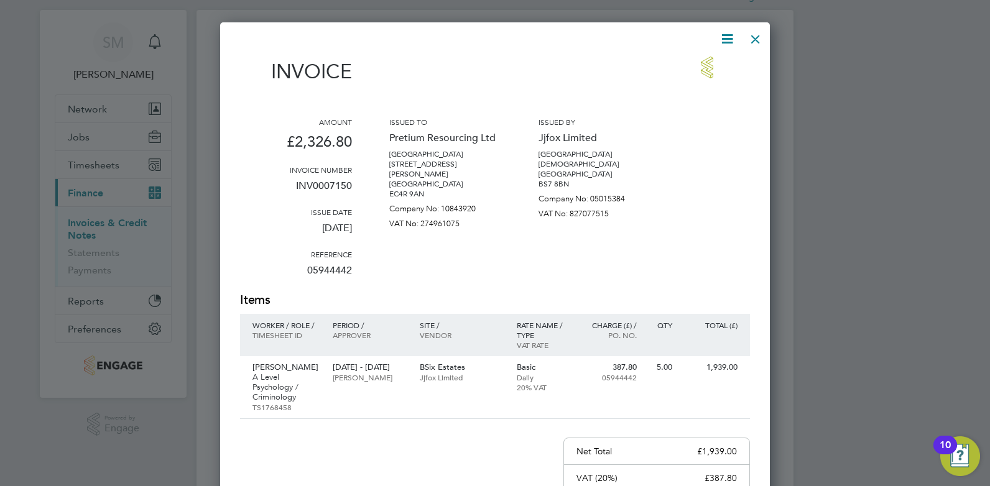
drag, startPoint x: 657, startPoint y: 293, endPoint x: 657, endPoint y: 302, distance: 8.7
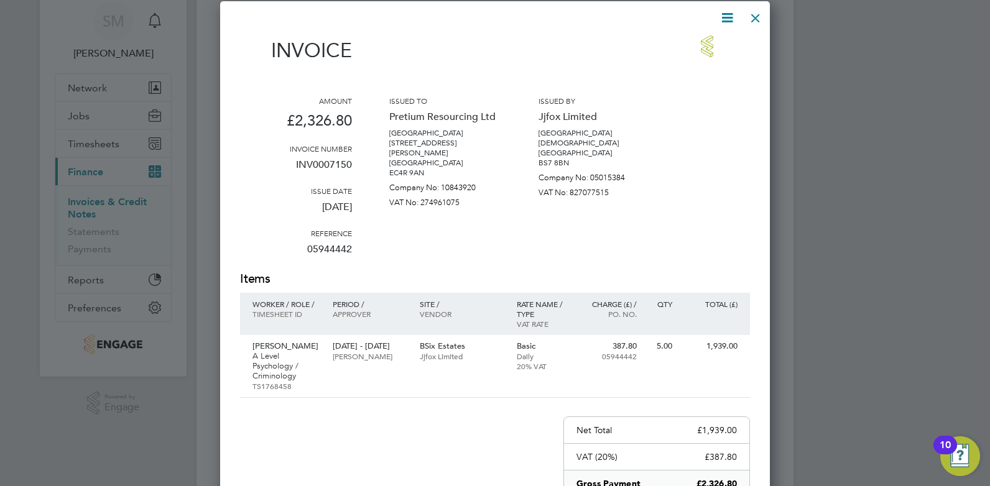
click at [758, 16] on div at bounding box center [755, 15] width 22 height 22
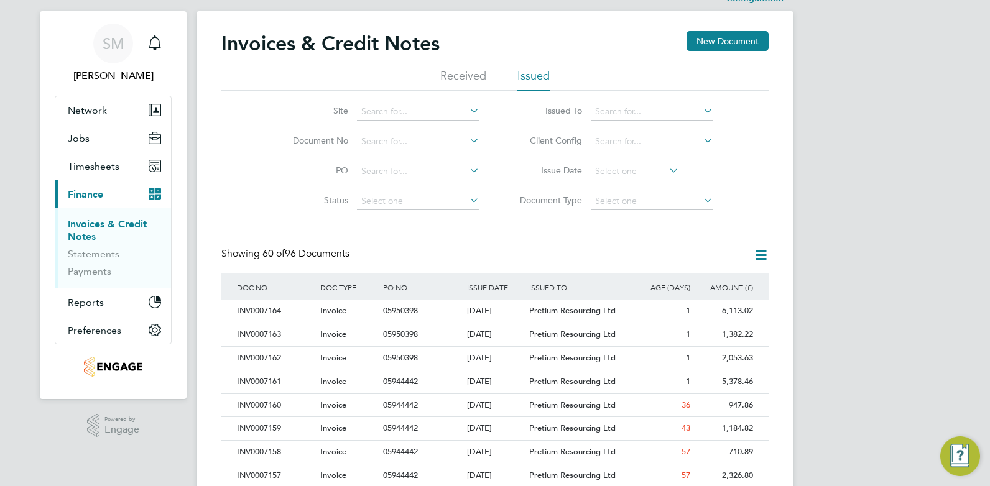
drag, startPoint x: 793, startPoint y: 256, endPoint x: 794, endPoint y: 317, distance: 61.0
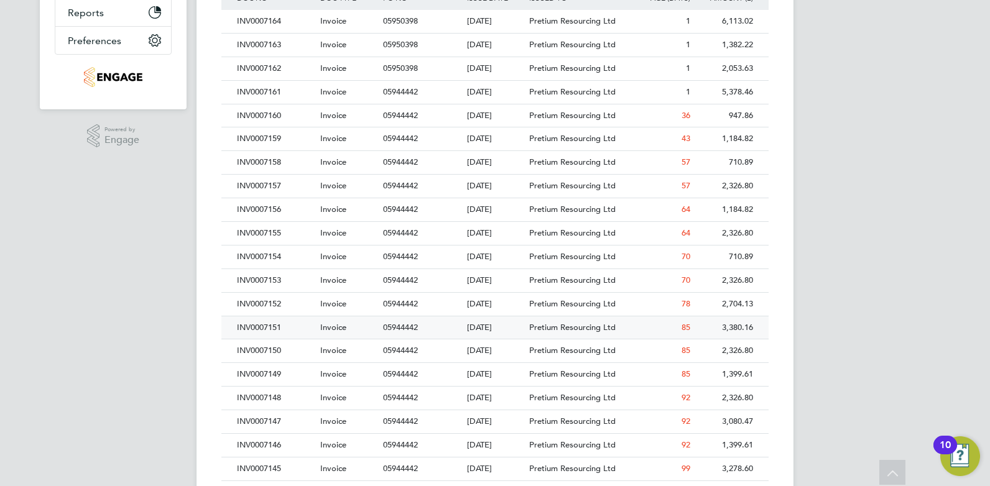
click at [262, 327] on div "INV0007151" at bounding box center [275, 328] width 83 height 23
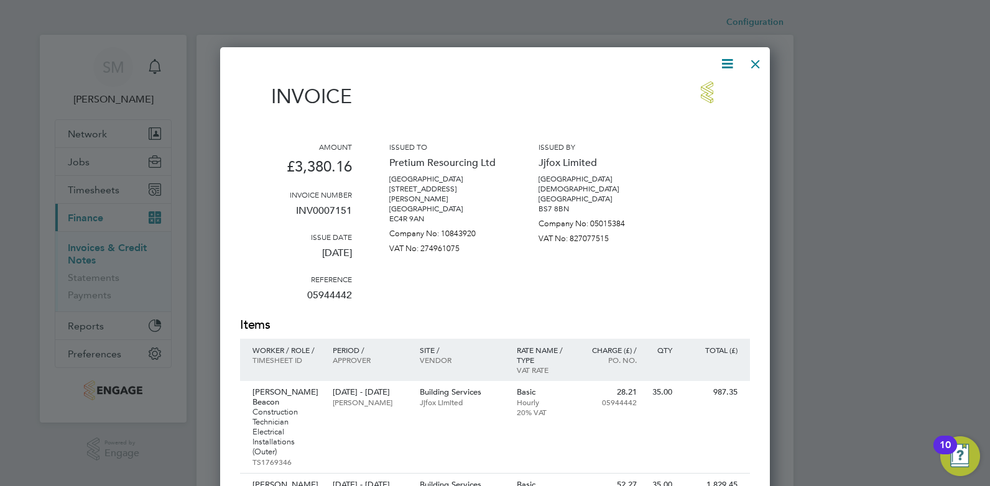
scroll to position [749, 550]
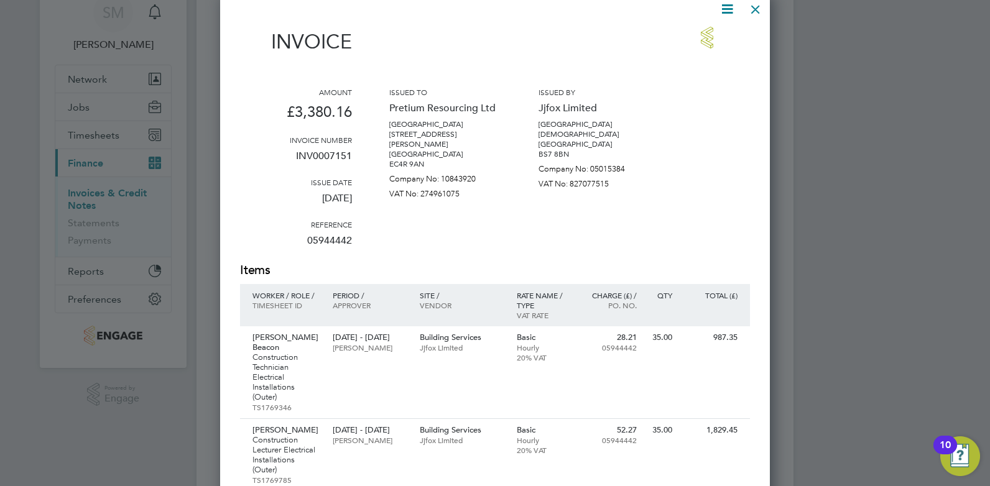
drag, startPoint x: 746, startPoint y: 204, endPoint x: 746, endPoint y: 266, distance: 61.6
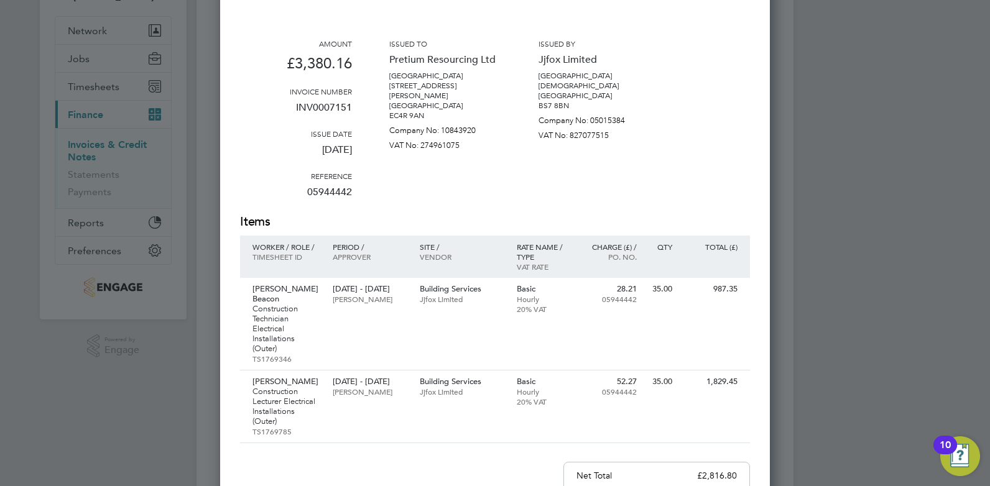
scroll to position [139, 0]
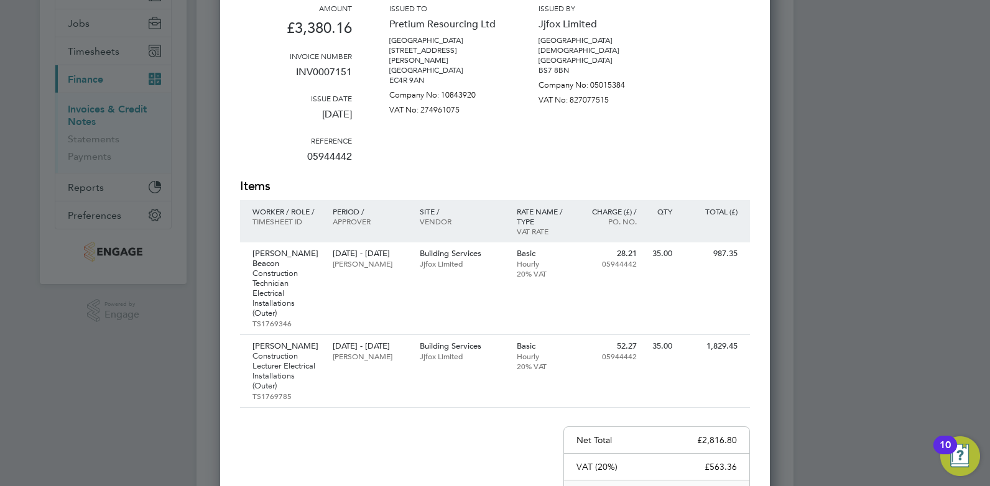
drag, startPoint x: 687, startPoint y: 223, endPoint x: 675, endPoint y: 159, distance: 65.1
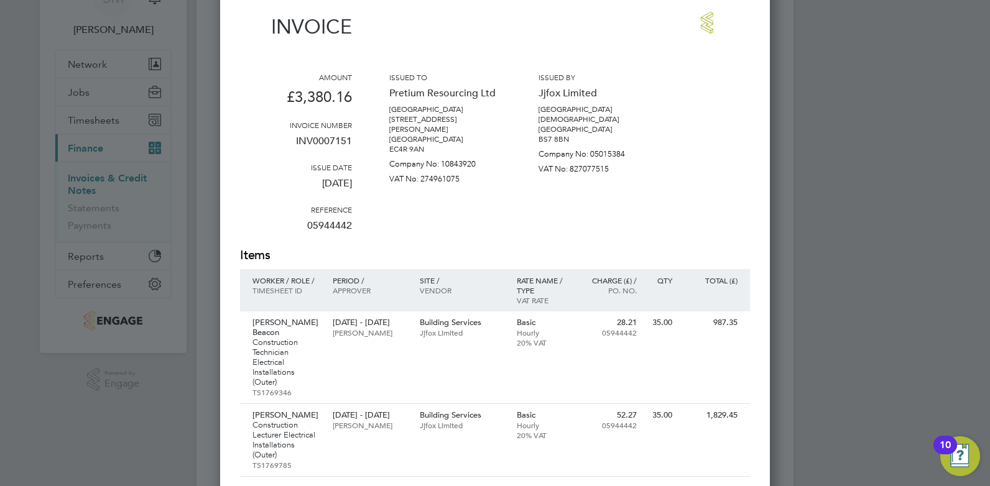
drag, startPoint x: 734, startPoint y: 114, endPoint x: 728, endPoint y: 6, distance: 108.4
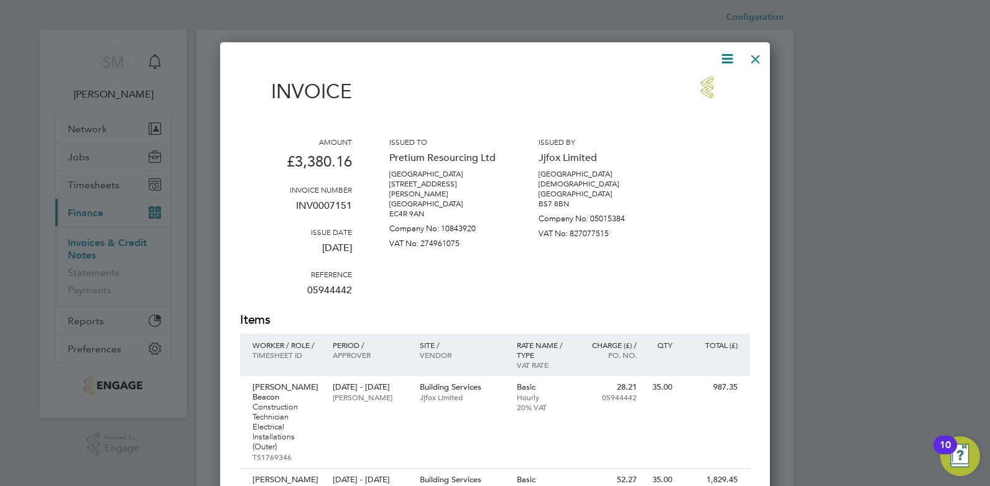
click at [759, 57] on div at bounding box center [755, 56] width 22 height 22
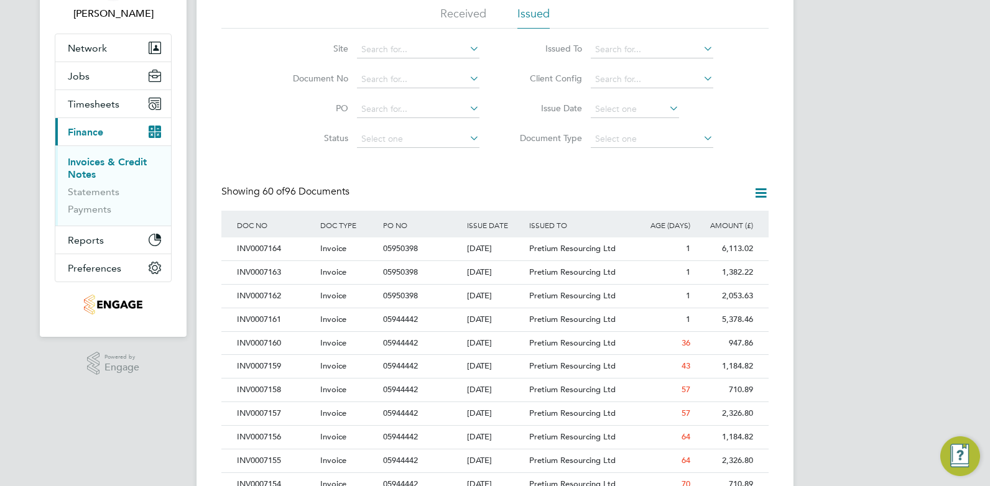
scroll to position [144, 0]
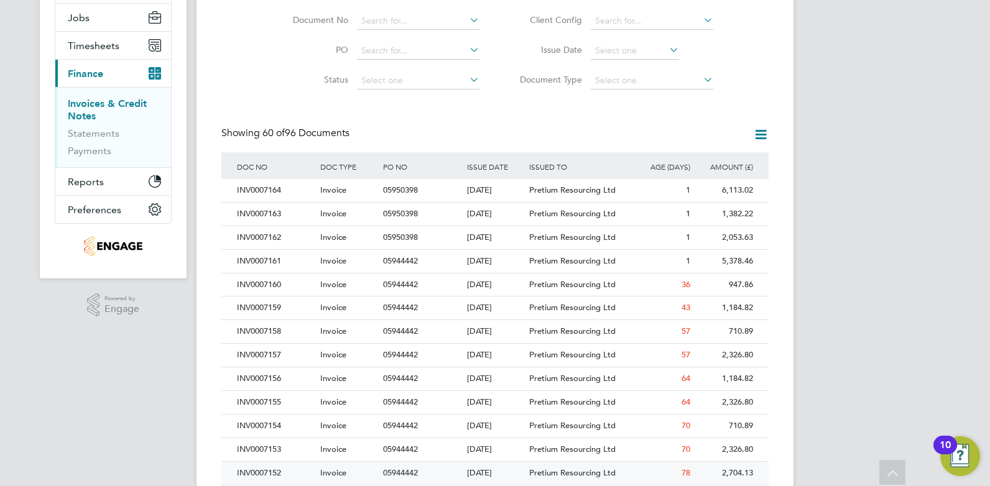
click at [273, 467] on div "INV0007152" at bounding box center [275, 473] width 83 height 23
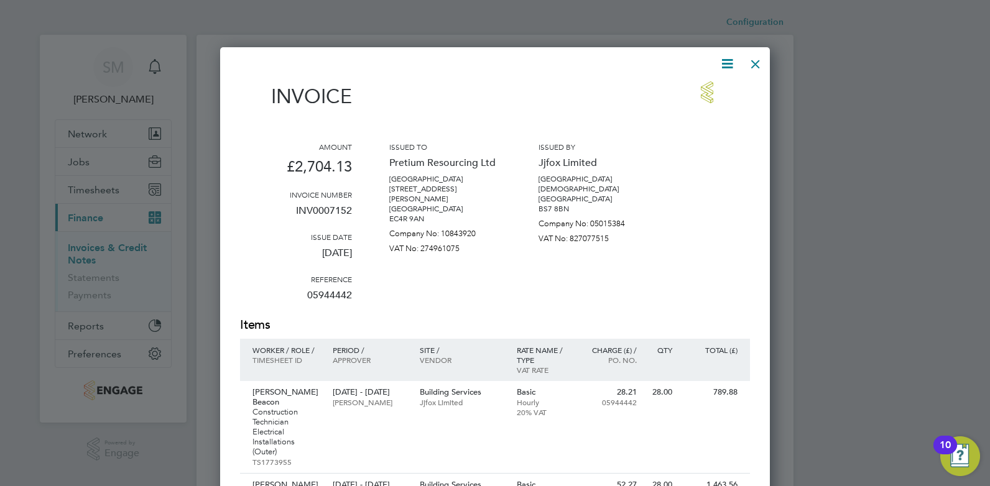
scroll to position [749, 550]
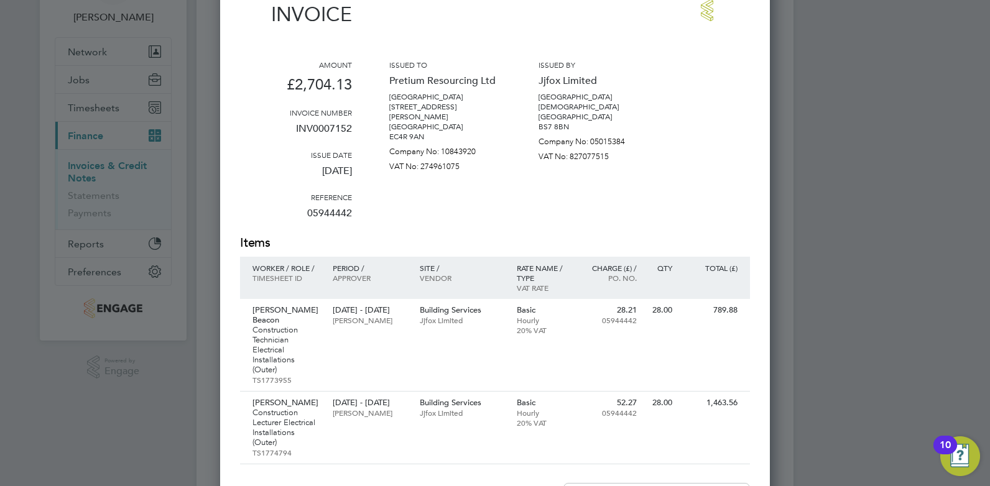
drag, startPoint x: 811, startPoint y: 118, endPoint x: 823, endPoint y: 182, distance: 64.5
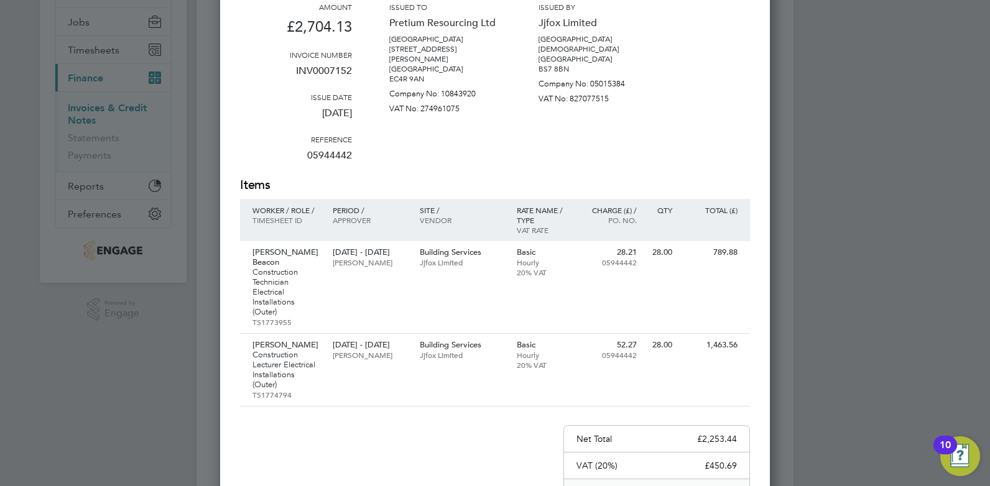
drag, startPoint x: 825, startPoint y: 167, endPoint x: 825, endPoint y: 208, distance: 41.7
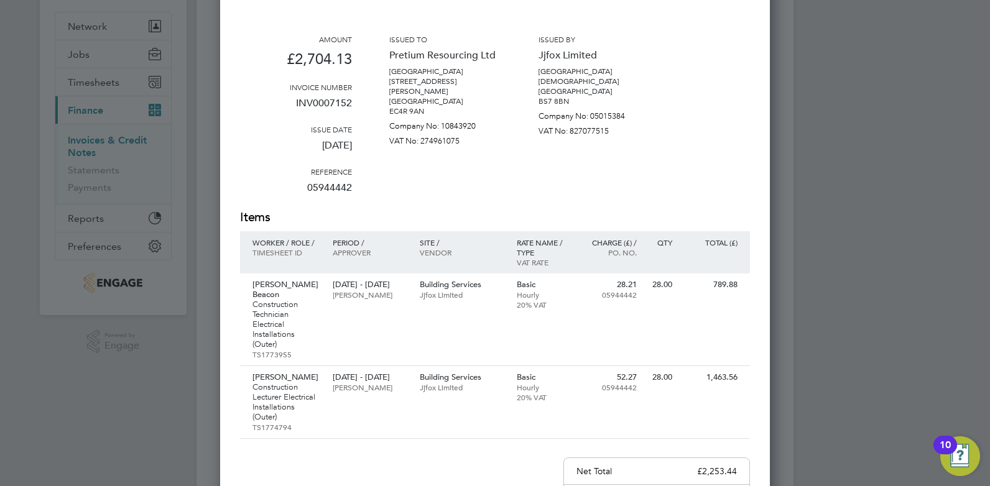
drag, startPoint x: 665, startPoint y: 267, endPoint x: 648, endPoint y: 203, distance: 66.4
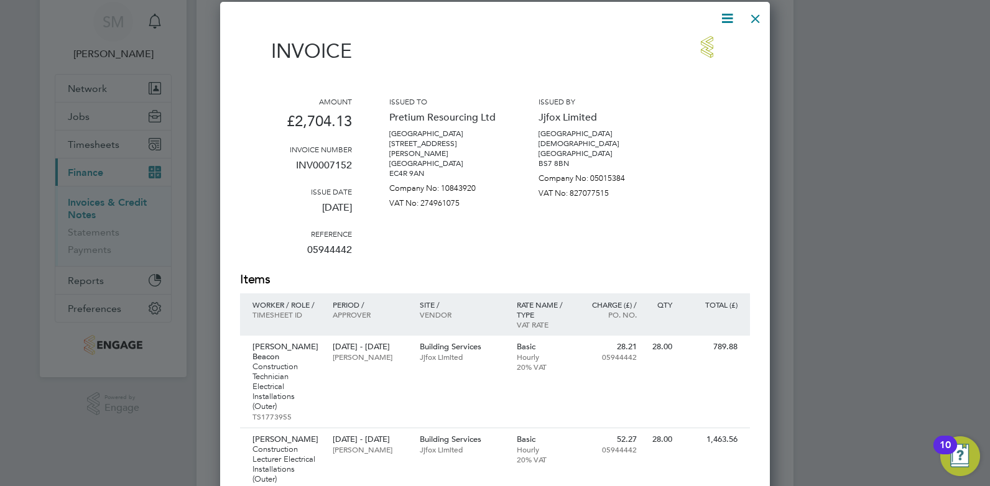
click at [749, 26] on div at bounding box center [755, 15] width 22 height 22
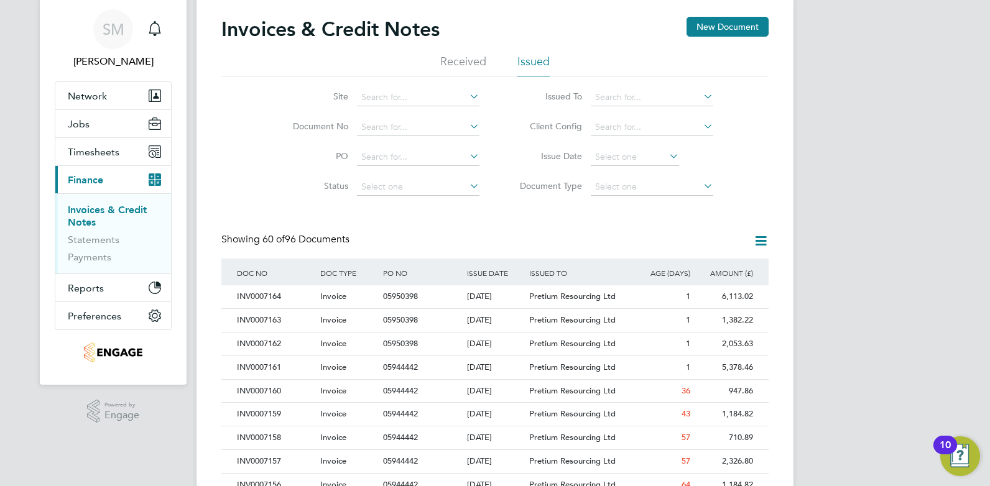
drag, startPoint x: 473, startPoint y: 190, endPoint x: 481, endPoint y: 253, distance: 63.3
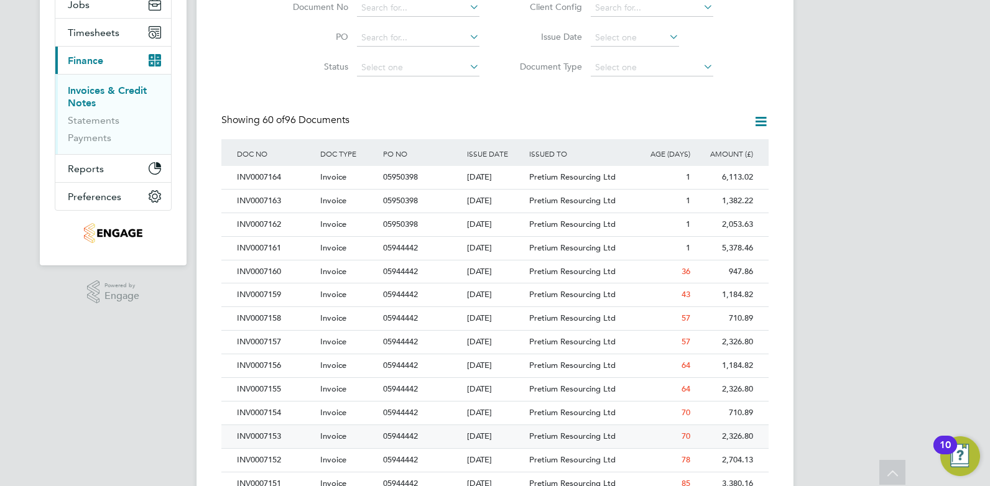
click at [288, 435] on div "INV0007153" at bounding box center [275, 436] width 83 height 23
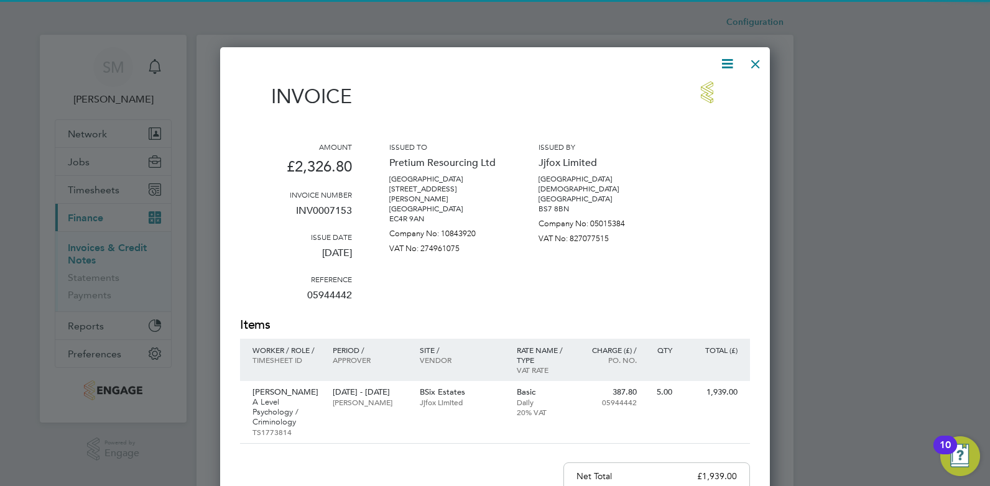
scroll to position [656, 550]
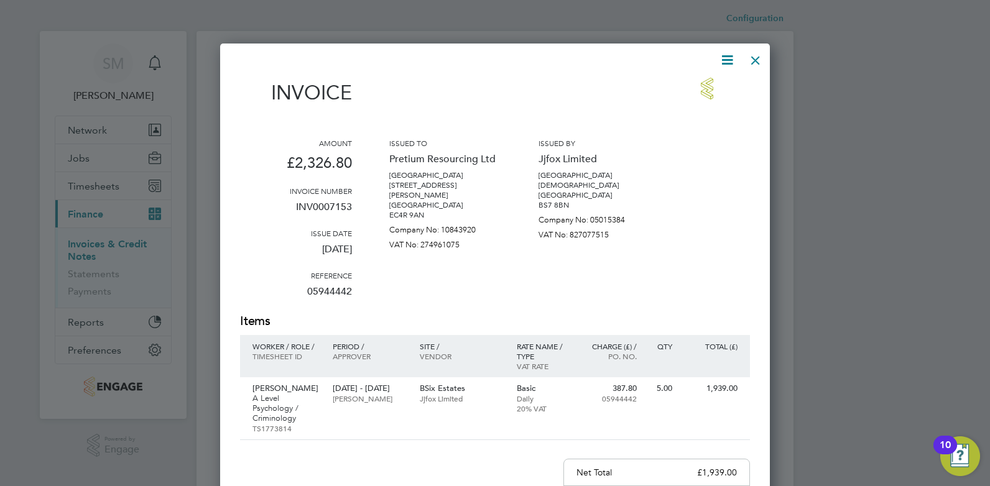
drag, startPoint x: 501, startPoint y: 266, endPoint x: 512, endPoint y: 319, distance: 54.6
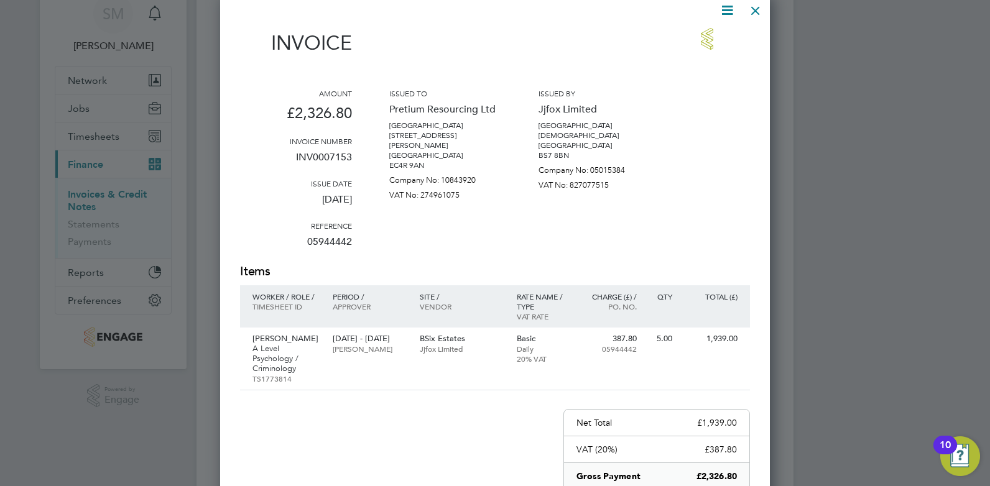
drag, startPoint x: 731, startPoint y: 157, endPoint x: 708, endPoint y: 87, distance: 73.2
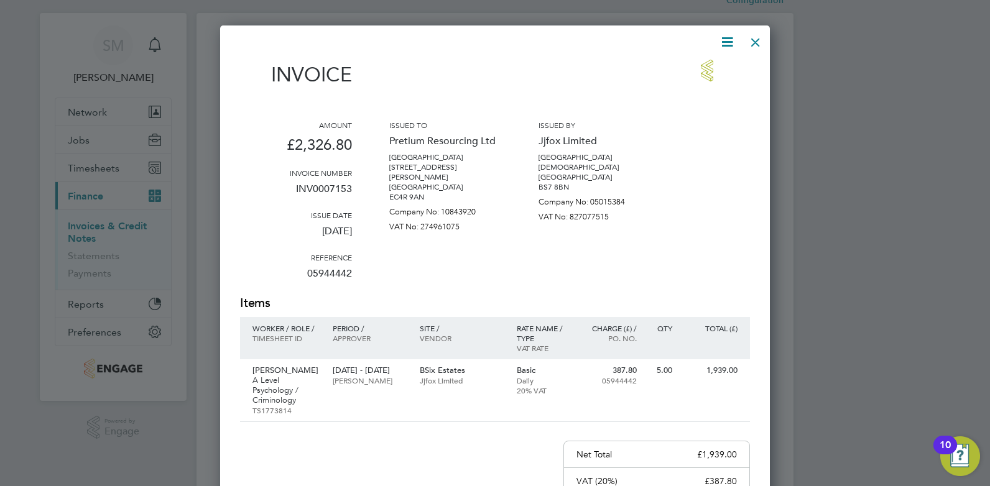
click at [756, 46] on div at bounding box center [755, 39] width 22 height 22
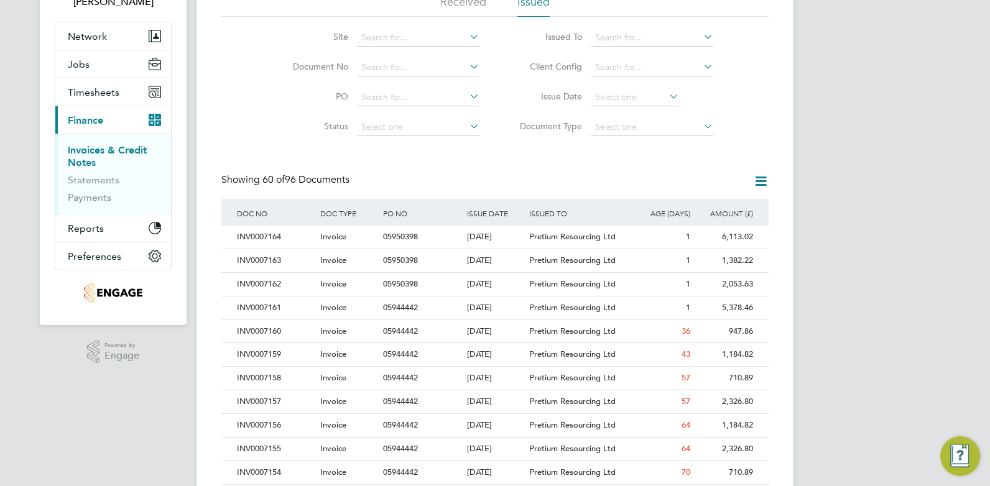
drag, startPoint x: 807, startPoint y: 205, endPoint x: 815, endPoint y: 271, distance: 65.8
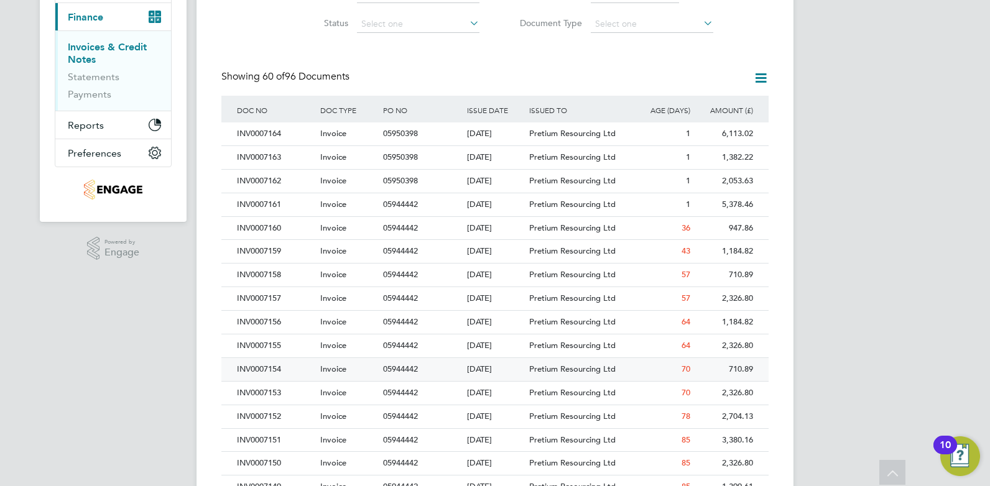
click at [271, 372] on div "INV0007154" at bounding box center [275, 369] width 83 height 23
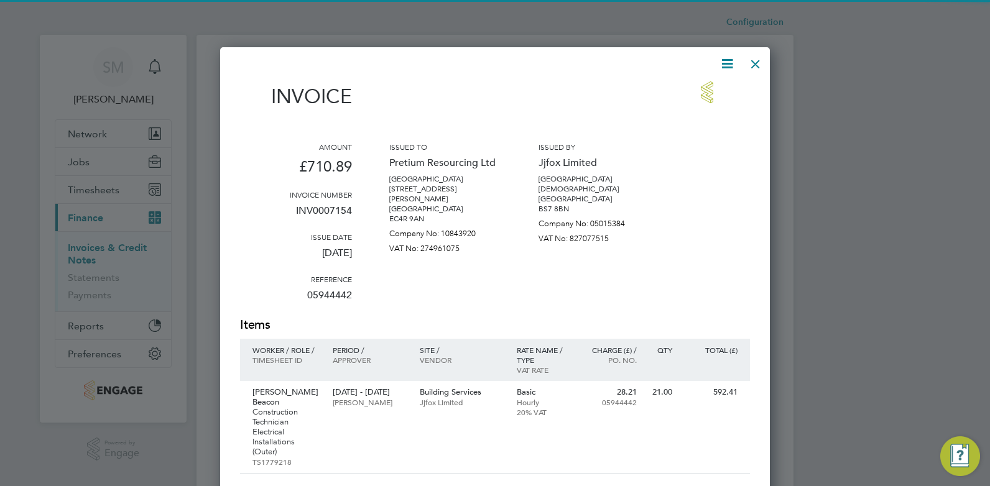
scroll to position [676, 550]
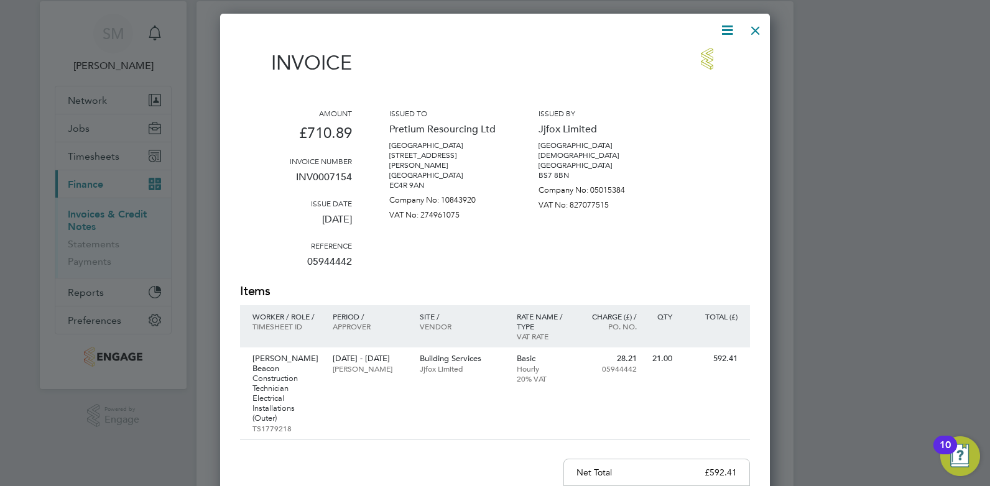
drag, startPoint x: 730, startPoint y: 261, endPoint x: 730, endPoint y: 283, distance: 22.4
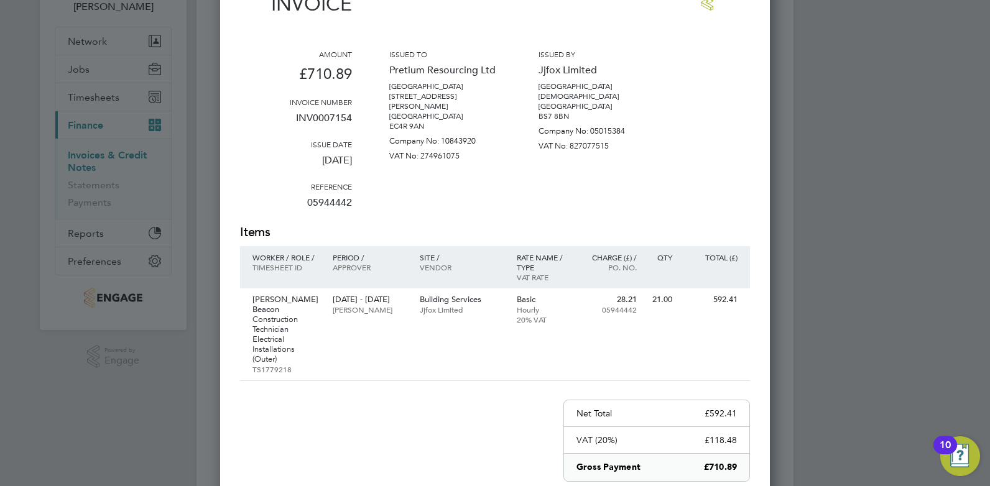
drag, startPoint x: 753, startPoint y: 85, endPoint x: 738, endPoint y: 32, distance: 55.7
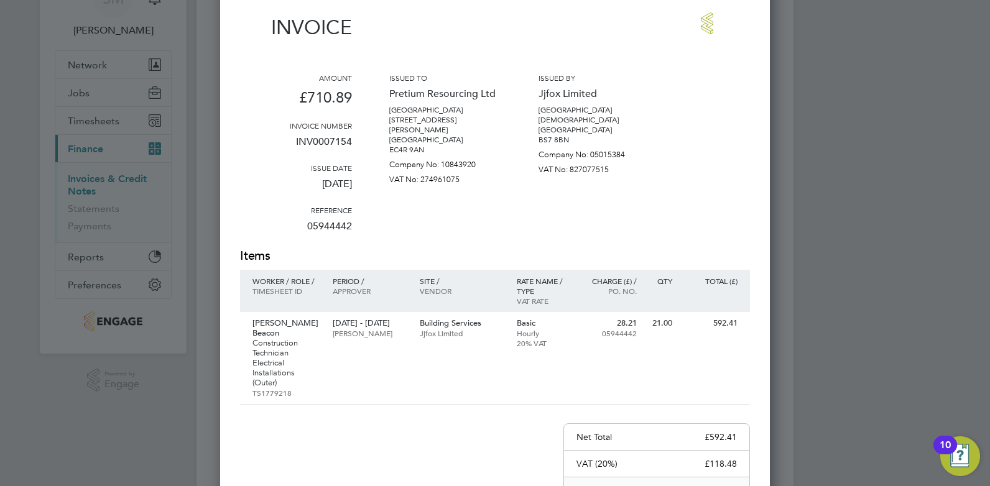
drag, startPoint x: 698, startPoint y: 98, endPoint x: 704, endPoint y: 63, distance: 36.0
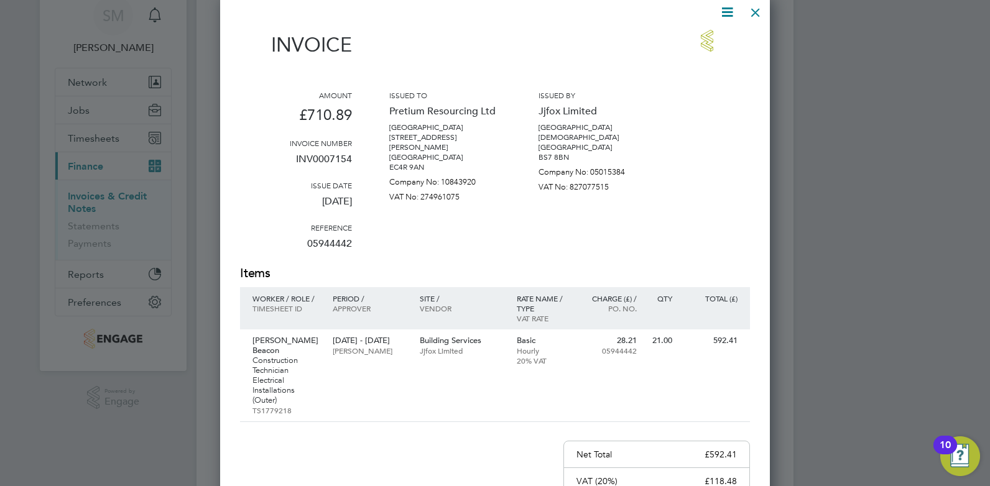
click at [760, 17] on div at bounding box center [755, 9] width 22 height 22
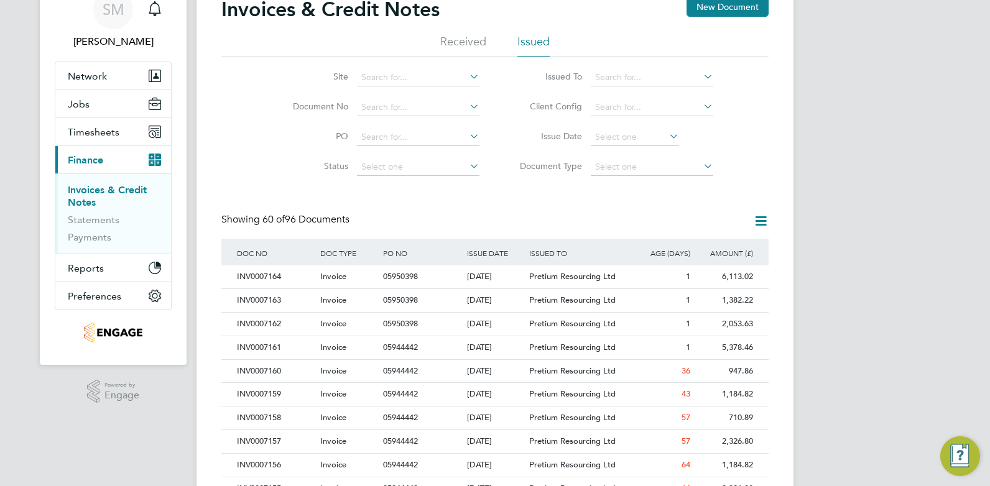
drag, startPoint x: 769, startPoint y: 197, endPoint x: 776, endPoint y: 257, distance: 60.7
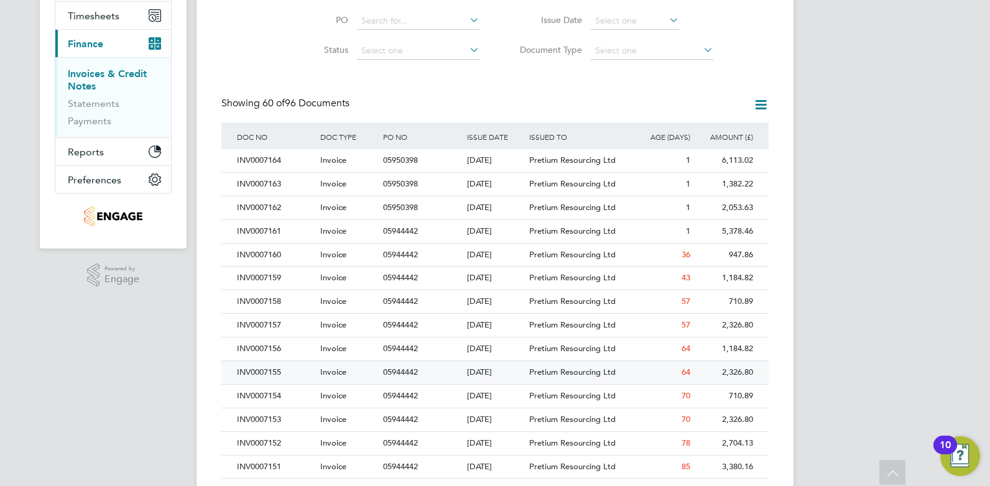
click at [277, 373] on div "INV0007155" at bounding box center [275, 372] width 83 height 23
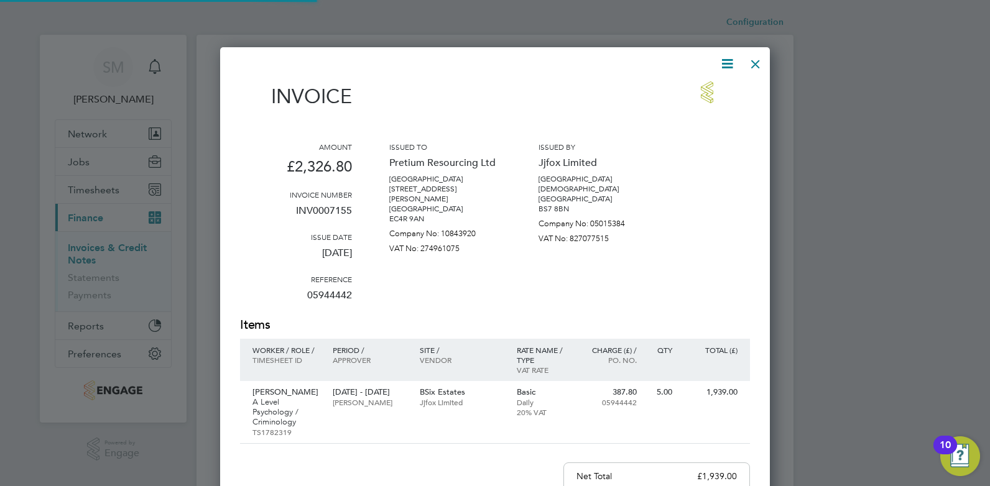
scroll to position [656, 550]
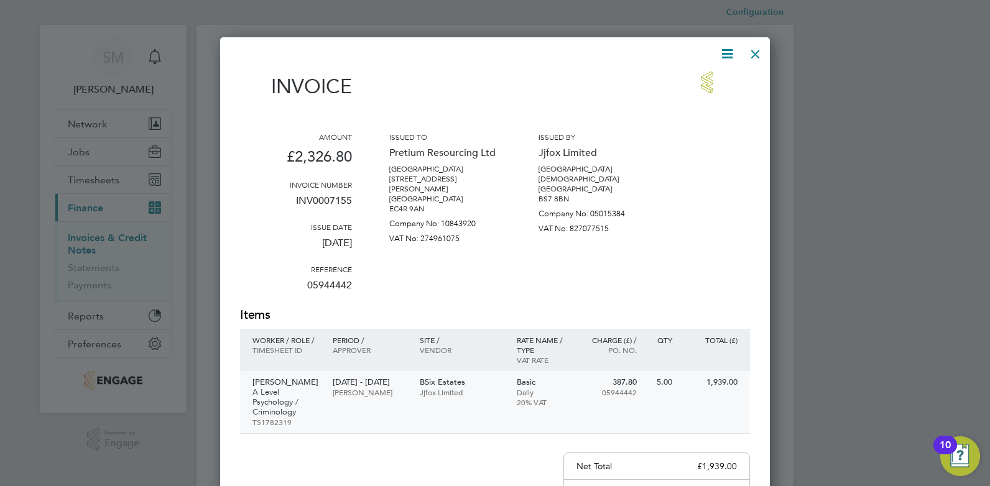
drag, startPoint x: 743, startPoint y: 238, endPoint x: 725, endPoint y: 305, distance: 70.3
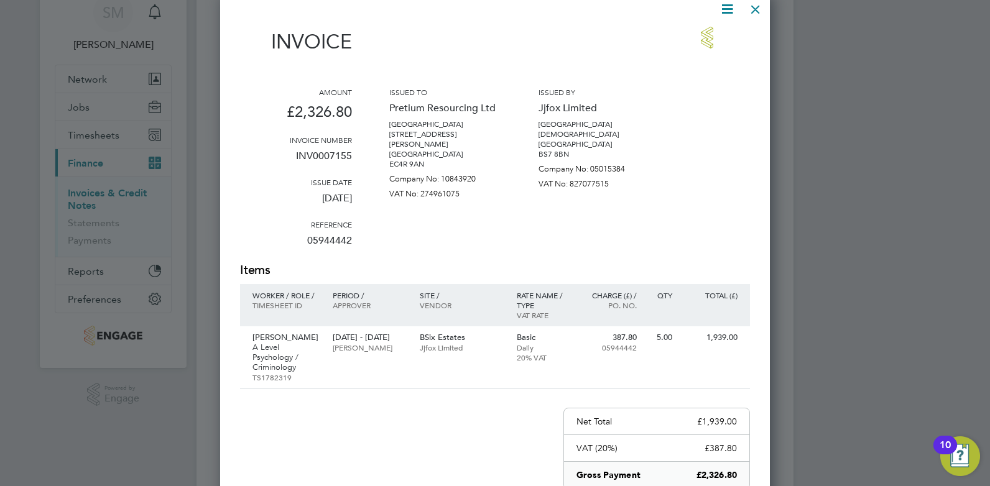
drag, startPoint x: 766, startPoint y: 109, endPoint x: 752, endPoint y: 31, distance: 79.7
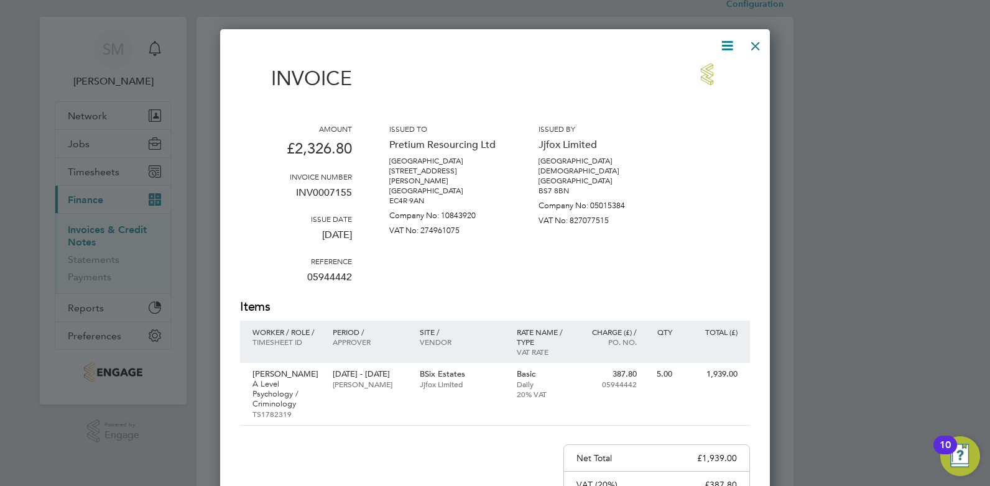
click at [761, 47] on div at bounding box center [755, 43] width 22 height 22
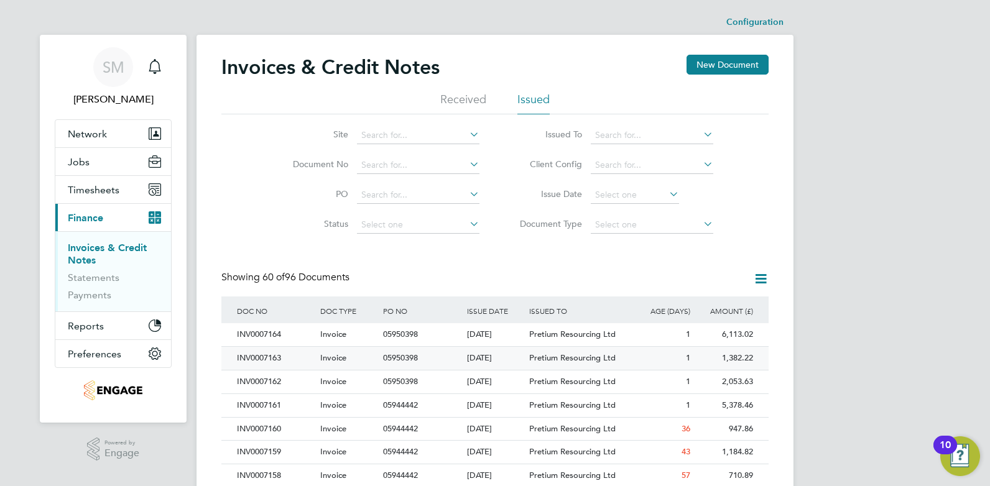
drag, startPoint x: 509, startPoint y: 238, endPoint x: 514, endPoint y: 265, distance: 27.2
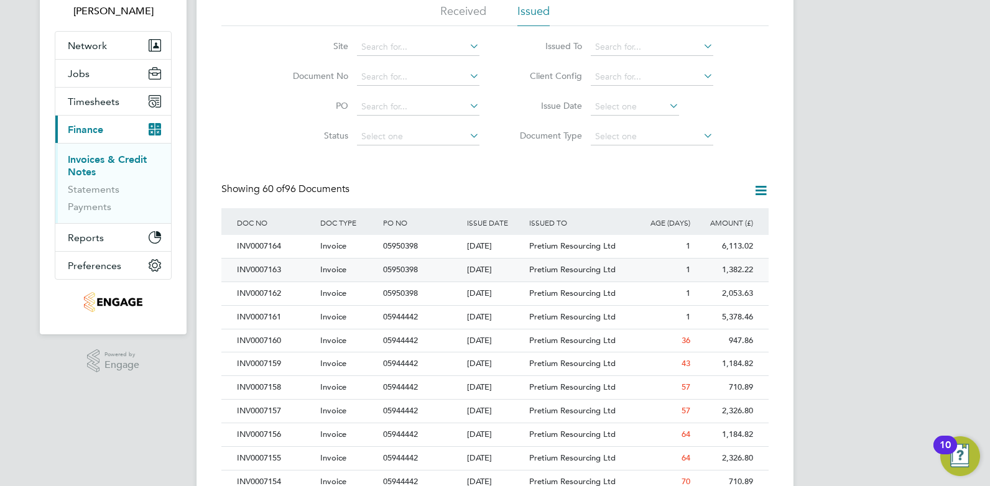
scroll to position [96, 0]
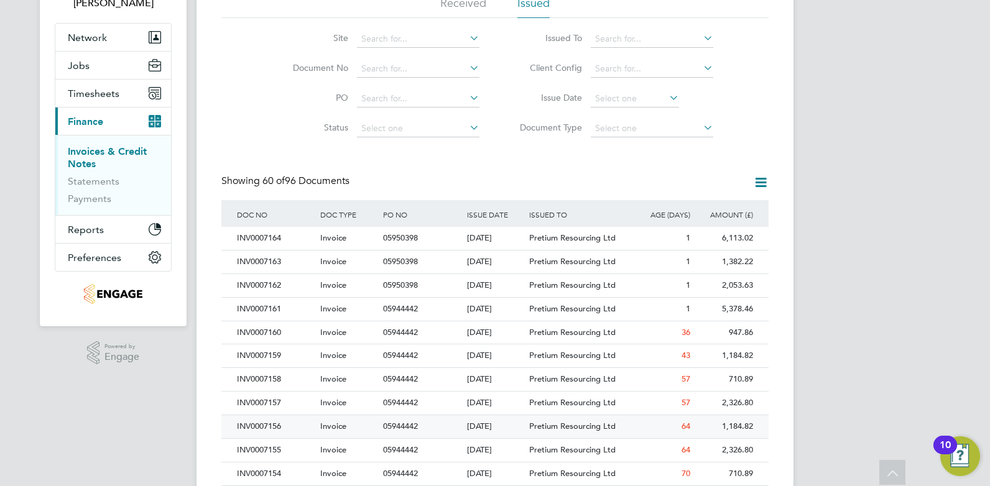
click at [274, 422] on div "INV0007156" at bounding box center [275, 426] width 83 height 23
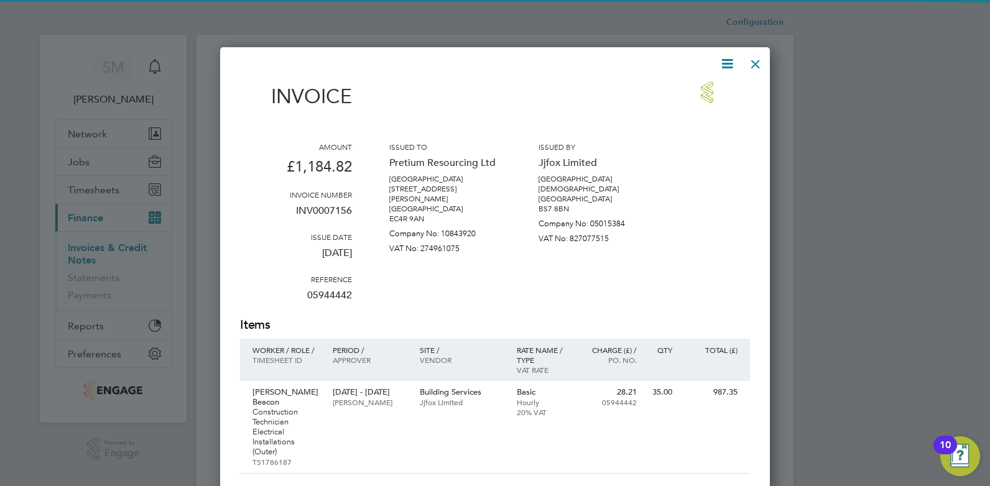
scroll to position [676, 550]
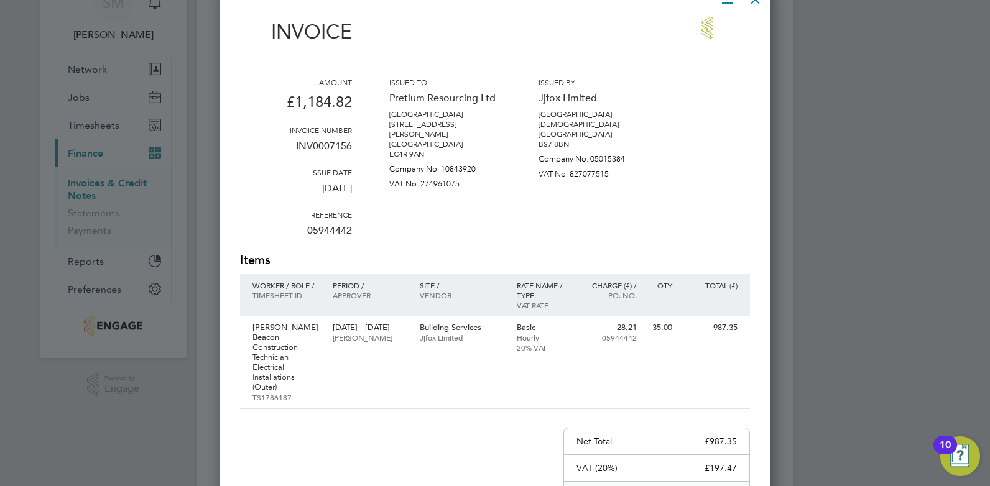
drag, startPoint x: 713, startPoint y: 247, endPoint x: 714, endPoint y: 265, distance: 18.0
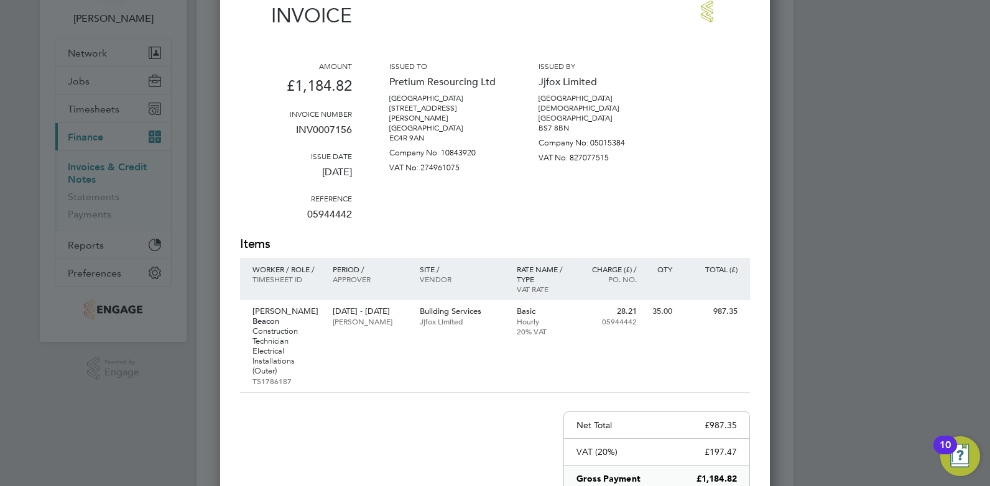
drag, startPoint x: 704, startPoint y: 238, endPoint x: 714, endPoint y: 131, distance: 108.1
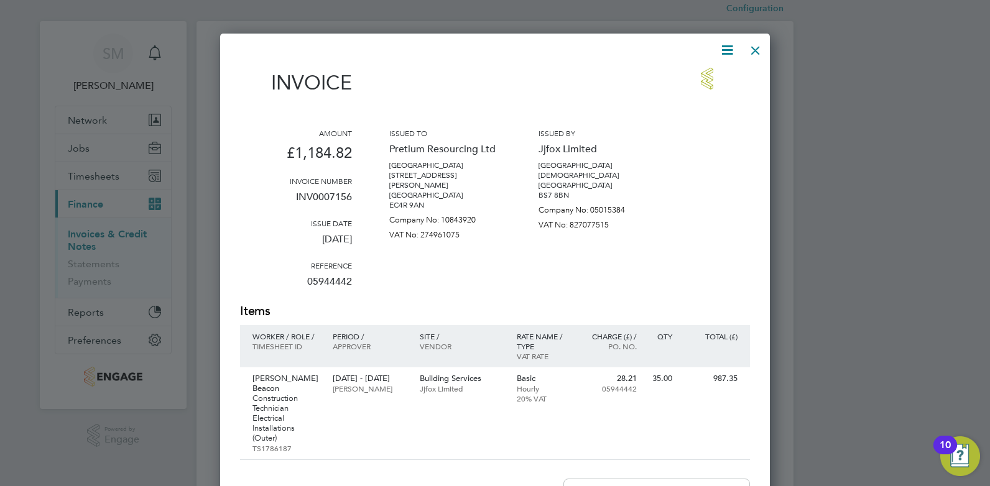
click at [752, 49] on div at bounding box center [755, 47] width 22 height 22
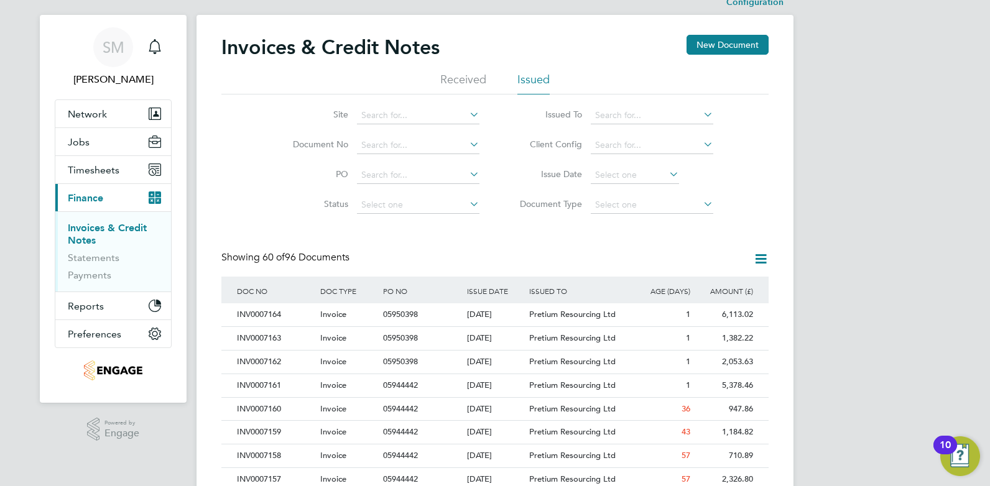
drag, startPoint x: 269, startPoint y: 220, endPoint x: 270, endPoint y: 245, distance: 24.9
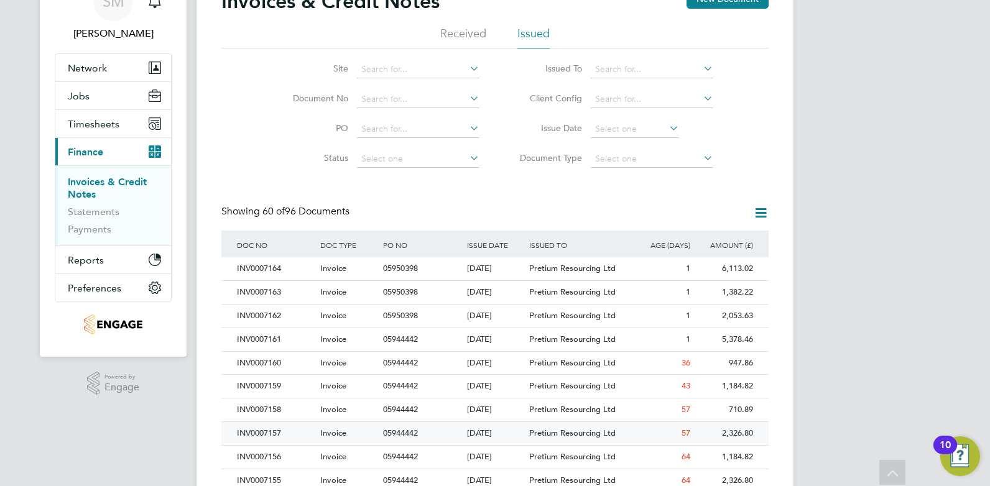
click at [261, 433] on div "INV0007157" at bounding box center [275, 433] width 83 height 23
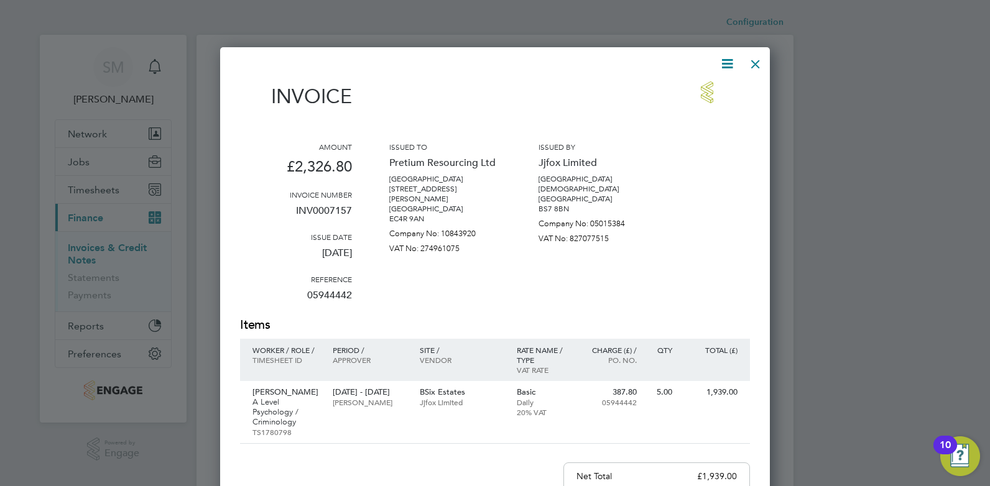
scroll to position [656, 550]
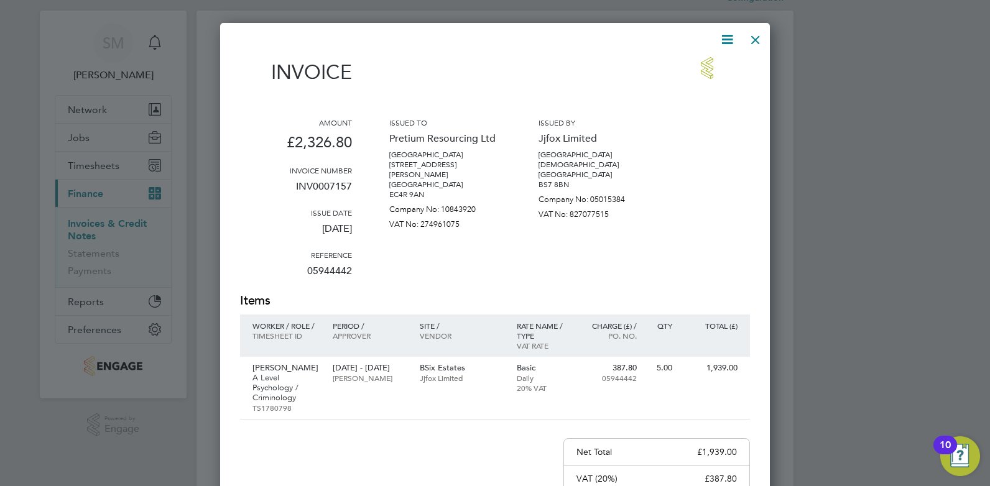
drag, startPoint x: 674, startPoint y: 245, endPoint x: 679, endPoint y: 305, distance: 59.9
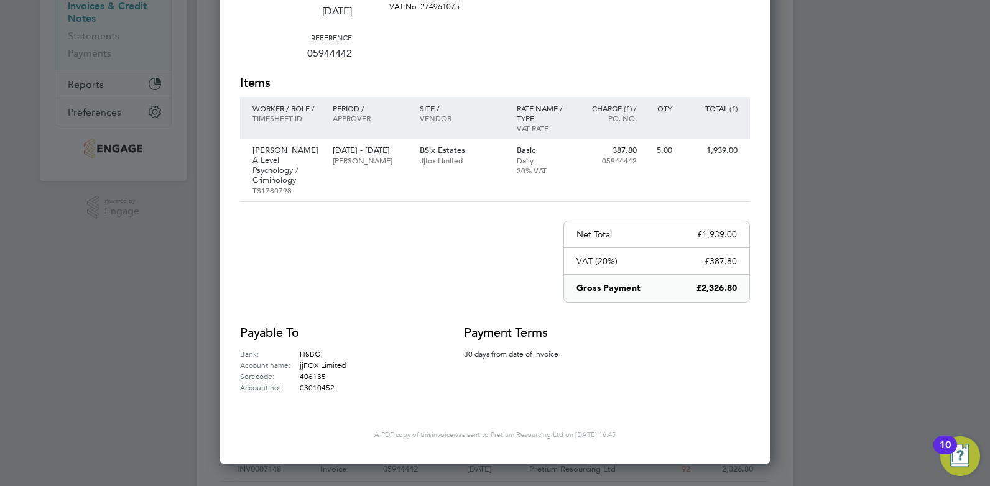
drag, startPoint x: 679, startPoint y: 305, endPoint x: 674, endPoint y: 211, distance: 94.0
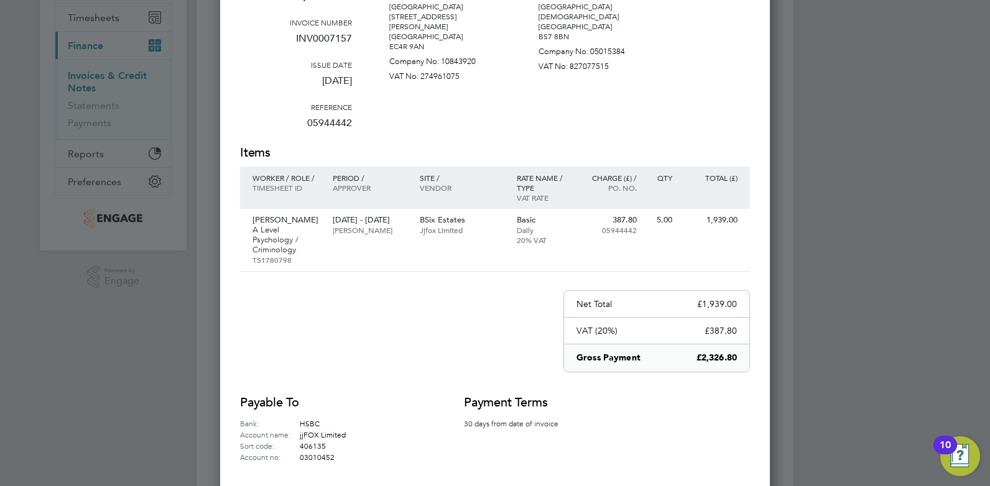
drag, startPoint x: 674, startPoint y: 347, endPoint x: 674, endPoint y: 272, distance: 75.3
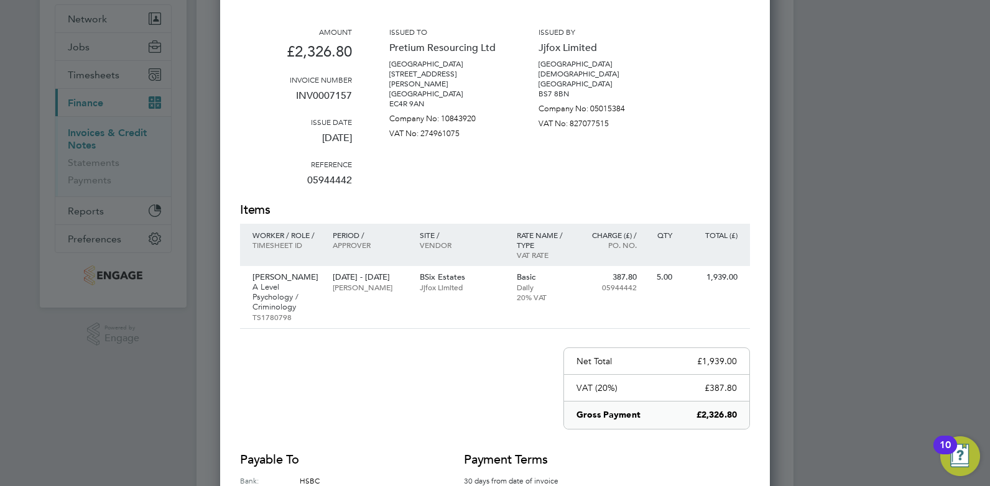
drag, startPoint x: 720, startPoint y: 149, endPoint x: 720, endPoint y: 115, distance: 33.6
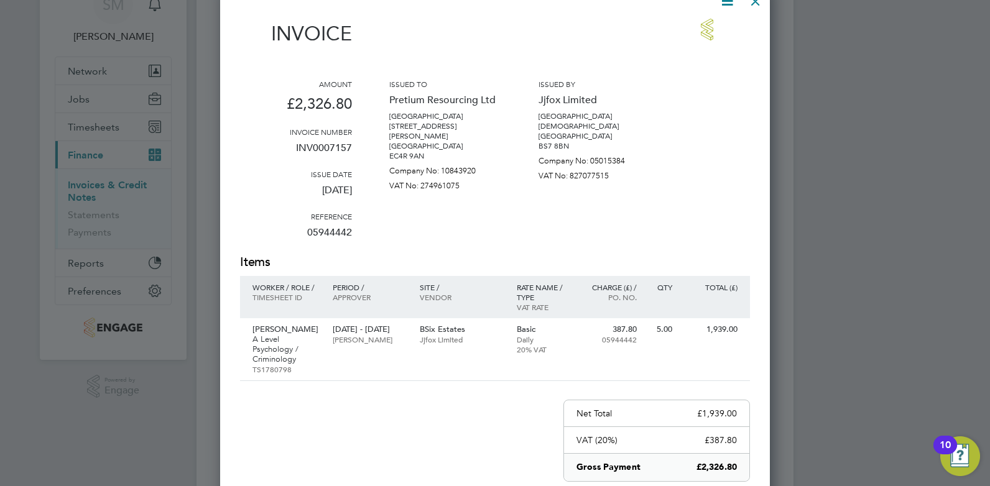
drag, startPoint x: 741, startPoint y: 218, endPoint x: 717, endPoint y: 119, distance: 101.7
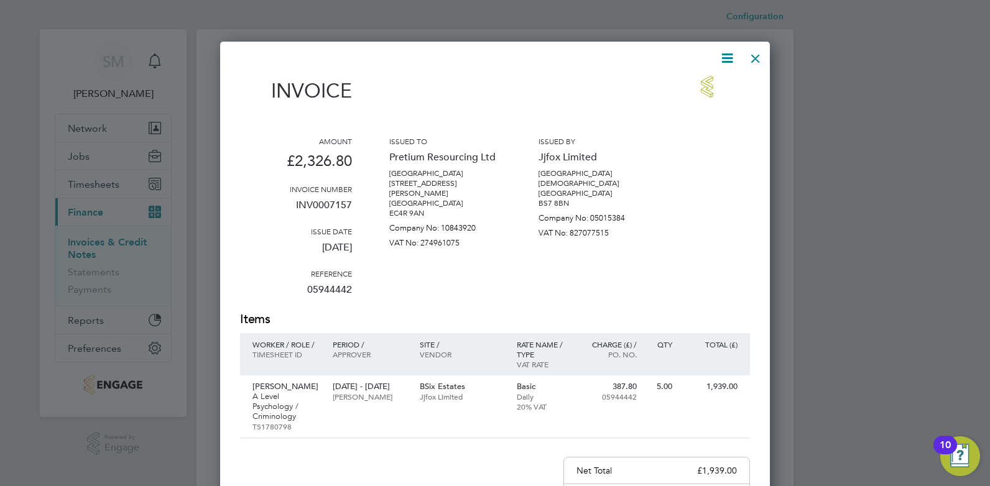
click at [754, 64] on div at bounding box center [755, 55] width 22 height 22
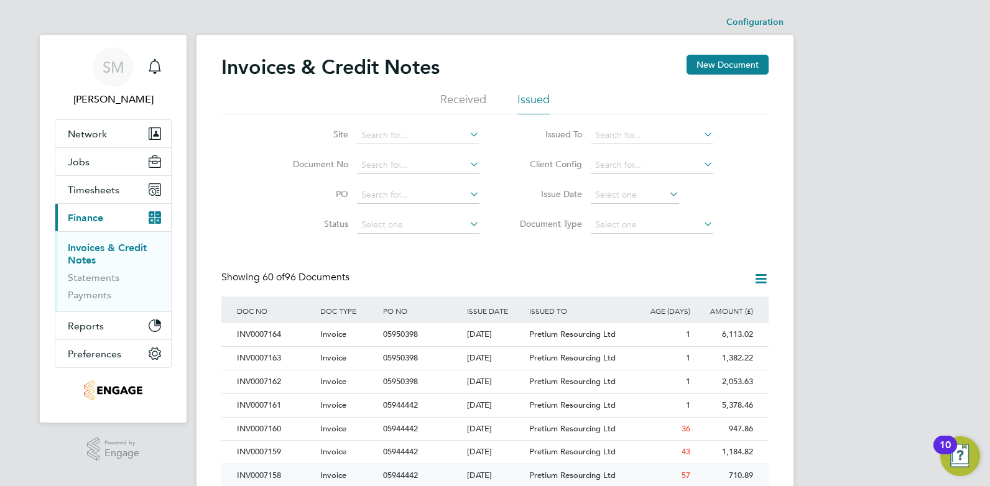
click at [264, 478] on div "INV0007158" at bounding box center [275, 476] width 83 height 23
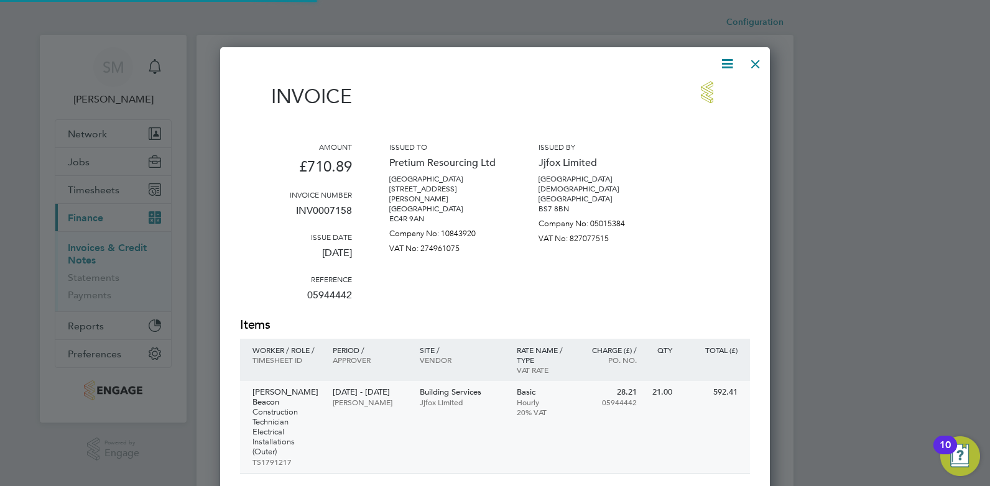
scroll to position [676, 550]
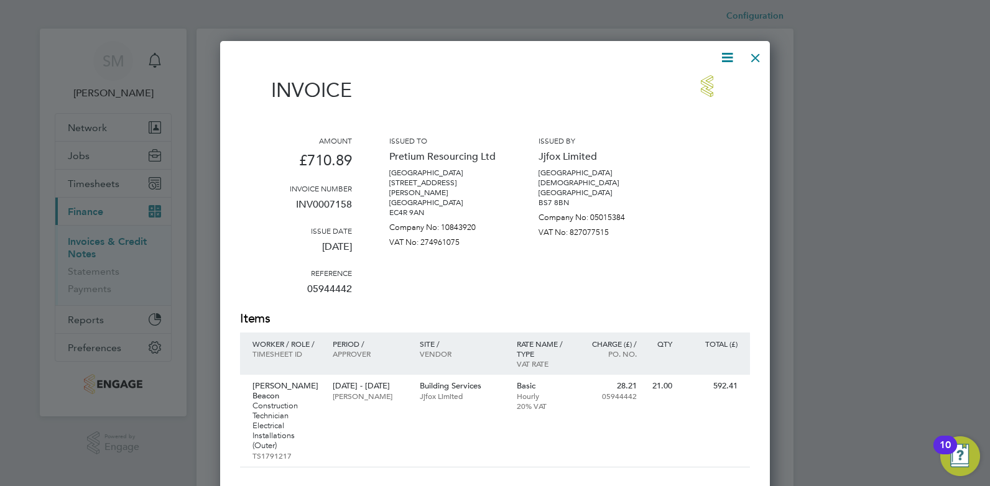
drag, startPoint x: 483, startPoint y: 257, endPoint x: 485, endPoint y: 297, distance: 39.2
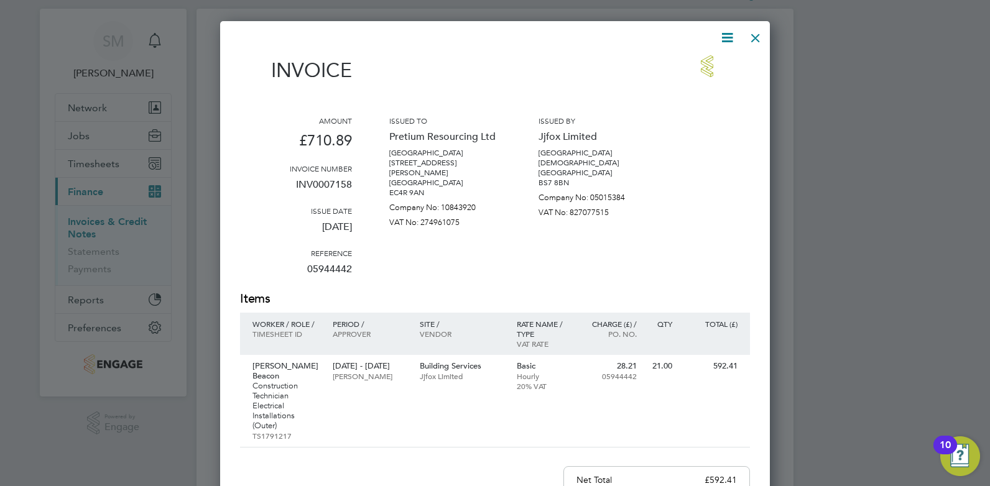
click at [763, 41] on div at bounding box center [755, 35] width 22 height 22
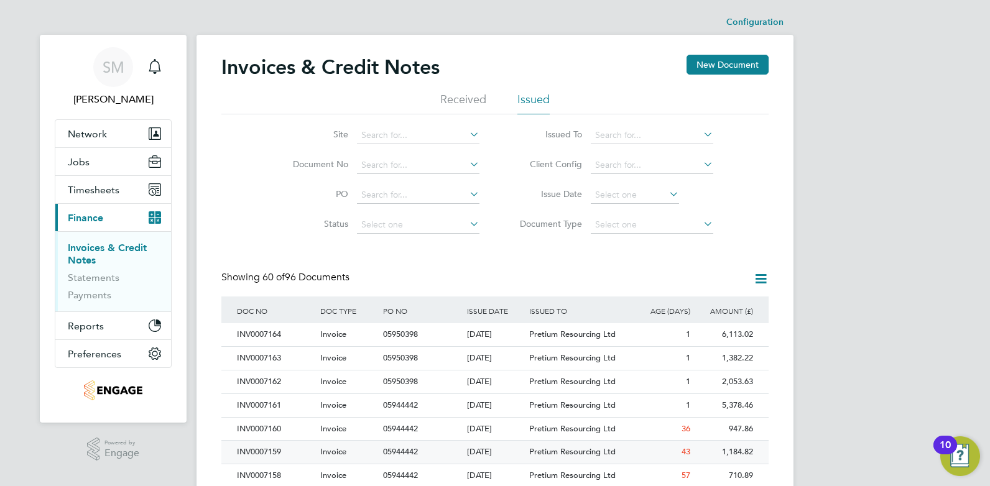
click at [284, 447] on div "INV0007159" at bounding box center [275, 452] width 83 height 23
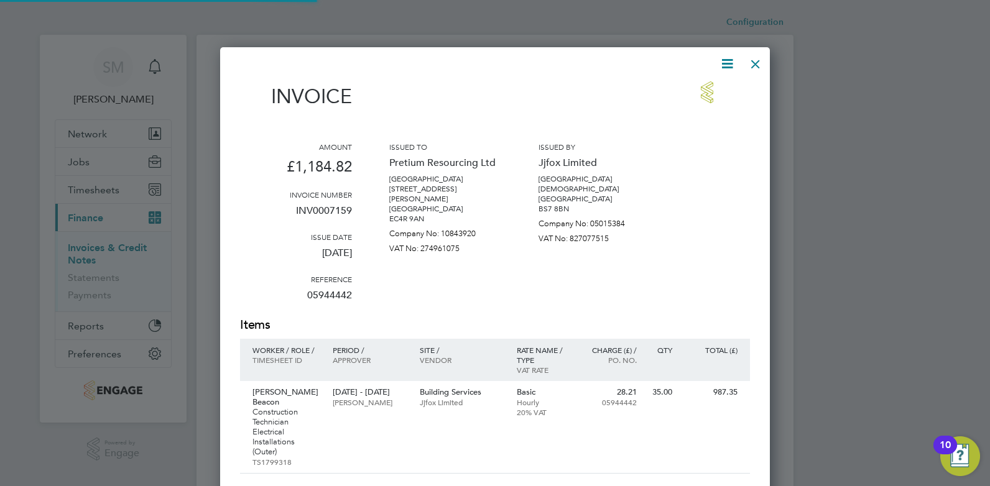
scroll to position [676, 550]
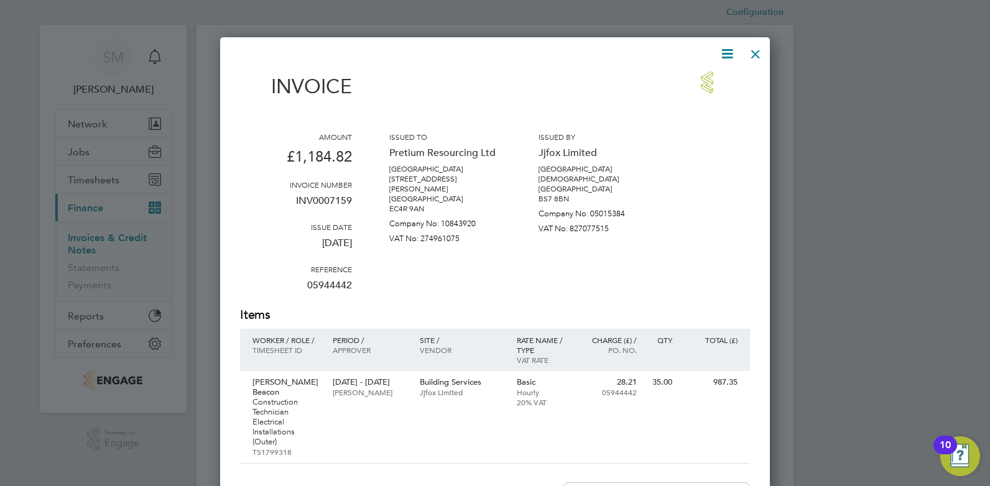
drag, startPoint x: 616, startPoint y: 198, endPoint x: 616, endPoint y: 229, distance: 31.7
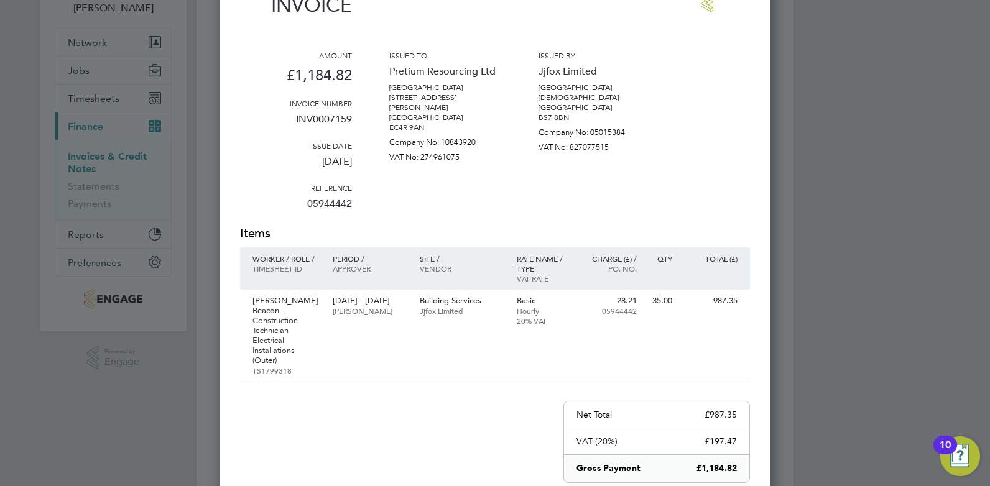
drag, startPoint x: 618, startPoint y: 198, endPoint x: 611, endPoint y: 40, distance: 158.1
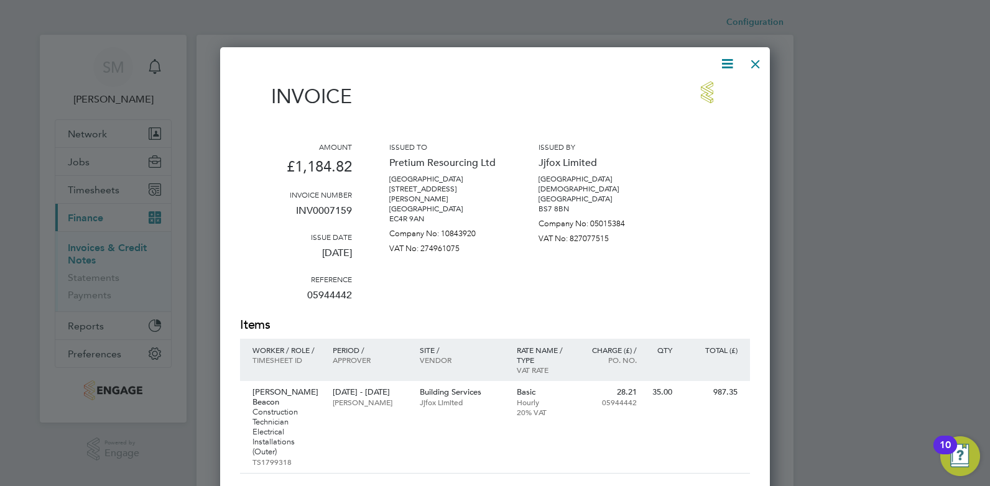
click at [762, 67] on div at bounding box center [755, 61] width 22 height 22
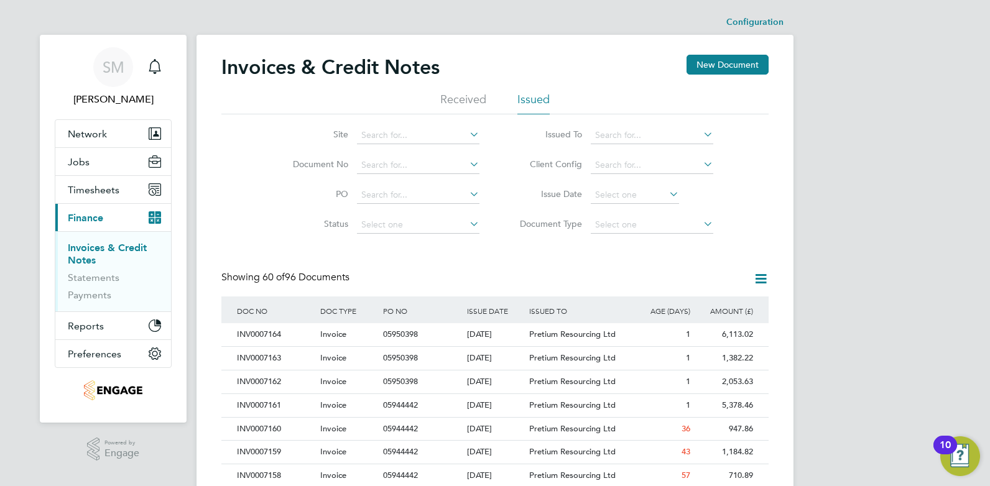
drag, startPoint x: 855, startPoint y: 257, endPoint x: 830, endPoint y: 81, distance: 177.8
click at [282, 420] on div "INV0007160" at bounding box center [275, 429] width 83 height 23
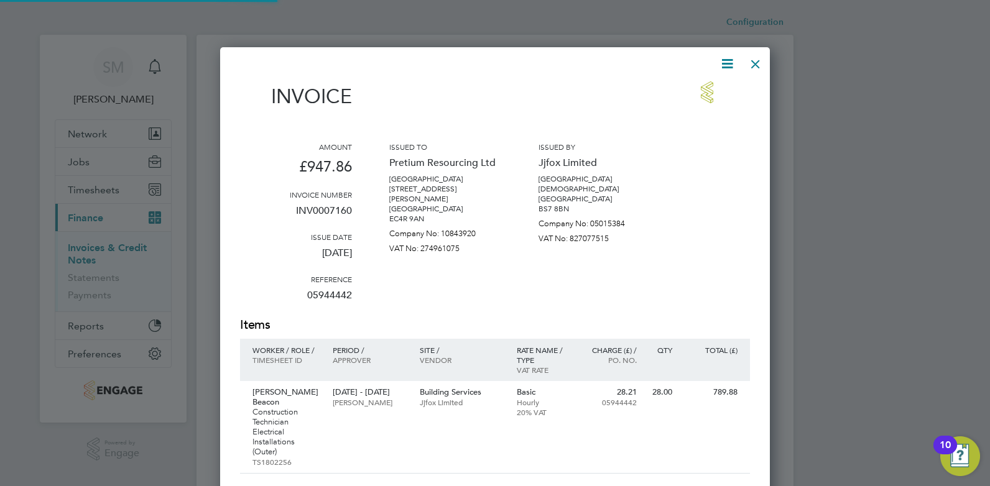
scroll to position [676, 550]
click at [754, 65] on div at bounding box center [755, 61] width 22 height 22
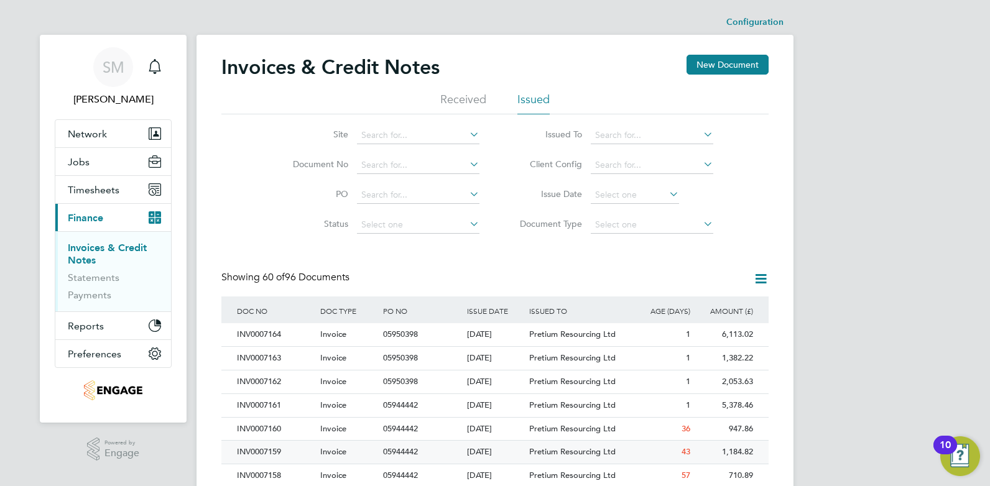
click at [264, 453] on div "INV0007159" at bounding box center [275, 452] width 83 height 23
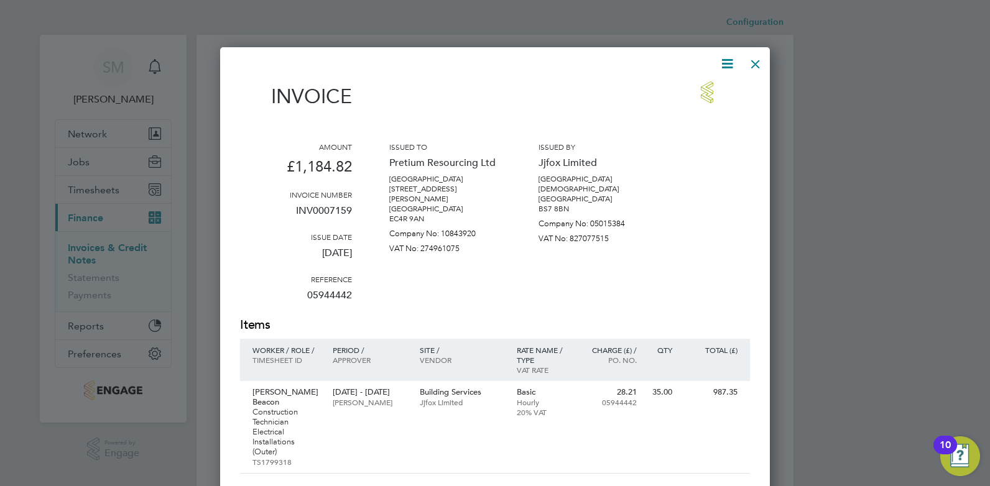
scroll to position [676, 550]
click at [757, 67] on div at bounding box center [755, 61] width 22 height 22
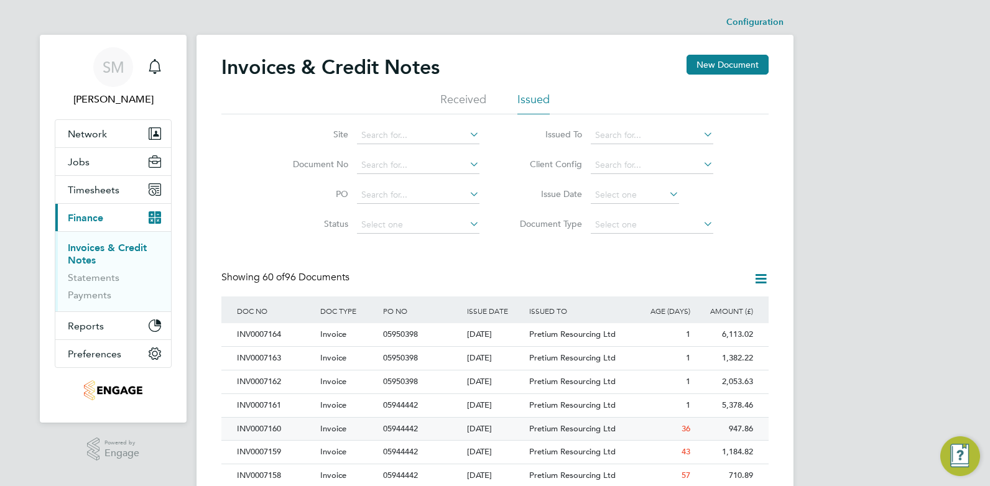
click at [275, 423] on div "INV0007160" at bounding box center [275, 429] width 83 height 23
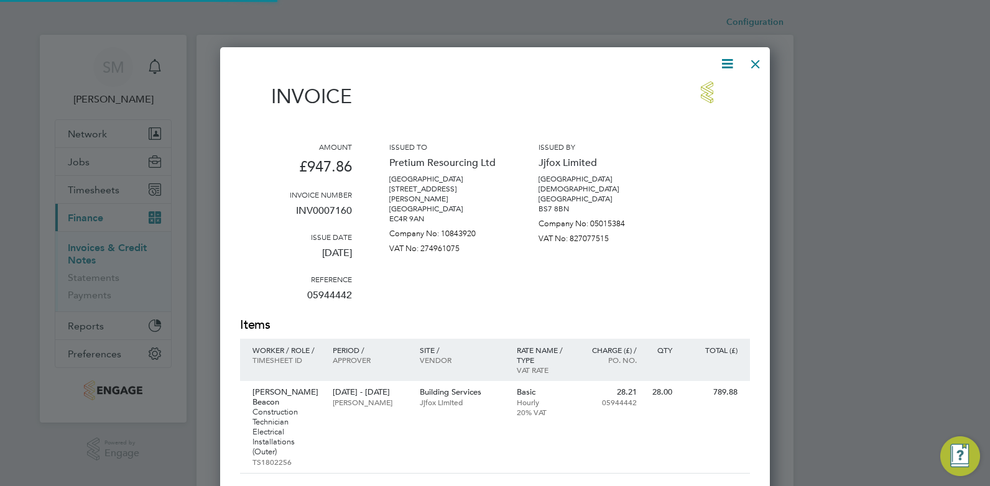
scroll to position [676, 550]
click at [749, 62] on div at bounding box center [755, 61] width 22 height 22
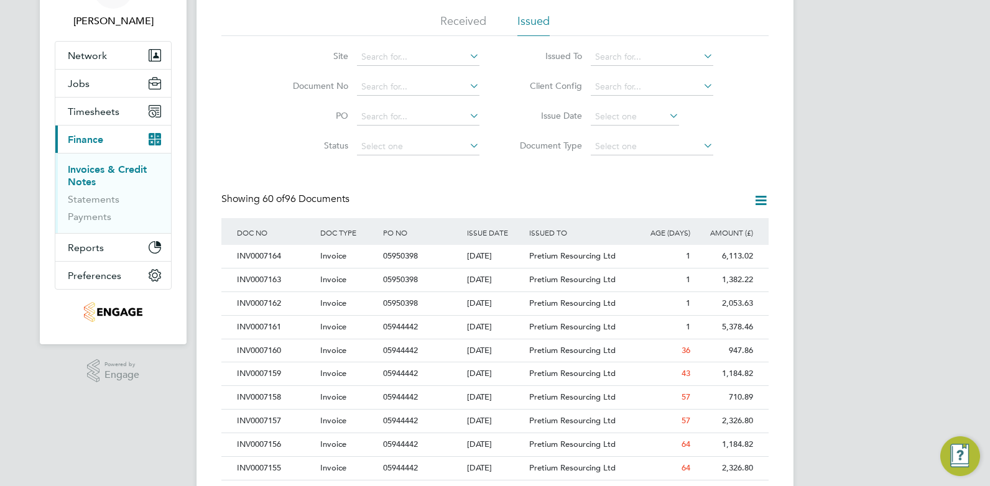
drag, startPoint x: 769, startPoint y: 209, endPoint x: 771, endPoint y: 262, distance: 53.5
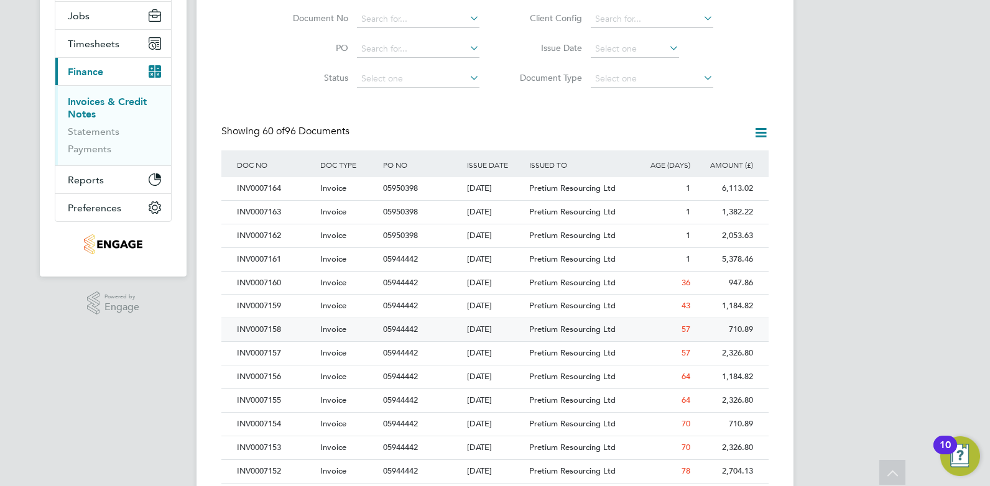
click at [281, 338] on div "INV0007158" at bounding box center [275, 329] width 83 height 23
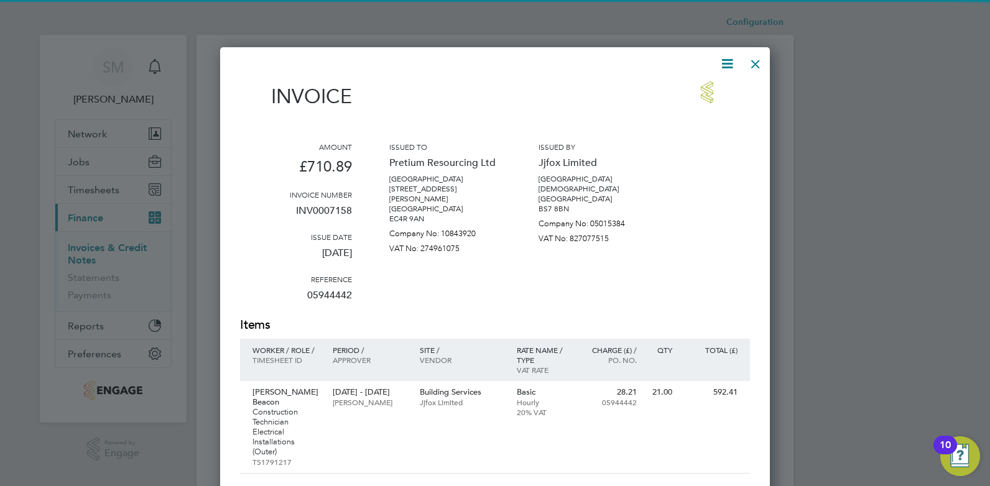
scroll to position [676, 550]
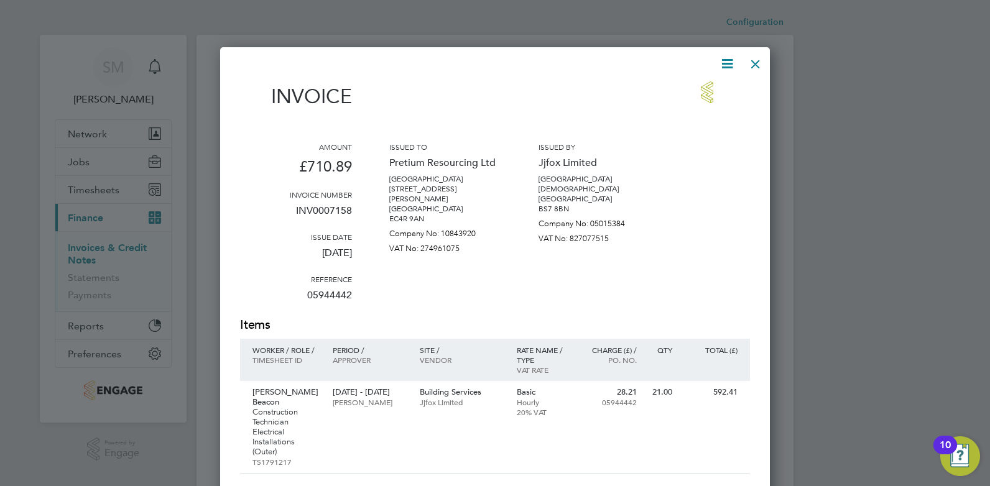
click at [757, 65] on div at bounding box center [755, 61] width 22 height 22
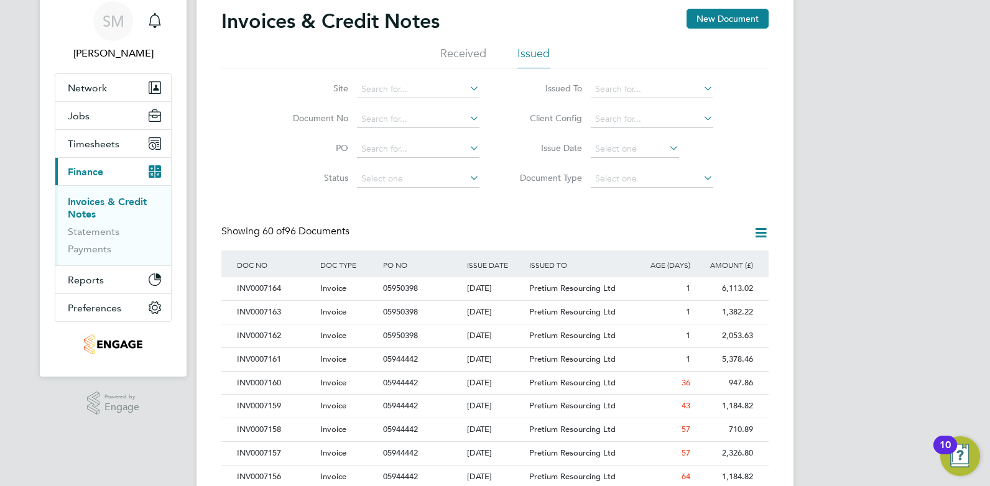
drag, startPoint x: 791, startPoint y: 157, endPoint x: 791, endPoint y: 205, distance: 47.9
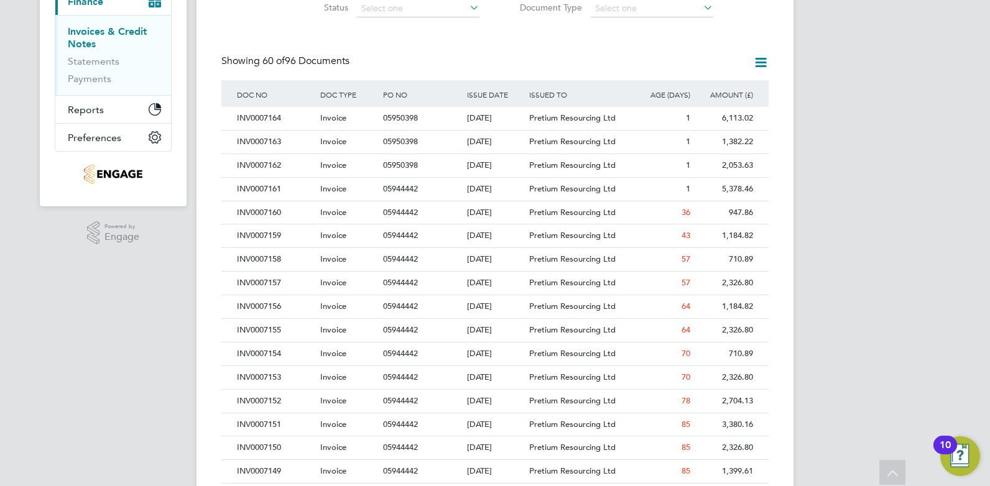
drag, startPoint x: 829, startPoint y: 187, endPoint x: 828, endPoint y: 202, distance: 14.9
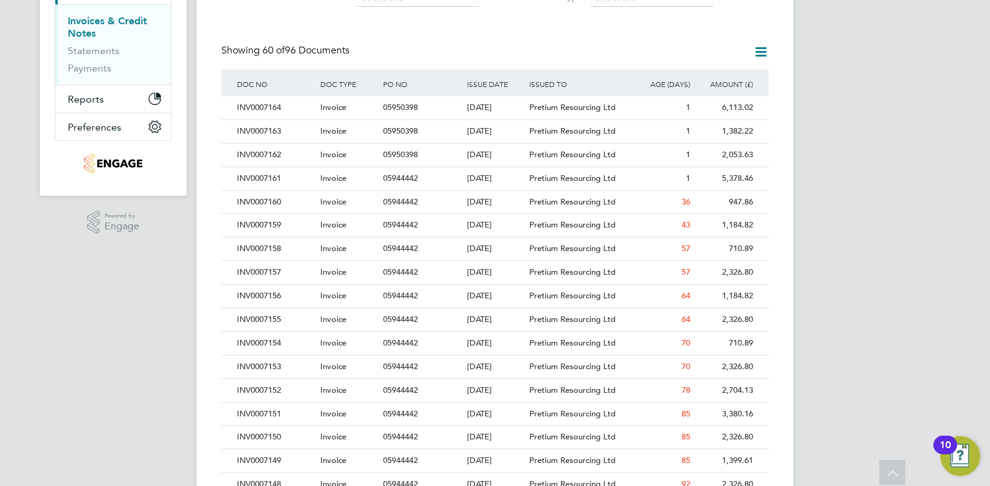
drag, startPoint x: 828, startPoint y: 202, endPoint x: 828, endPoint y: 171, distance: 31.1
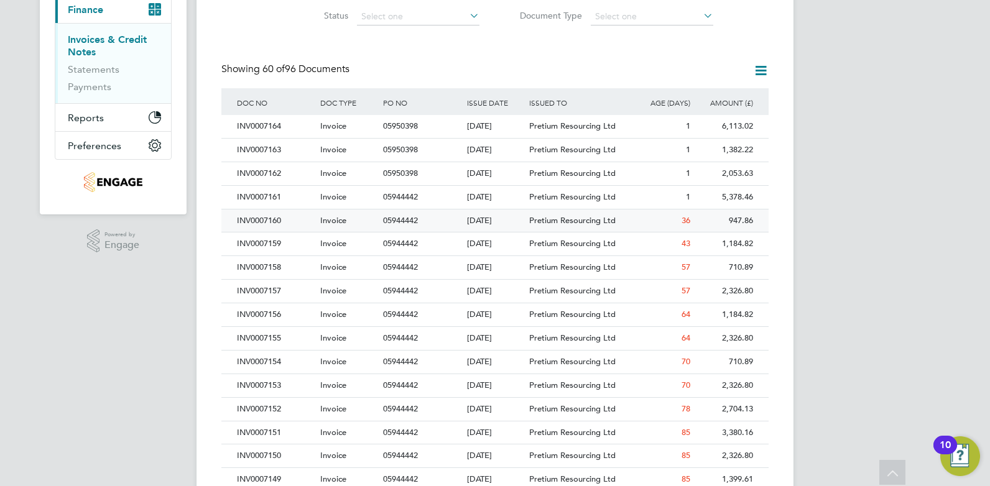
click at [270, 213] on div "INV0007160" at bounding box center [275, 221] width 83 height 23
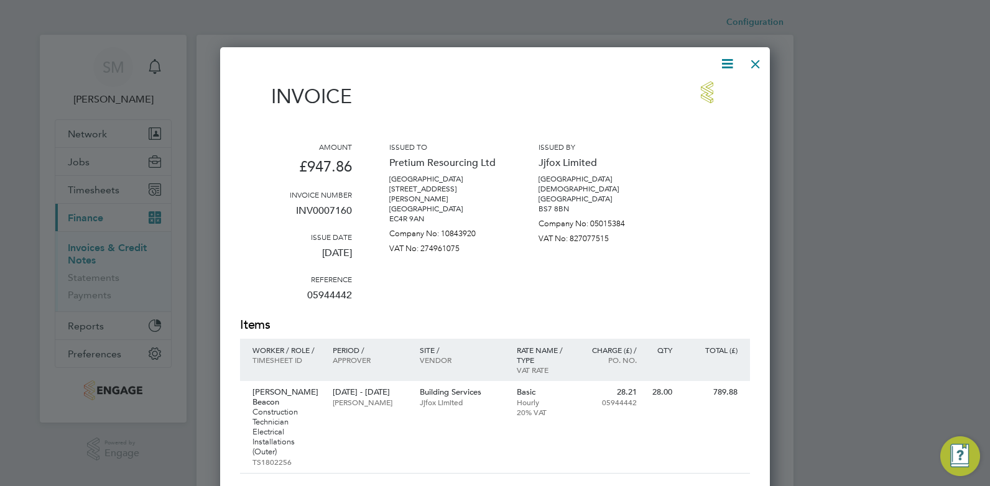
scroll to position [676, 550]
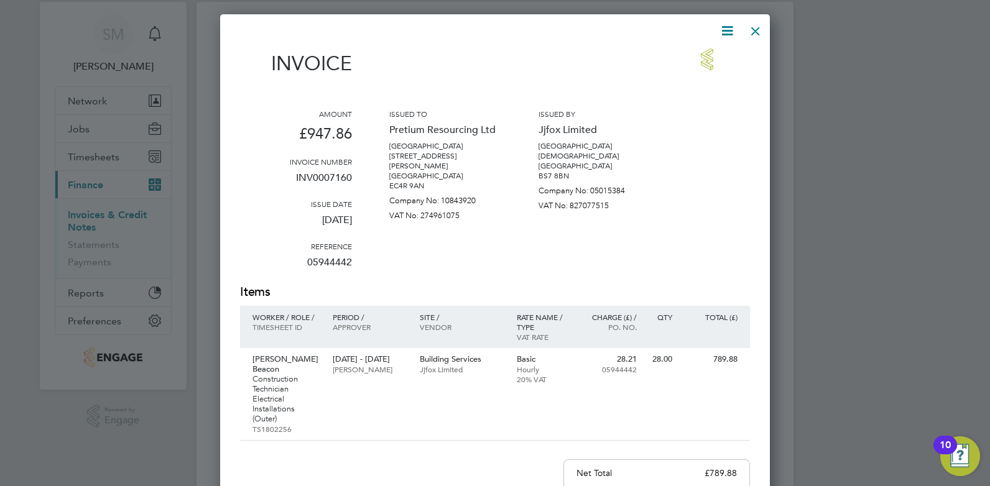
drag, startPoint x: 632, startPoint y: 232, endPoint x: 632, endPoint y: 253, distance: 20.5
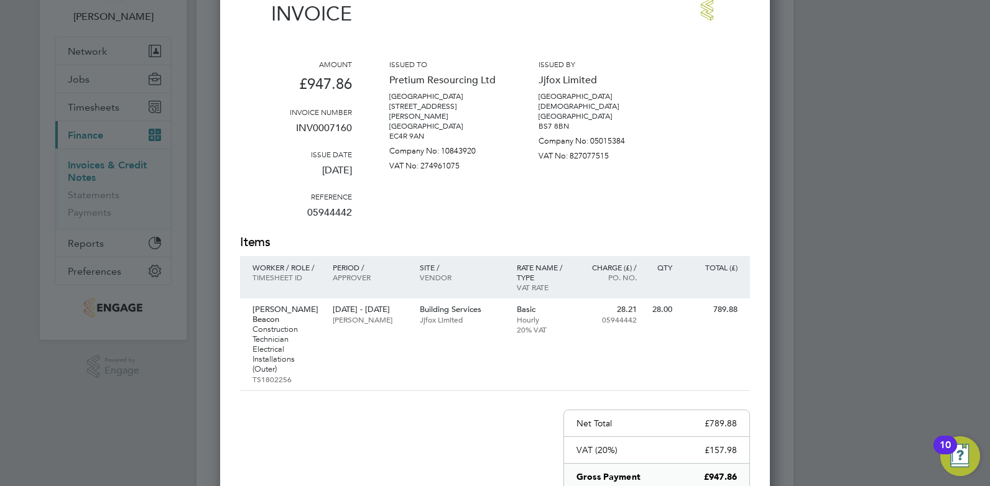
drag, startPoint x: 698, startPoint y: 197, endPoint x: 697, endPoint y: 217, distance: 19.9
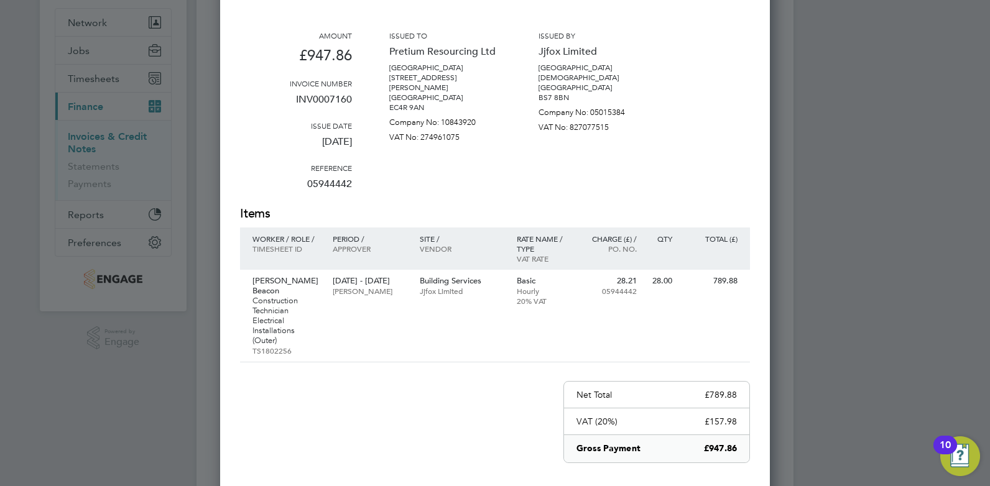
scroll to position [6, 0]
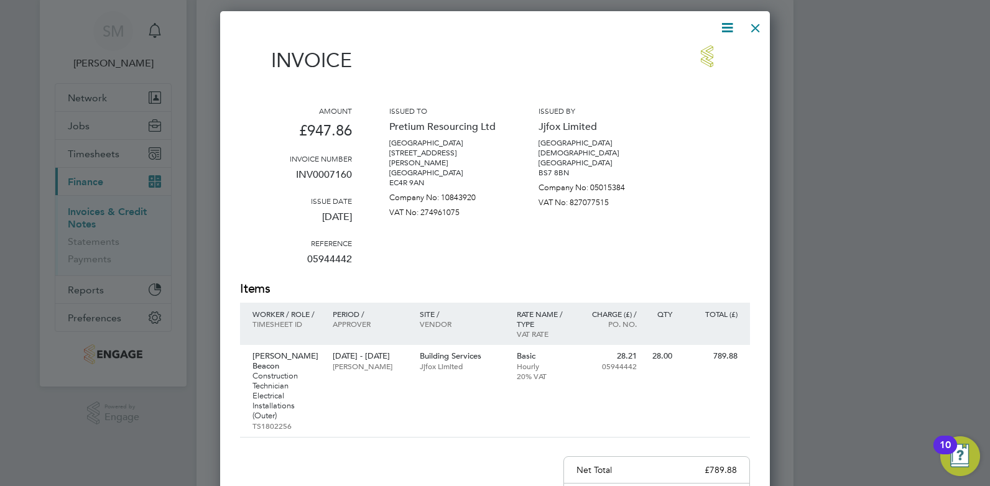
drag, startPoint x: 606, startPoint y: 312, endPoint x: 652, endPoint y: 146, distance: 172.1
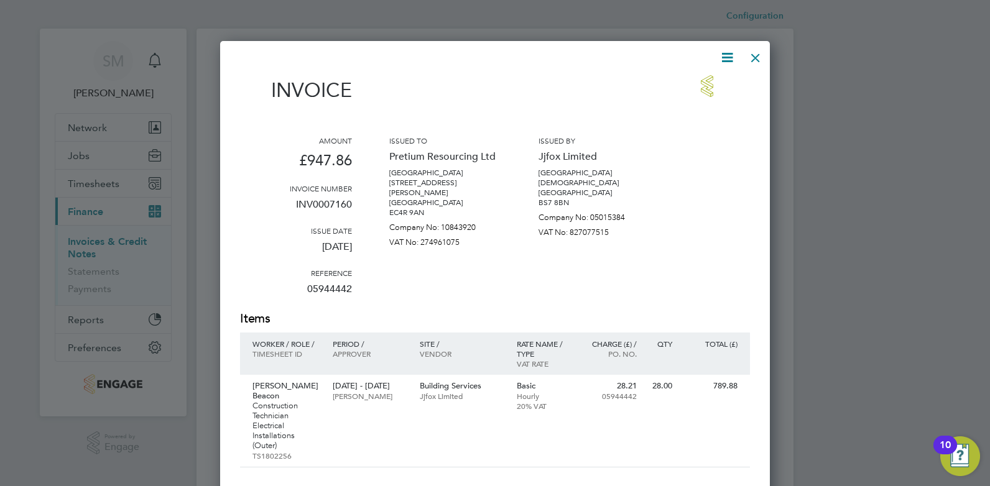
click at [761, 58] on div at bounding box center [755, 55] width 22 height 22
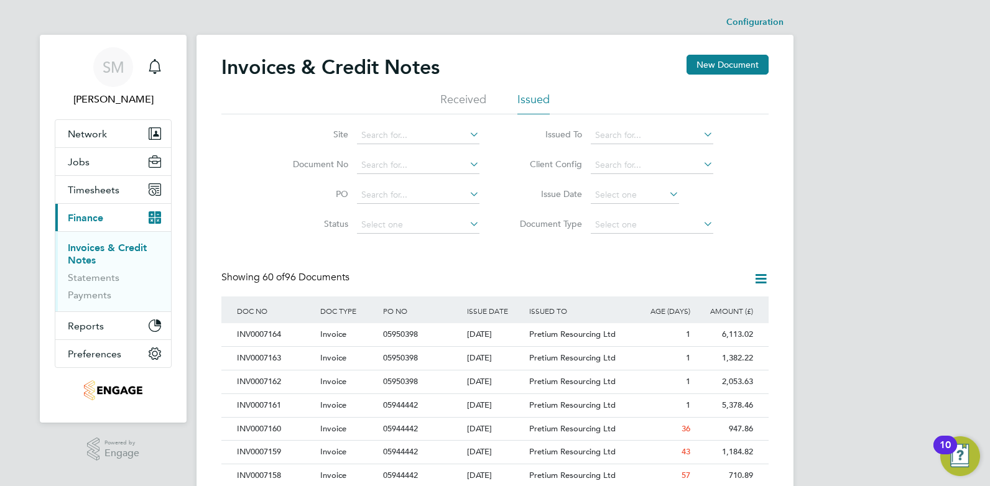
drag, startPoint x: 843, startPoint y: 336, endPoint x: 842, endPoint y: 260, distance: 75.9
